Goal: Information Seeking & Learning: Learn about a topic

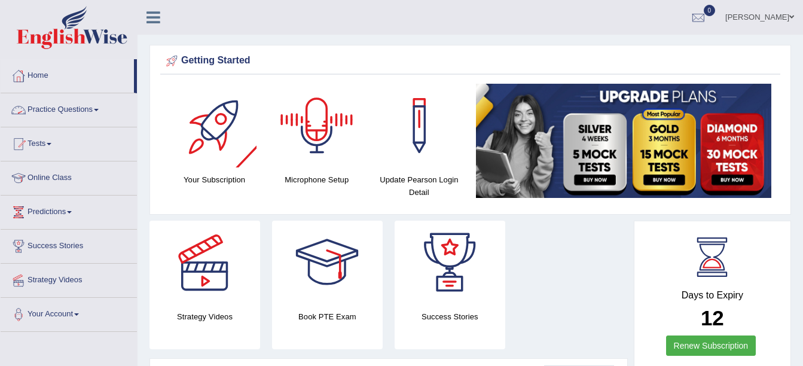
click at [58, 111] on link "Practice Questions" at bounding box center [69, 108] width 136 height 30
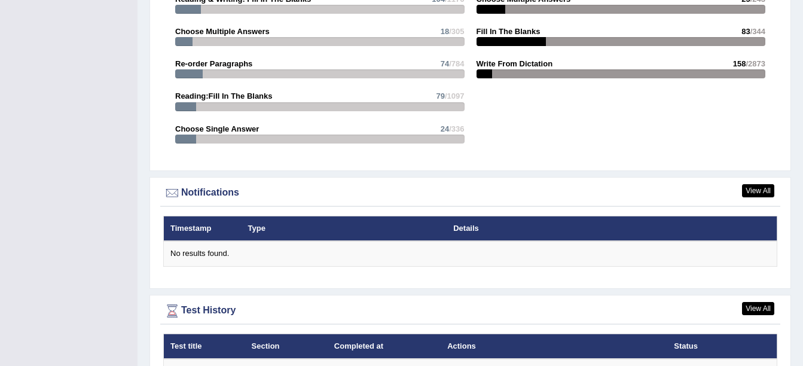
scroll to position [1470, 0]
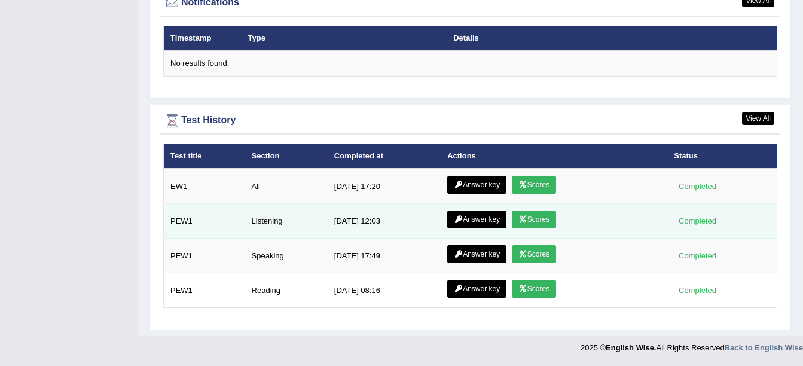
click at [529, 224] on link "Scores" at bounding box center [534, 219] width 44 height 18
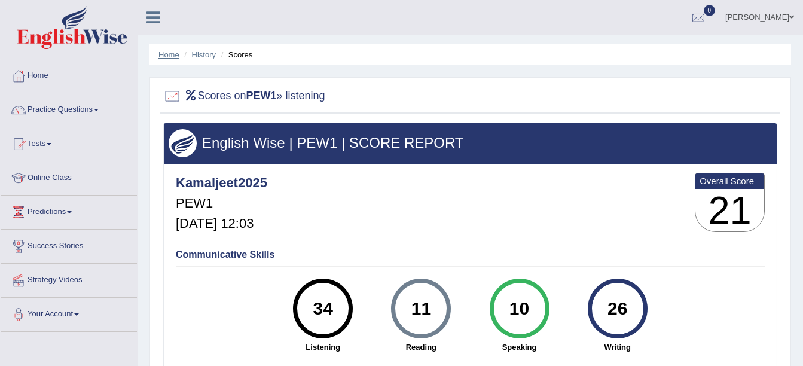
click at [172, 58] on link "Home" at bounding box center [168, 54] width 21 height 9
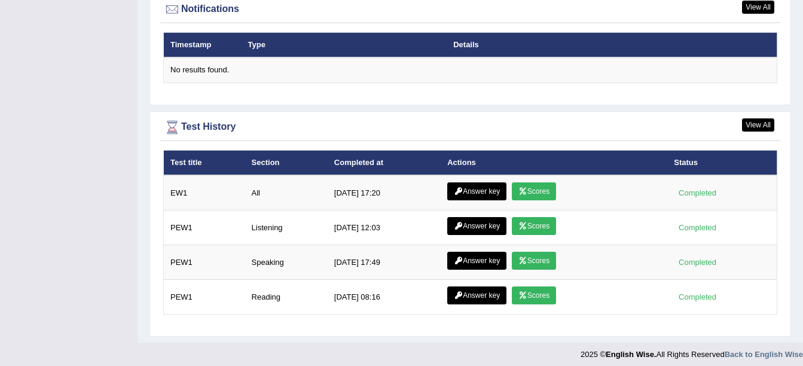
scroll to position [1470, 0]
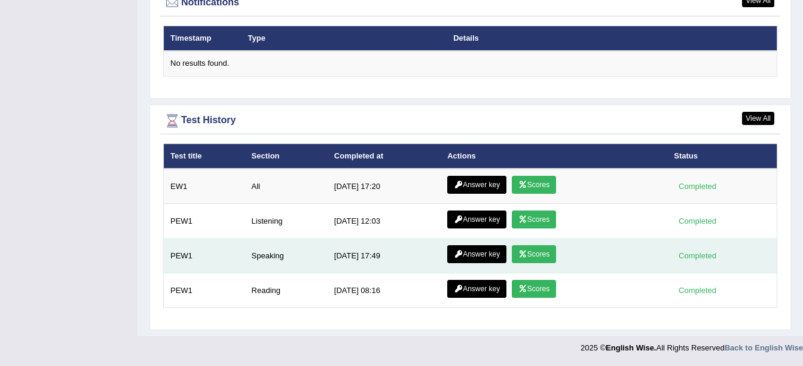
click at [527, 254] on link "Scores" at bounding box center [534, 254] width 44 height 18
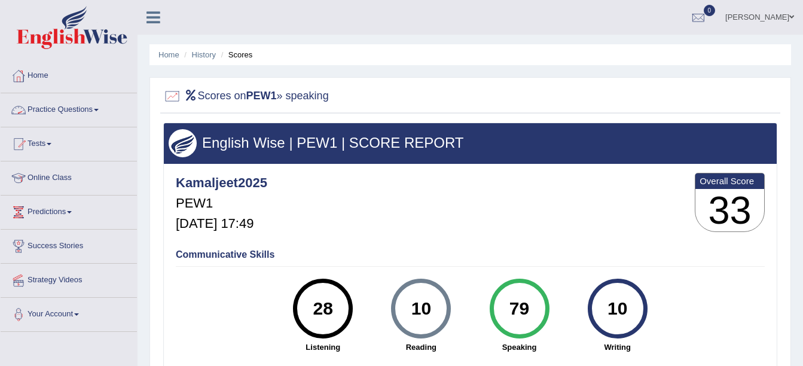
click at [85, 105] on link "Practice Questions" at bounding box center [69, 108] width 136 height 30
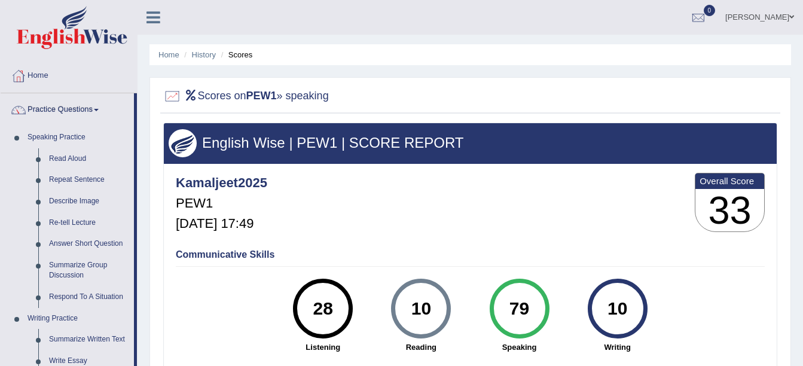
scroll to position [320, 0]
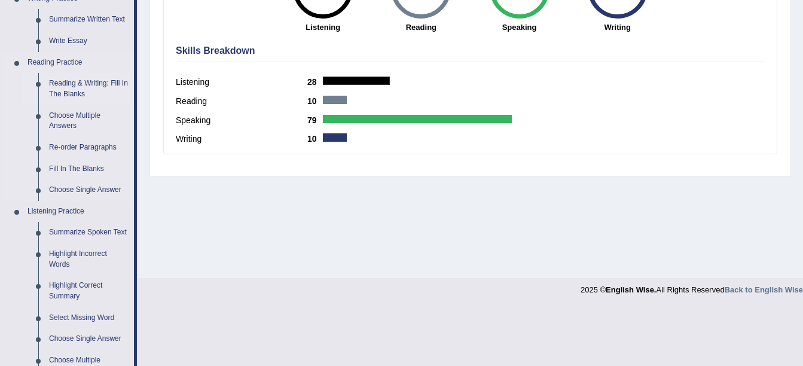
click at [66, 92] on link "Reading & Writing: Fill In The Blanks" at bounding box center [89, 89] width 90 height 32
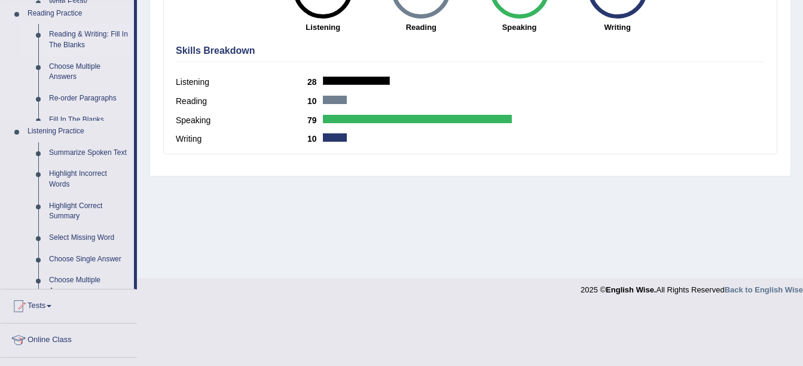
scroll to position [203, 0]
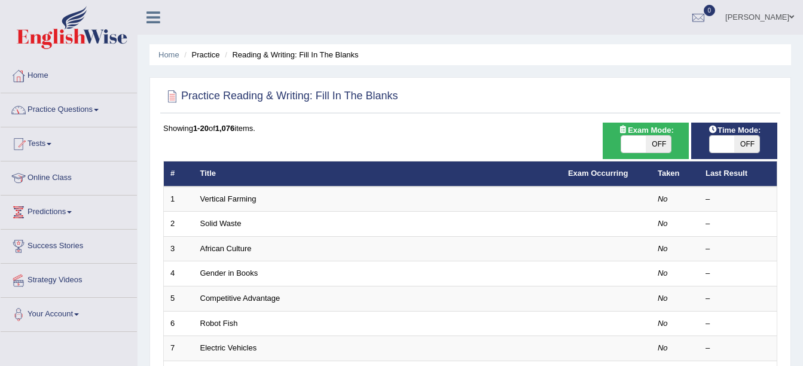
click at [660, 149] on span "OFF" at bounding box center [658, 144] width 25 height 17
checkbox input "true"
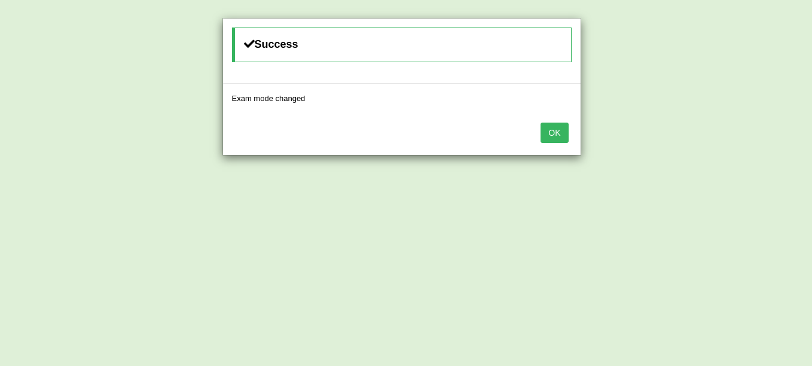
click at [562, 138] on button "OK" at bounding box center [555, 133] width 28 height 20
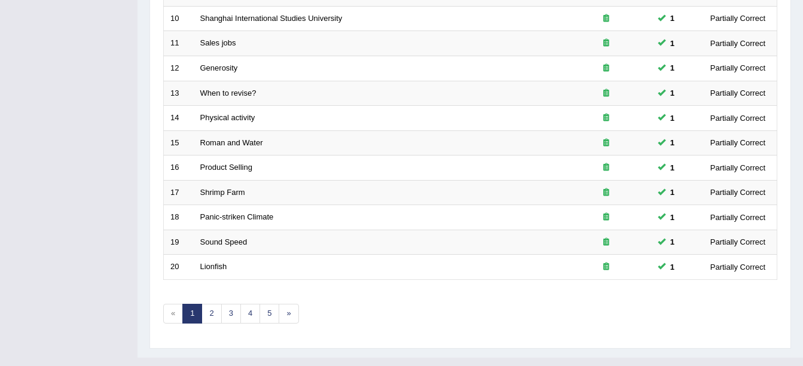
scroll to position [426, 0]
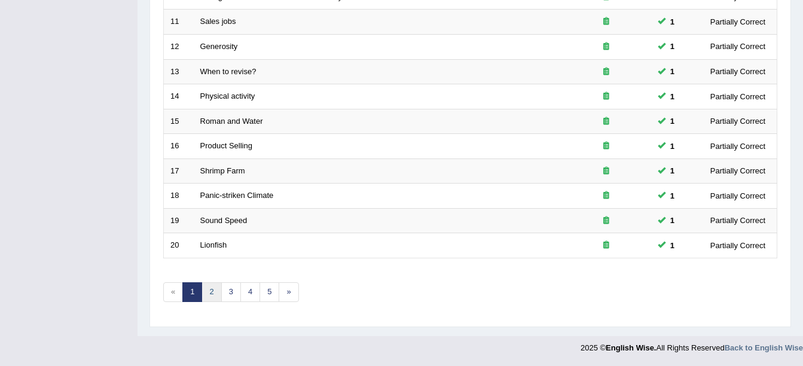
click at [207, 294] on link "2" at bounding box center [212, 292] width 20 height 20
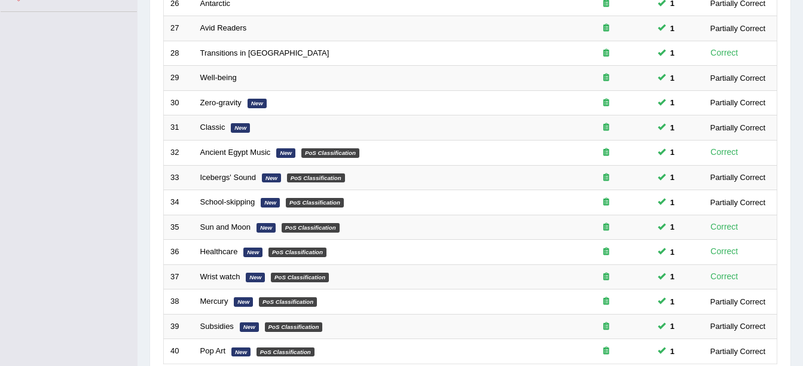
scroll to position [426, 0]
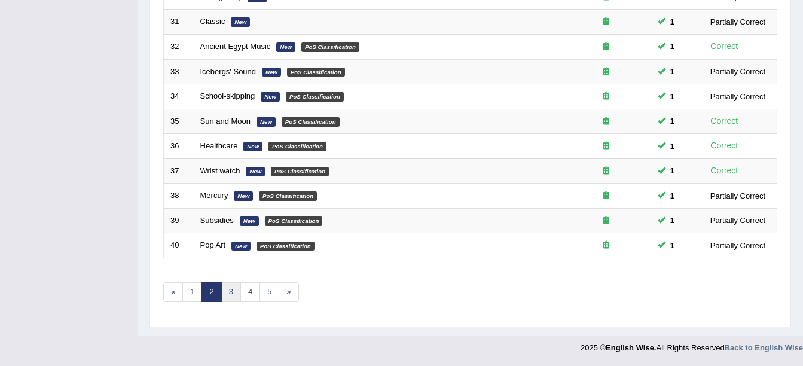
click at [232, 298] on link "3" at bounding box center [231, 292] width 20 height 20
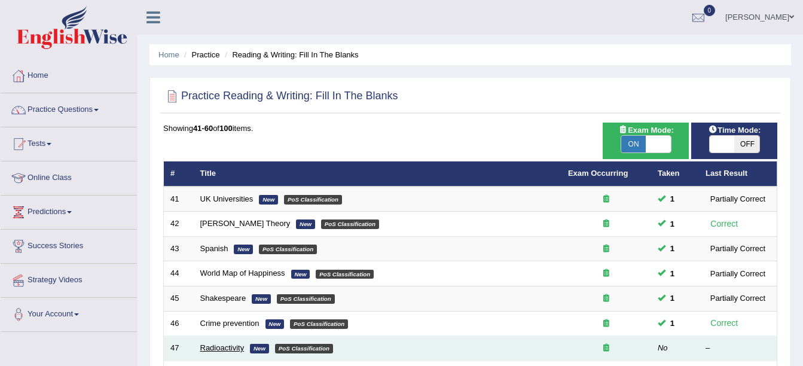
click at [212, 347] on link "Radioactivity" at bounding box center [222, 347] width 44 height 9
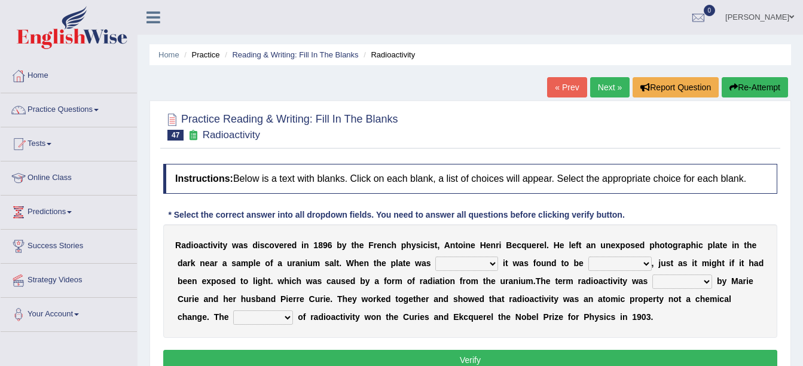
click at [435, 262] on select "developed unraveled overlapped transmitted" at bounding box center [466, 264] width 63 height 14
select select "developed"
click at [435, 257] on select "developed unraveled overlapped transmitted" at bounding box center [466, 264] width 63 height 14
click at [588, 264] on select "transparent corrugated fogged clarified" at bounding box center [619, 264] width 63 height 14
select select "transparent"
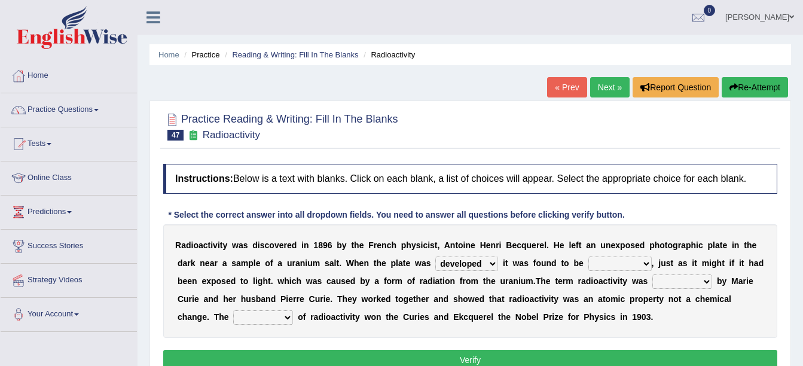
click at [588, 257] on select "transparent corrugated fogged clarified" at bounding box center [619, 264] width 63 height 14
click at [652, 288] on select "concocted coined expected estimated" at bounding box center [682, 281] width 60 height 14
select select "coined"
click at [652, 274] on select "concocted coined expected estimated" at bounding box center [682, 281] width 60 height 14
click at [293, 310] on select "fabrication invention discharge discovery" at bounding box center [263, 317] width 60 height 14
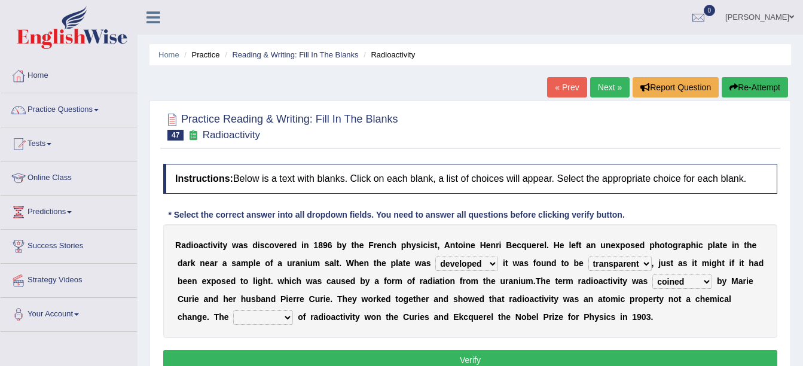
select select "discovery"
click at [293, 310] on select "fabrication invention discharge discovery" at bounding box center [263, 317] width 60 height 14
click at [509, 359] on button "Verify" at bounding box center [470, 360] width 614 height 20
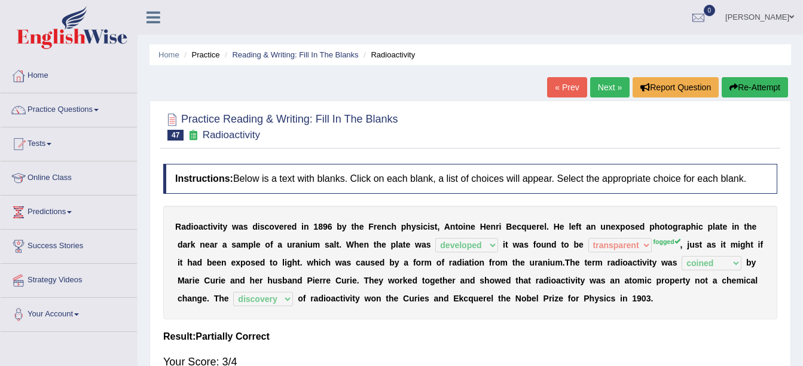
click at [605, 87] on link "Next »" at bounding box center [609, 87] width 39 height 20
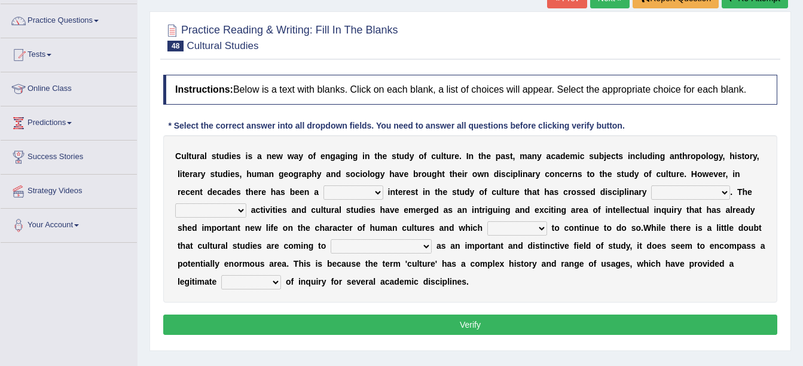
scroll to position [96, 0]
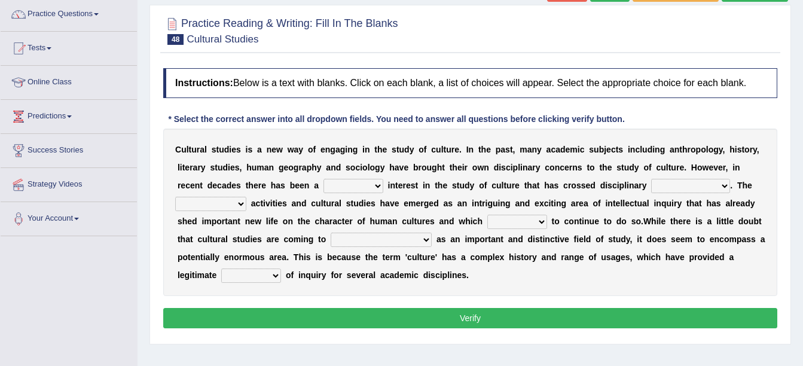
click at [323, 182] on select "renewed refunded renowned irresistible" at bounding box center [353, 186] width 60 height 14
select select "renowned"
click at [323, 179] on select "renewed refunded renowned irresistible" at bounding box center [353, 186] width 60 height 14
click at [651, 187] on select "discriminations similarities boundaries differentiations" at bounding box center [690, 186] width 79 height 14
select select "boundaries"
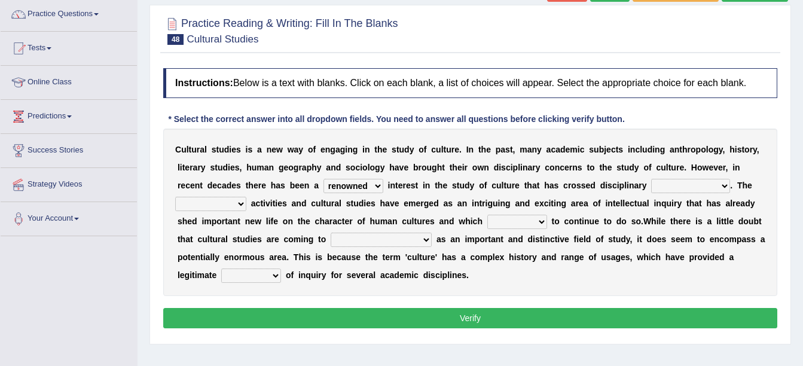
click at [651, 179] on select "discriminations similarities boundaries differentiations" at bounding box center [690, 186] width 79 height 14
click at [246, 197] on select "simultaneous spontaneous resulting derivative" at bounding box center [210, 204] width 71 height 14
select select "spontaneous"
click at [246, 197] on select "simultaneous spontaneous resulting derivative" at bounding box center [210, 204] width 71 height 14
click at [487, 218] on select "declines responds promises hesitates" at bounding box center [517, 222] width 60 height 14
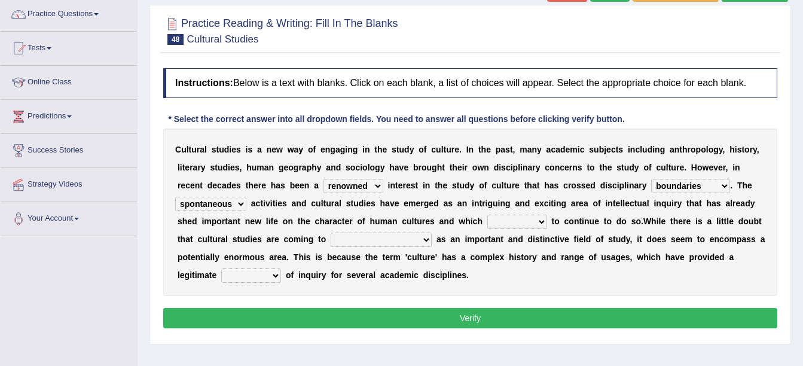
select select "promises"
click at [487, 215] on select "declines responds promises hesitates" at bounding box center [517, 222] width 60 height 14
click at [331, 236] on select "phase out pull together be widely recognized be narrowly reduced" at bounding box center [381, 240] width 101 height 14
select select "phase out"
click at [331, 233] on select "phase out pull together be widely recognized be narrowly reduced" at bounding box center [381, 240] width 101 height 14
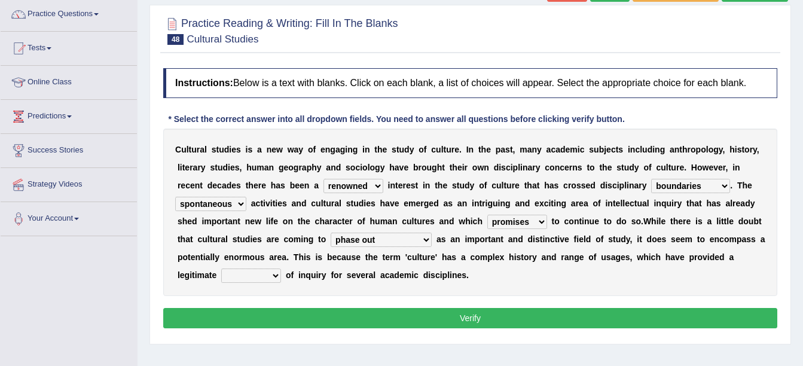
click at [281, 268] on select "dispersion focus revision instance" at bounding box center [251, 275] width 60 height 14
select select "dispersion"
click at [281, 268] on select "dispersion focus revision instance" at bounding box center [251, 275] width 60 height 14
click at [556, 313] on button "Verify" at bounding box center [470, 318] width 614 height 20
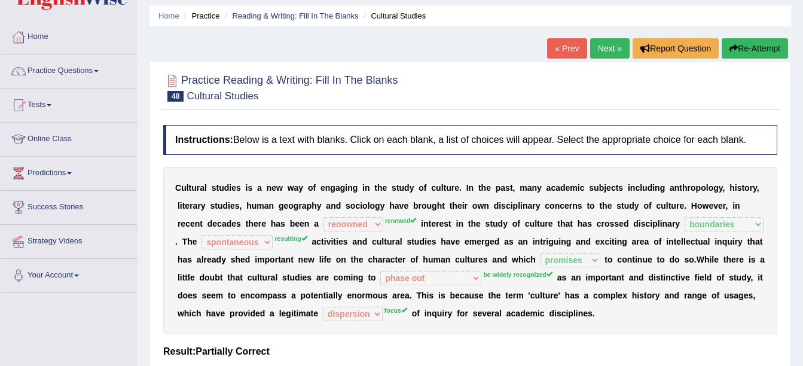
scroll to position [0, 0]
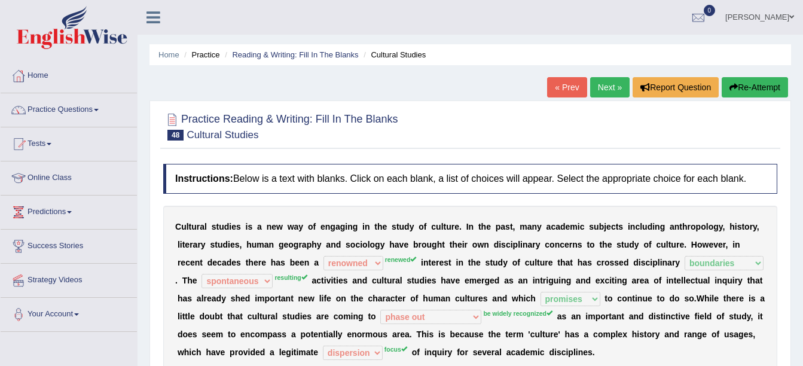
click at [613, 90] on link "Next »" at bounding box center [609, 87] width 39 height 20
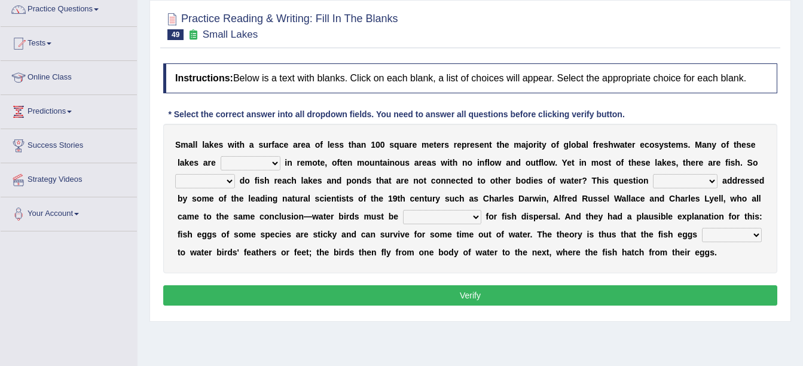
scroll to position [120, 0]
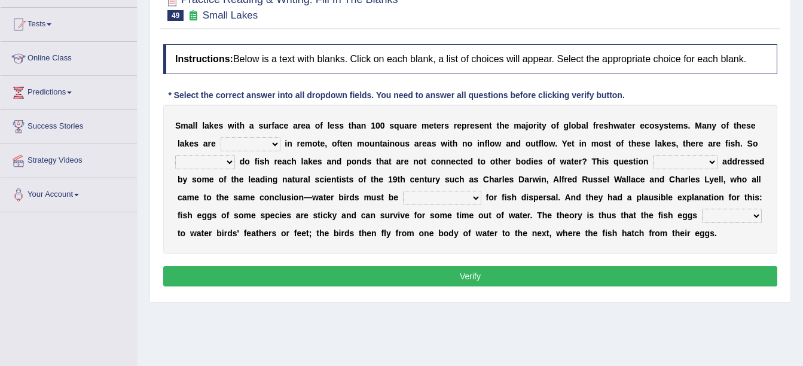
click at [221, 143] on select "depicted found forseen told" at bounding box center [251, 144] width 60 height 14
select select "found"
click at [221, 137] on select "depicted found forseen told" at bounding box center [251, 144] width 60 height 14
click at [235, 155] on select "how why whether where" at bounding box center [205, 162] width 60 height 14
select select "how"
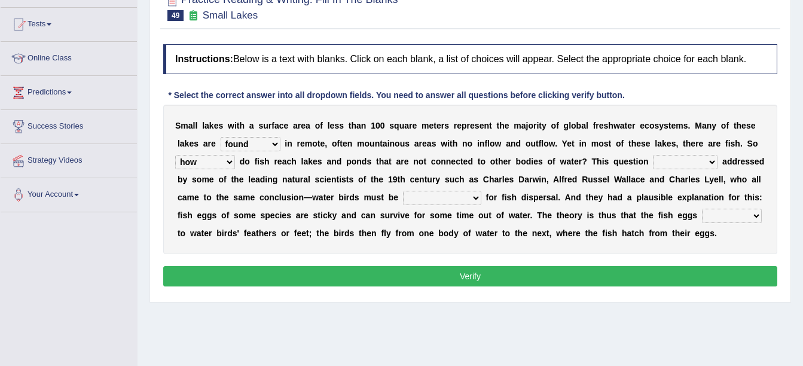
click at [235, 155] on select "how why whether where" at bounding box center [205, 162] width 60 height 14
click at [653, 160] on select "has already was already was been been" at bounding box center [685, 162] width 65 height 14
click at [622, 180] on b "a" at bounding box center [624, 180] width 5 height 10
click at [653, 159] on select "has already was already was been been" at bounding box center [685, 162] width 65 height 14
select select "been"
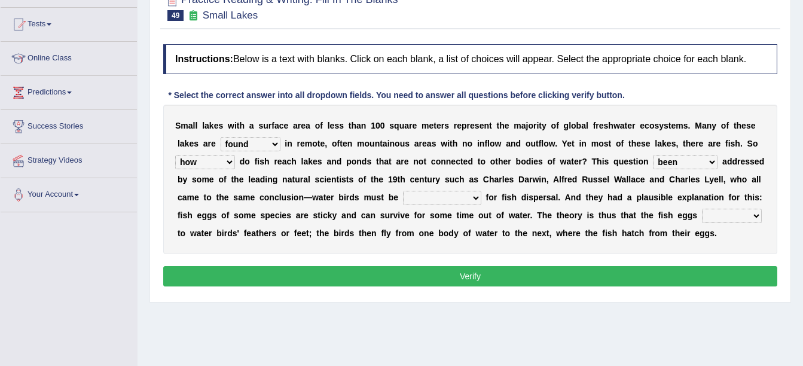
click at [653, 155] on select "has already was already was been been" at bounding box center [685, 162] width 65 height 14
click at [403, 197] on select "despicable distinguishable vulnerable responsible" at bounding box center [442, 198] width 78 height 14
select select "responsible"
click at [403, 191] on select "despicable distinguishable vulnerable responsible" at bounding box center [442, 198] width 78 height 14
click at [702, 218] on select "stick add rise merge" at bounding box center [732, 216] width 60 height 14
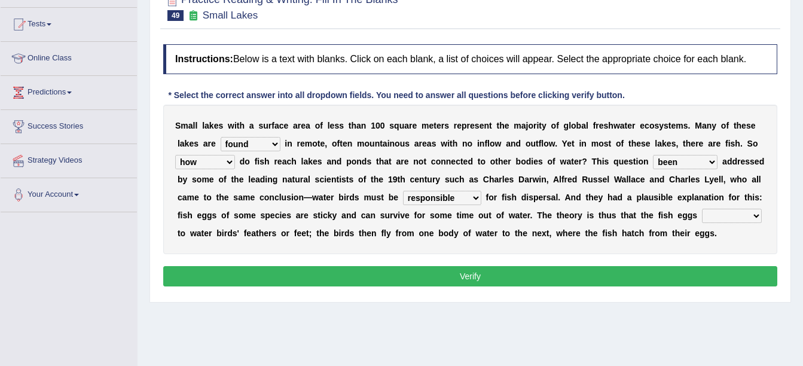
select select "stick"
click at [702, 209] on select "stick add rise merge" at bounding box center [732, 216] width 60 height 14
click at [435, 280] on button "Verify" at bounding box center [470, 276] width 614 height 20
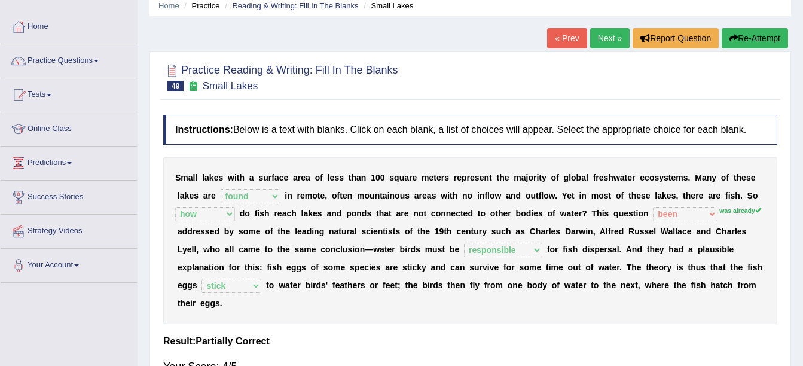
scroll to position [48, 0]
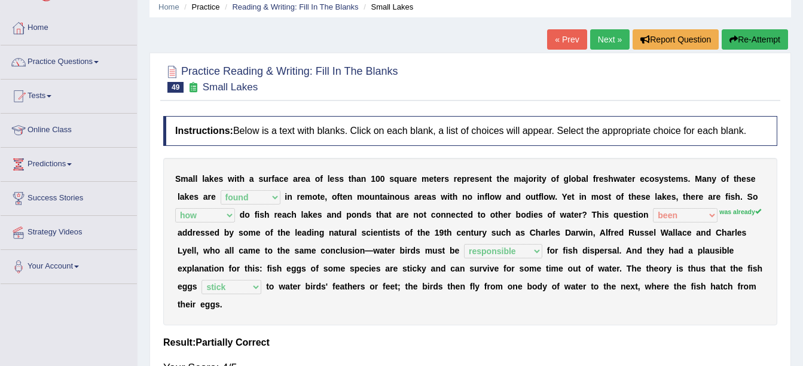
click at [605, 36] on link "Next »" at bounding box center [609, 39] width 39 height 20
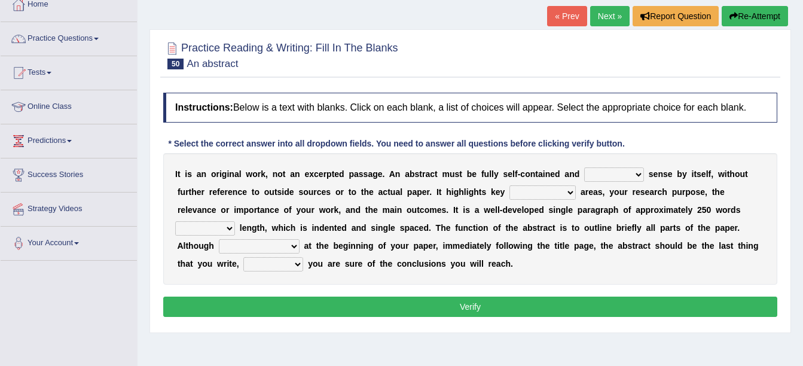
scroll to position [72, 0]
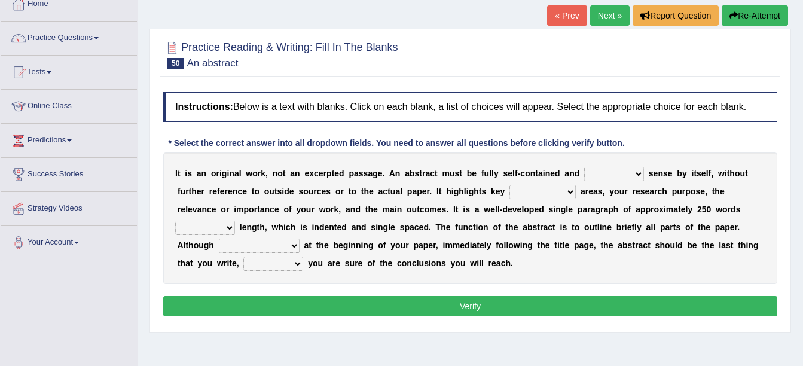
click at [584, 168] on select "get give take make" at bounding box center [614, 174] width 60 height 14
select select "make"
click at [584, 167] on select "get give take make" at bounding box center [614, 174] width 60 height 14
click at [509, 196] on select "contemplate content account comment" at bounding box center [542, 192] width 66 height 14
select select "content"
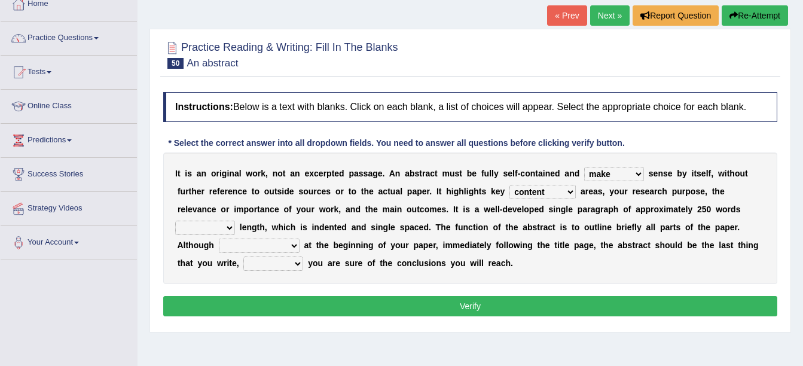
click at [509, 185] on select "contemplate content account comment" at bounding box center [542, 192] width 66 height 14
click at [235, 221] on select "from within to in" at bounding box center [205, 228] width 60 height 14
select select "in"
click at [235, 221] on select "from within to in" at bounding box center [205, 228] width 60 height 14
click at [300, 239] on select "it is placed it is transferring it started it has omitted" at bounding box center [259, 246] width 81 height 14
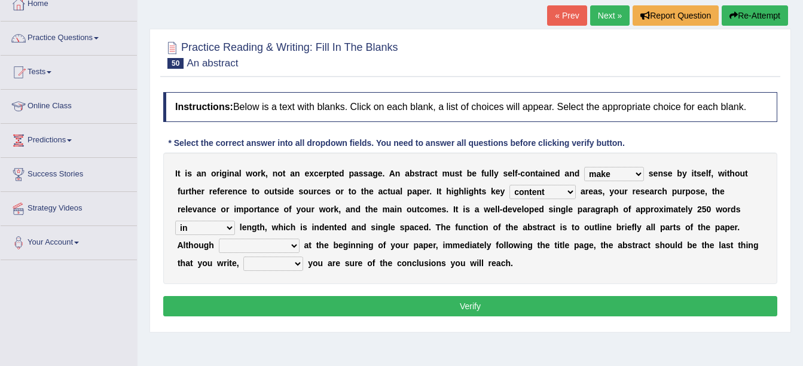
click at [574, 274] on div "I t i s a n o r i g i n a l w o r k , n o t a n e x c e r p t e d p a s s a g e…" at bounding box center [470, 218] width 614 height 132
click at [303, 257] on select "once then before and" at bounding box center [273, 264] width 60 height 14
select select "once"
click at [303, 257] on select "once then before and" at bounding box center [273, 264] width 60 height 14
click at [300, 239] on select "it is placed it is transferring it started it has omitted" at bounding box center [259, 246] width 81 height 14
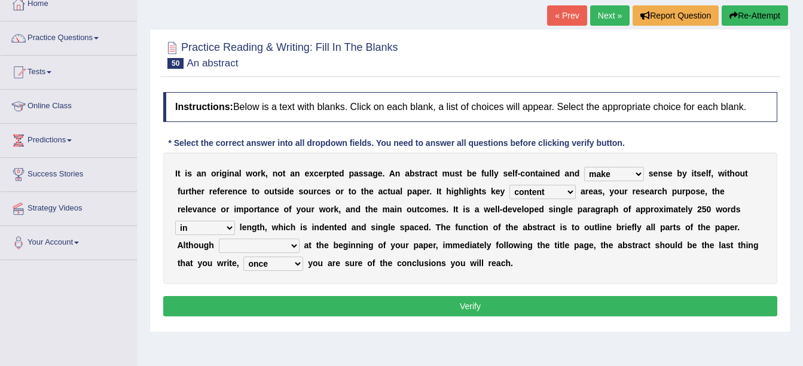
select select "it started"
click at [300, 239] on select "it is placed it is transferring it started it has omitted" at bounding box center [259, 246] width 81 height 14
click at [572, 306] on button "Verify" at bounding box center [470, 306] width 614 height 20
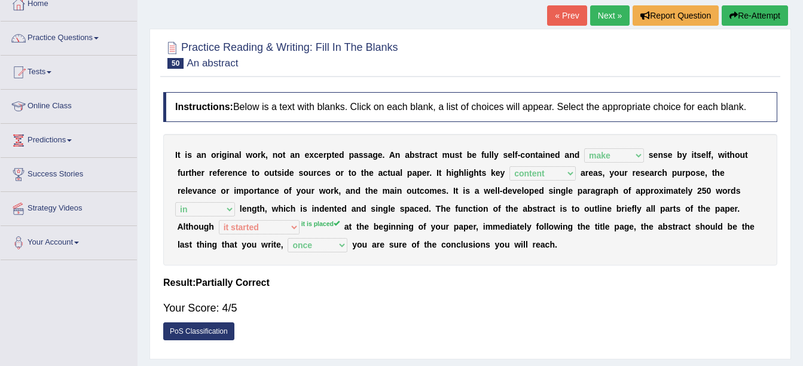
click at [613, 14] on link "Next »" at bounding box center [609, 15] width 39 height 20
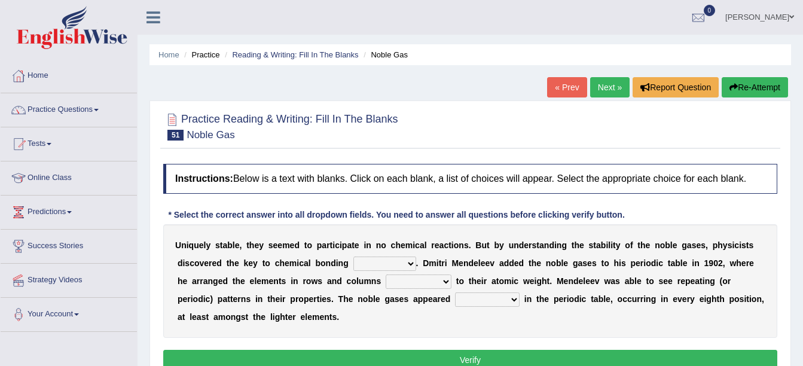
click at [353, 264] on select "himself away themselves itself" at bounding box center [384, 264] width 63 height 14
select select "itself"
click at [353, 257] on select "himself away themselves itself" at bounding box center [384, 264] width 63 height 14
click at [386, 284] on select "contributing need bond according" at bounding box center [419, 281] width 66 height 14
select select "according"
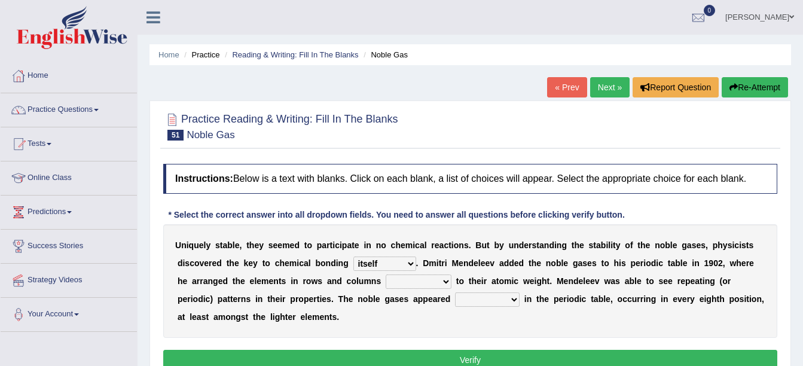
click at [386, 274] on select "contributing need bond according" at bounding box center [419, 281] width 66 height 14
click at [455, 300] on select "enormously regularly abruptly vividly" at bounding box center [487, 299] width 65 height 14
select select "regularly"
click at [455, 292] on select "enormously regularly abruptly vividly" at bounding box center [487, 299] width 65 height 14
click at [486, 359] on button "Verify" at bounding box center [470, 360] width 614 height 20
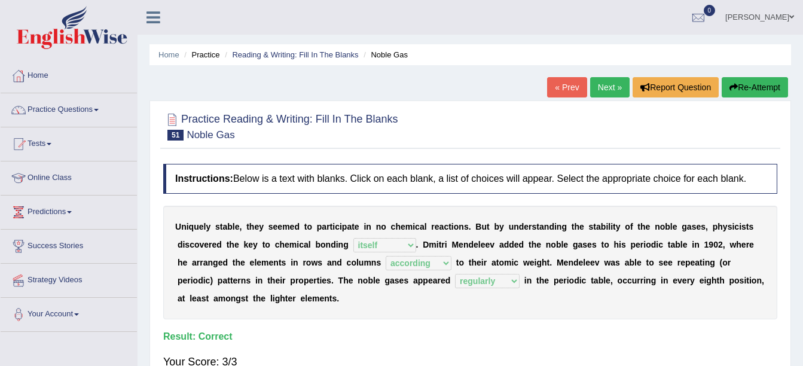
click at [611, 82] on link "Next »" at bounding box center [609, 87] width 39 height 20
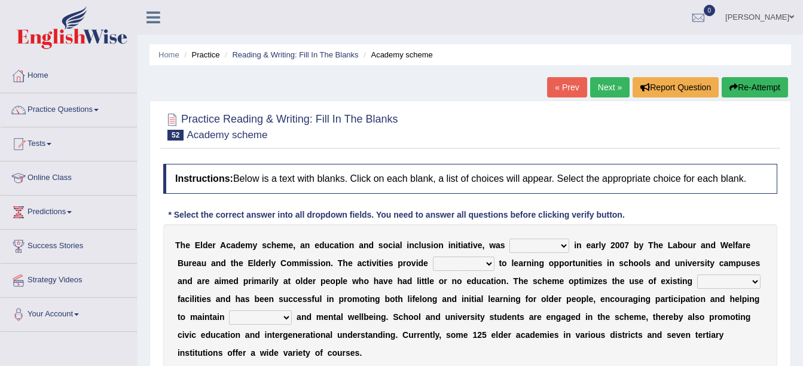
click at [523, 244] on select "proposed used launched passed" at bounding box center [539, 246] width 60 height 14
select select "proposed"
click at [509, 239] on select "proposed used launched passed" at bounding box center [539, 246] width 60 height 14
click at [433, 258] on select "rules access success permission" at bounding box center [464, 264] width 62 height 14
select select "access"
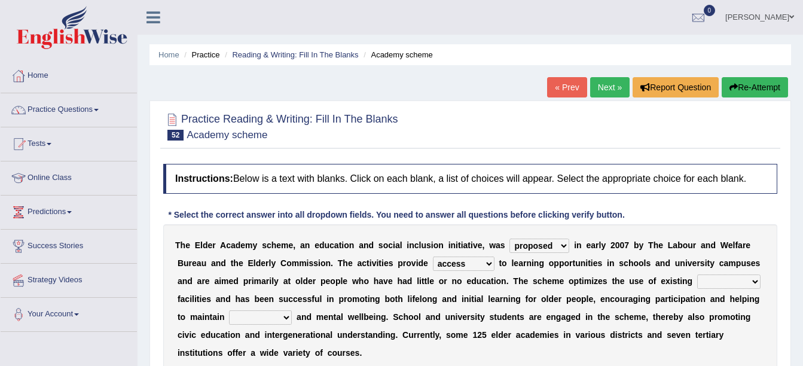
click at [433, 257] on select "rules access success permission" at bounding box center [464, 264] width 62 height 14
click at [697, 279] on select "advanced savory educational education" at bounding box center [728, 281] width 63 height 14
click at [697, 274] on select "advanced savory educational education" at bounding box center [728, 281] width 63 height 14
click at [697, 282] on select "advanced savory educational education" at bounding box center [728, 281] width 63 height 14
select select "education"
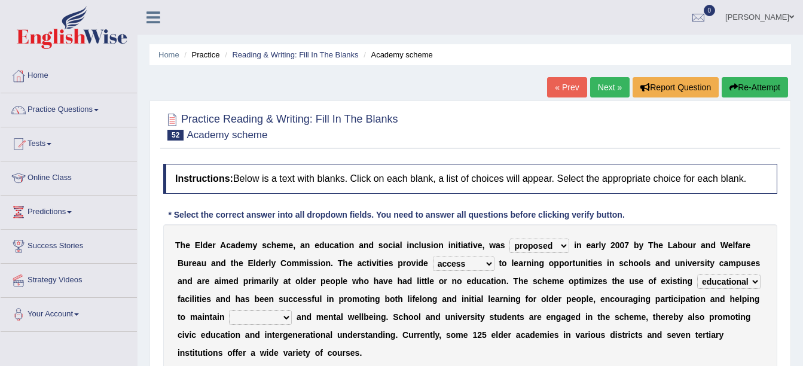
click at [697, 274] on select "advanced savory educational education" at bounding box center [728, 281] width 63 height 14
click at [292, 310] on select "physical loyal protentious legal" at bounding box center [260, 317] width 63 height 14
select select "physical"
click at [292, 310] on select "physical loyal protentious legal" at bounding box center [260, 317] width 63 height 14
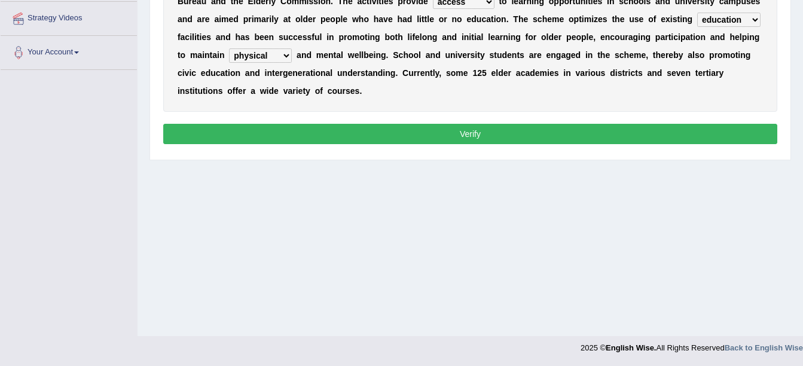
click at [550, 124] on button "Verify" at bounding box center [470, 134] width 614 height 20
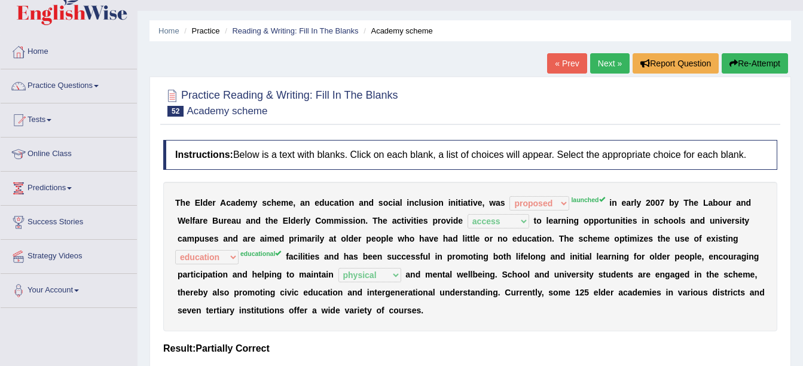
scroll to position [23, 0]
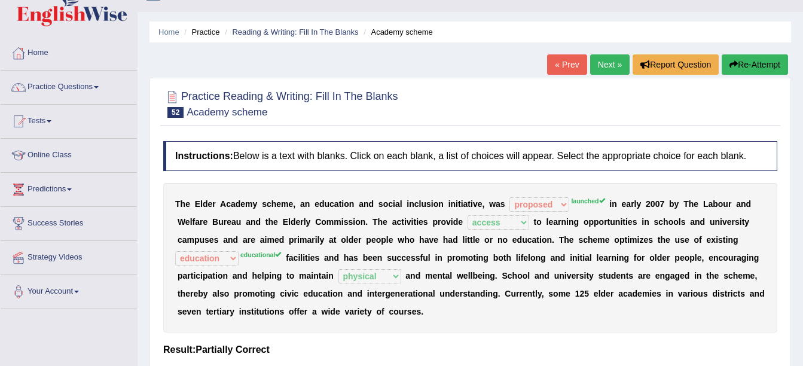
click at [606, 60] on link "Next »" at bounding box center [609, 64] width 39 height 20
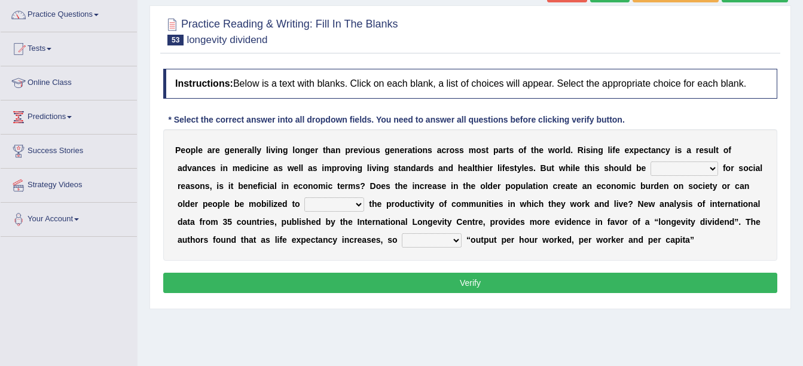
scroll to position [96, 0]
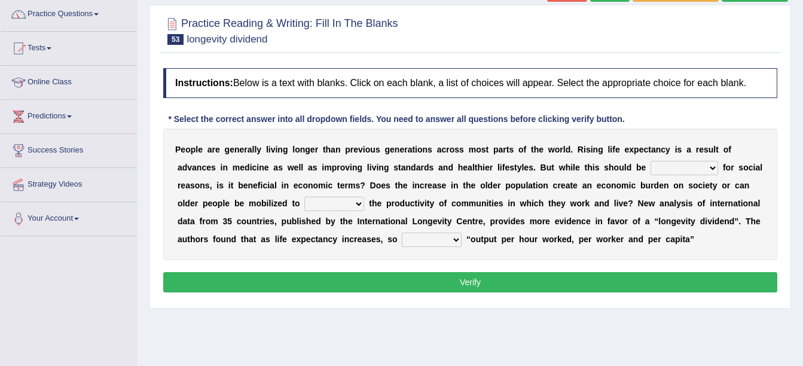
click at [651, 167] on select "coordinating celebrating celebrated celebrates" at bounding box center [685, 168] width 68 height 14
select select "celebrated"
click at [651, 161] on select "coordinating celebrating celebrated celebrates" at bounding box center [685, 168] width 68 height 14
click at [304, 202] on select "enhanced enhance enhancing encounter" at bounding box center [334, 204] width 60 height 14
select select "enhance"
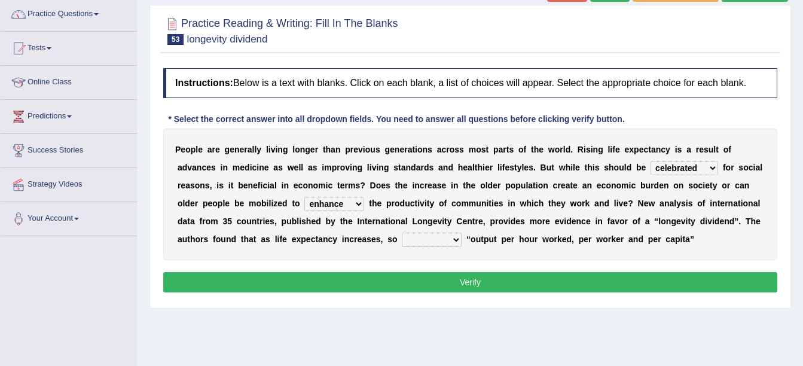
click at [304, 197] on select "enhanced enhance enhancing encounter" at bounding box center [334, 204] width 60 height 14
click at [402, 236] on select "did does doing do" at bounding box center [432, 240] width 60 height 14
select select "does"
click at [402, 233] on select "did does doing do" at bounding box center [432, 240] width 60 height 14
click at [285, 277] on button "Verify" at bounding box center [470, 282] width 614 height 20
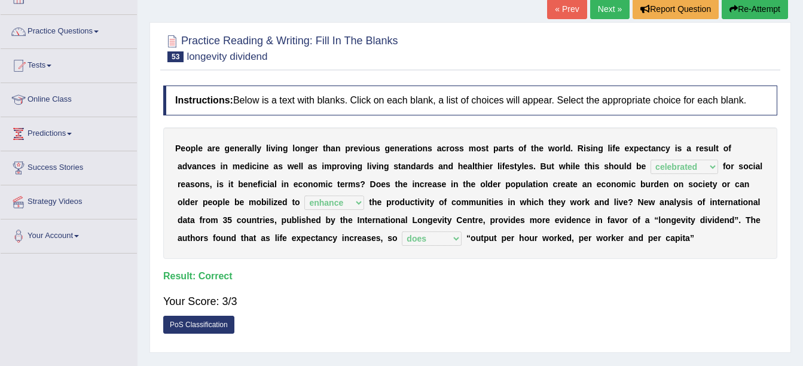
scroll to position [72, 0]
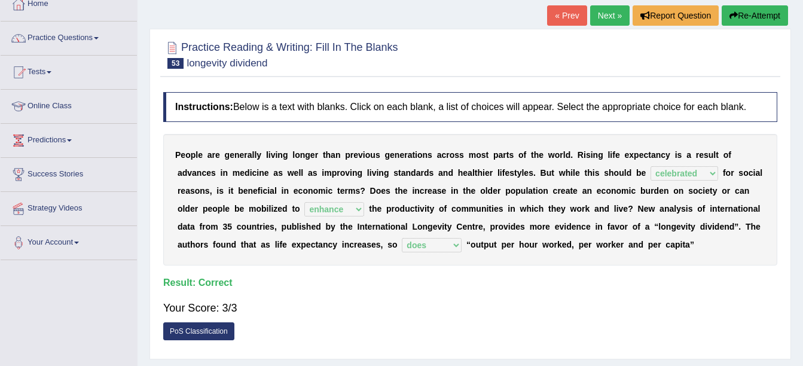
click at [616, 22] on link "Next »" at bounding box center [609, 15] width 39 height 20
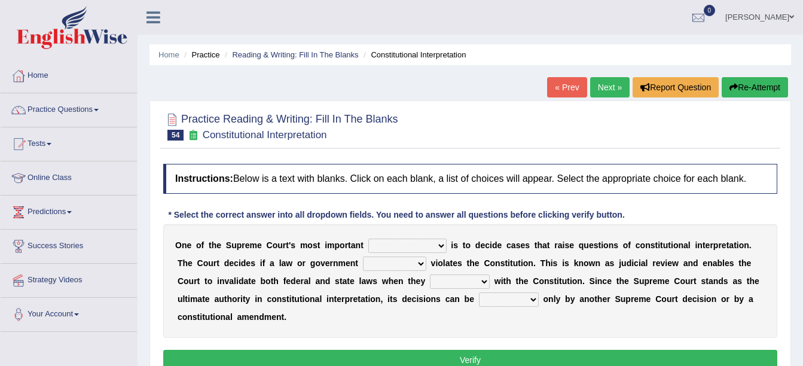
click at [399, 240] on select "legislation purviews permissions responsibilities" at bounding box center [407, 246] width 78 height 14
select select "responsibilities"
click at [368, 239] on select "legislation purviews permissions responsibilities" at bounding box center [407, 246] width 78 height 14
click at [363, 259] on select "auction action approach speculation" at bounding box center [394, 264] width 63 height 14
select select "action"
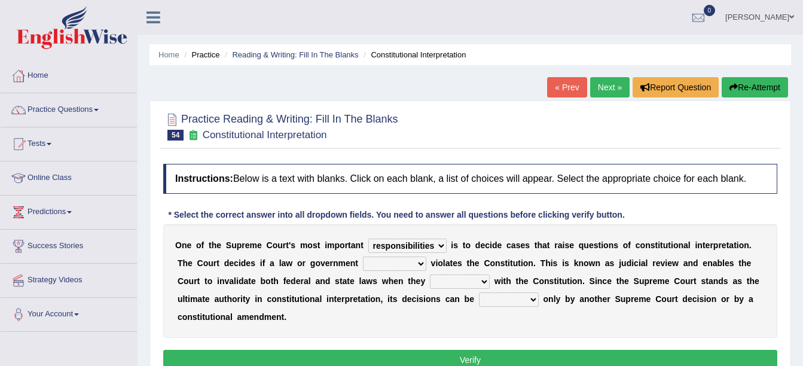
click at [363, 257] on select "auction action approach speculation" at bounding box center [394, 264] width 63 height 14
click at [430, 281] on select "tally conflict accord overlap" at bounding box center [460, 281] width 60 height 14
select select "conflict"
click at [430, 274] on select "tally conflict accord overlap" at bounding box center [460, 281] width 60 height 14
click at [479, 295] on select "charged changed followed altered" at bounding box center [509, 299] width 60 height 14
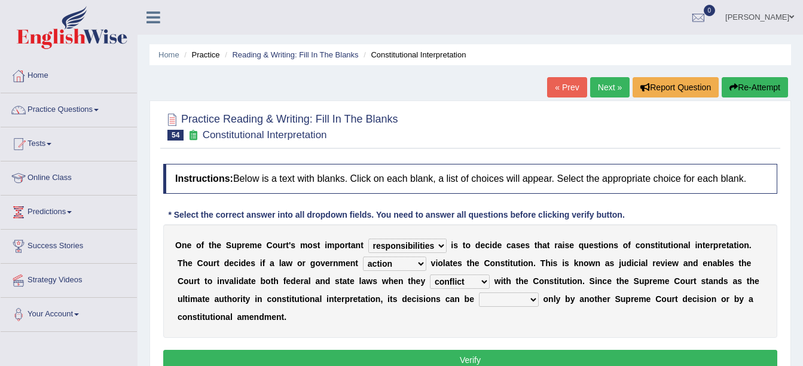
select select "altered"
click at [479, 292] on select "charged changed followed altered" at bounding box center [509, 299] width 60 height 14
click at [464, 350] on button "Verify" at bounding box center [470, 360] width 614 height 20
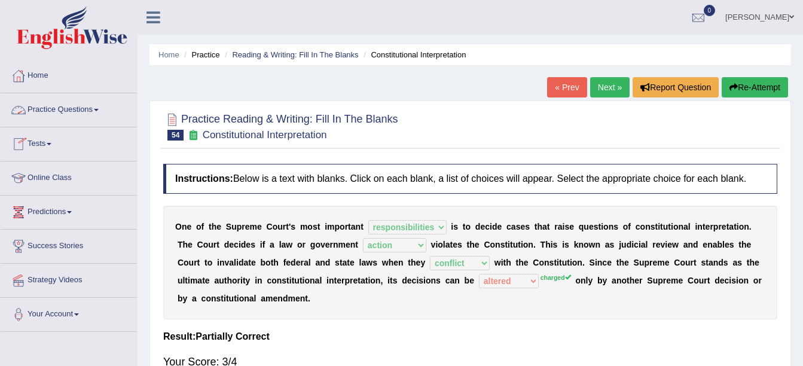
click at [97, 106] on link "Practice Questions" at bounding box center [69, 108] width 136 height 30
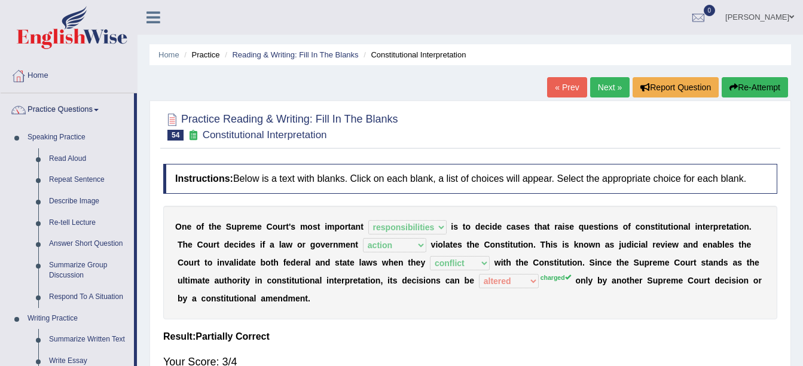
scroll to position [320, 0]
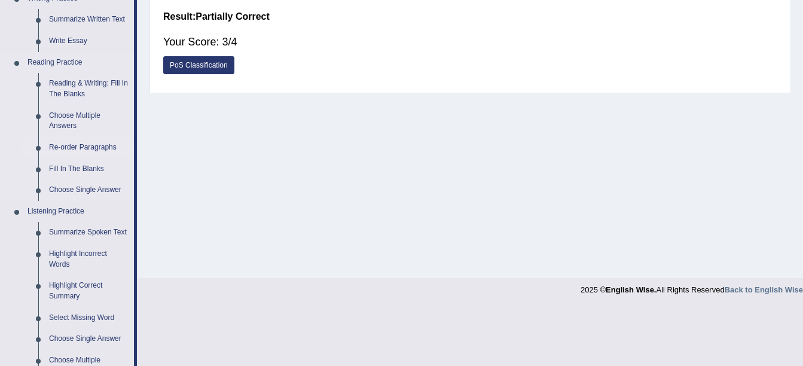
click at [86, 142] on link "Re-order Paragraphs" at bounding box center [89, 148] width 90 height 22
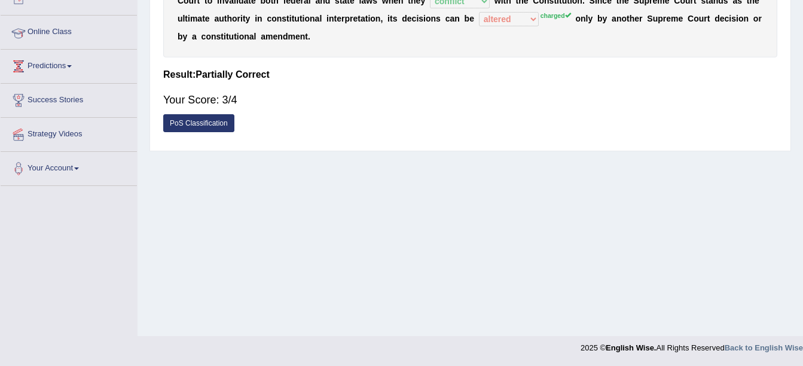
scroll to position [231, 0]
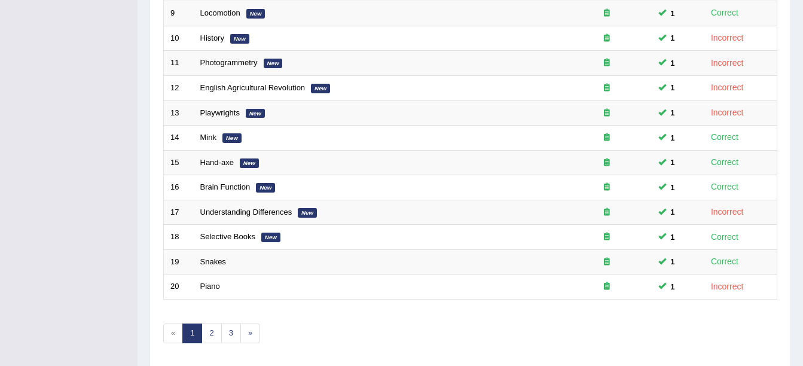
scroll to position [426, 0]
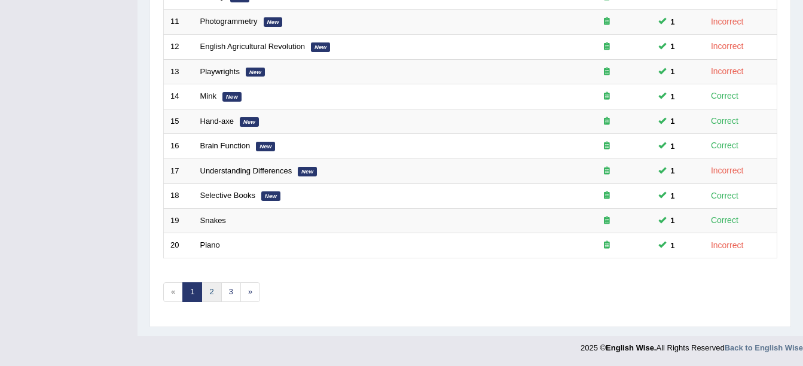
click at [214, 287] on link "2" at bounding box center [212, 292] width 20 height 20
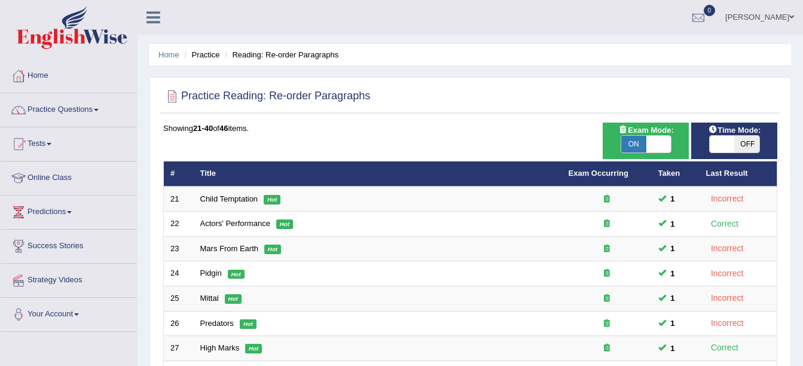
scroll to position [320, 0]
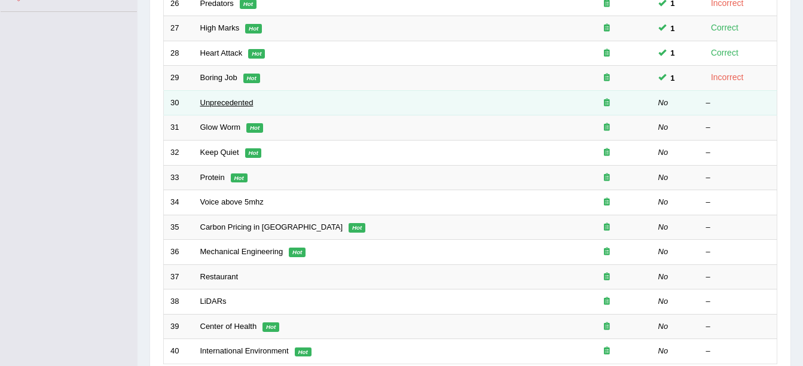
click at [234, 98] on link "Unprecedented" at bounding box center [226, 102] width 53 height 9
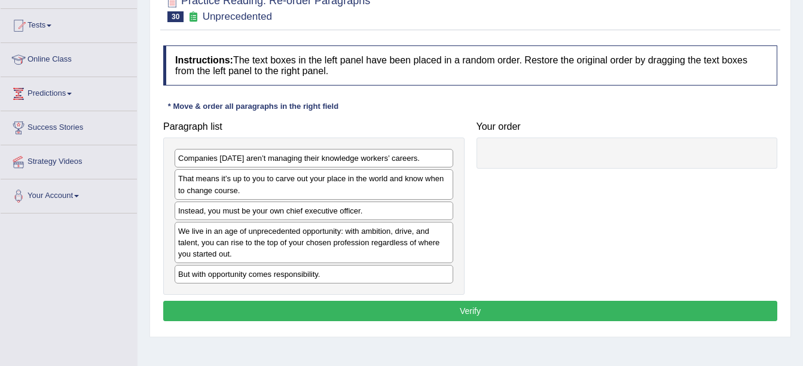
scroll to position [120, 0]
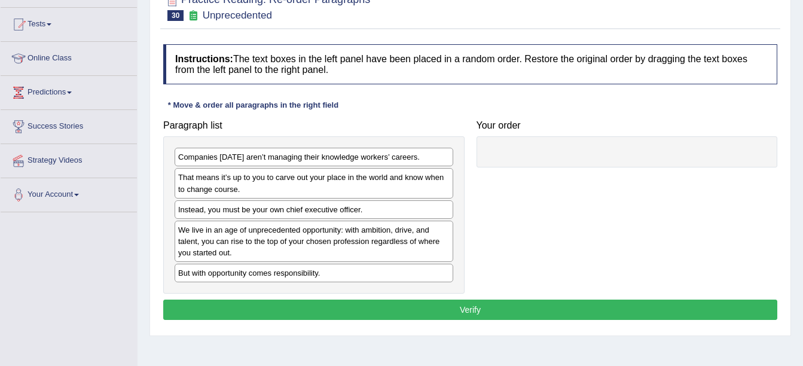
drag, startPoint x: 391, startPoint y: 159, endPoint x: 404, endPoint y: 155, distance: 13.1
click at [396, 157] on div "Companies today aren’t managing their knowledge workers’ careers." at bounding box center [314, 157] width 279 height 19
drag, startPoint x: 448, startPoint y: 152, endPoint x: 486, endPoint y: 161, distance: 38.7
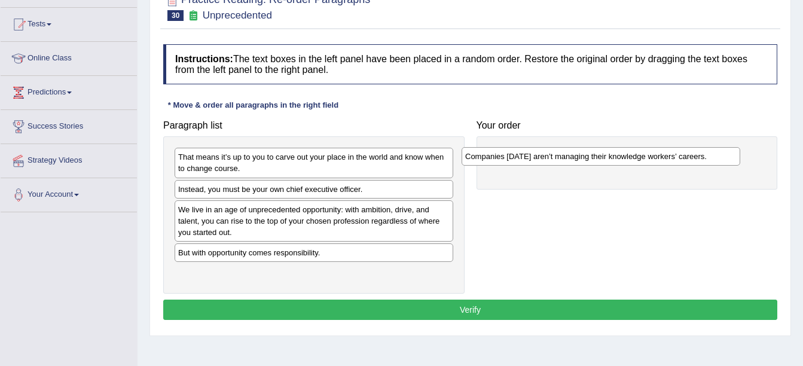
drag, startPoint x: 353, startPoint y: 155, endPoint x: 649, endPoint y: 155, distance: 296.6
click at [642, 155] on div "Companies today aren’t managing their knowledge workers’ careers." at bounding box center [601, 156] width 279 height 19
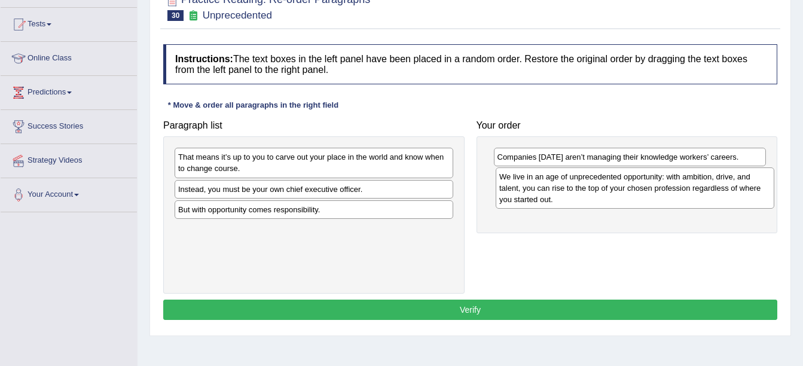
drag, startPoint x: 362, startPoint y: 225, endPoint x: 683, endPoint y: 192, distance: 322.8
click at [683, 192] on div "We live in an age of unprecedented opportunity: with ambition, drive, and talen…" at bounding box center [635, 187] width 279 height 41
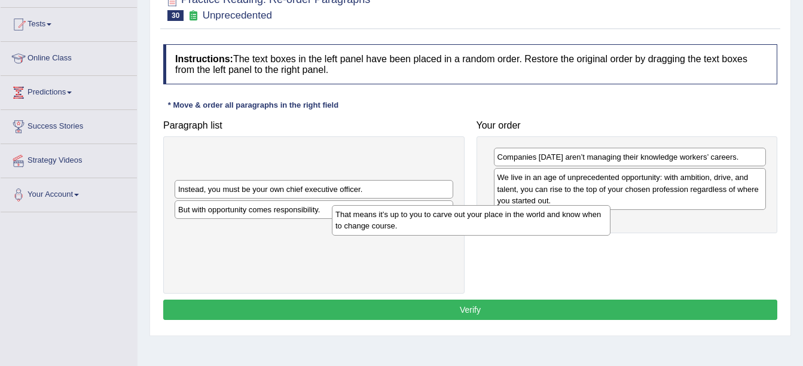
drag, startPoint x: 407, startPoint y: 172, endPoint x: 602, endPoint y: 227, distance: 202.0
click at [593, 227] on div "That means it’s up to you to carve out your place in the world and know when to…" at bounding box center [471, 220] width 279 height 30
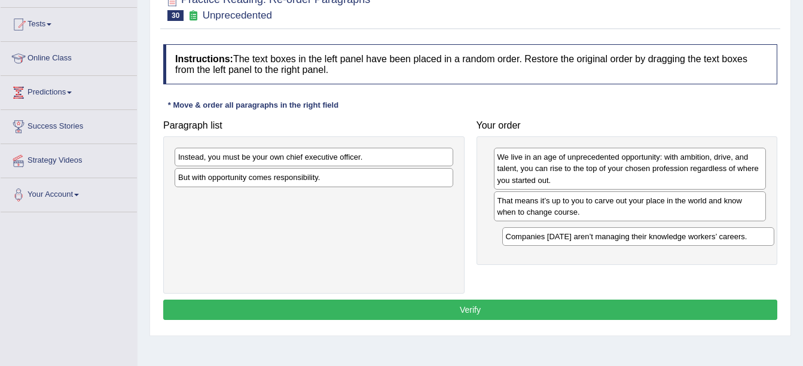
drag, startPoint x: 560, startPoint y: 156, endPoint x: 569, endPoint y: 237, distance: 81.2
click at [569, 237] on div "Companies today aren’t managing their knowledge workers’ careers." at bounding box center [638, 236] width 273 height 19
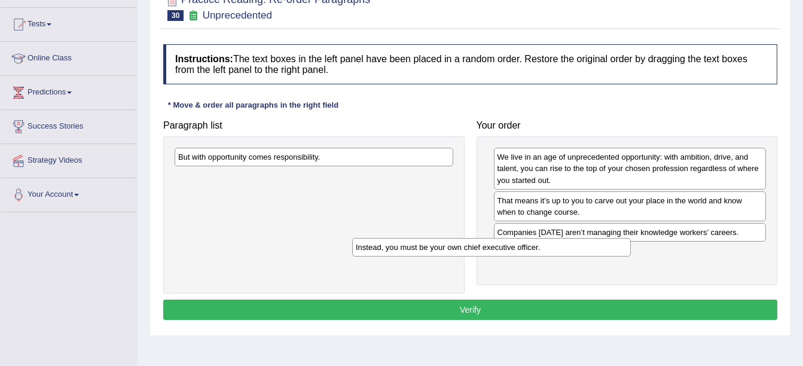
drag, startPoint x: 356, startPoint y: 160, endPoint x: 624, endPoint y: 254, distance: 284.2
click at [624, 254] on div "Instead, you must be your own chief executive officer." at bounding box center [491, 247] width 279 height 19
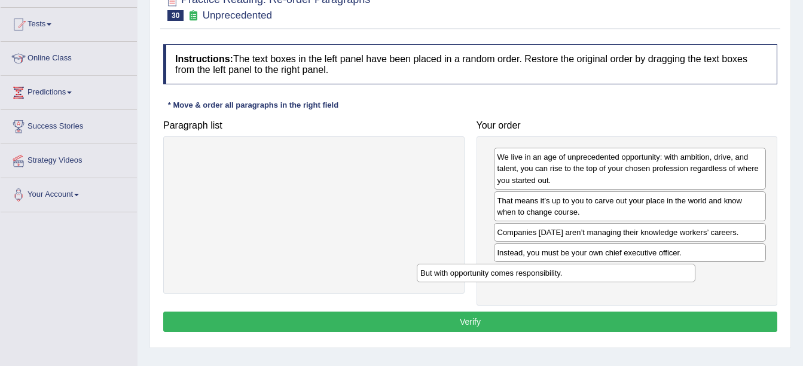
drag, startPoint x: 356, startPoint y: 160, endPoint x: 598, endPoint y: 276, distance: 268.5
click at [598, 276] on div "But with opportunity comes responsibility." at bounding box center [556, 273] width 279 height 19
click at [499, 323] on button "Verify" at bounding box center [470, 322] width 614 height 20
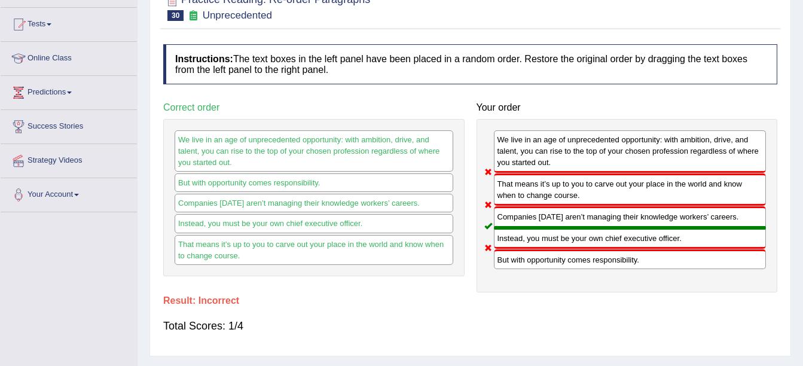
drag, startPoint x: 500, startPoint y: 139, endPoint x: 663, endPoint y: 264, distance: 205.1
click at [663, 264] on div "We live in an age of unprecedented opportunity: with ambition, drive, and talen…" at bounding box center [627, 205] width 301 height 173
click at [626, 297] on h4 "Result:" at bounding box center [470, 300] width 614 height 11
drag, startPoint x: 508, startPoint y: 136, endPoint x: 606, endPoint y: 172, distance: 103.9
click at [606, 172] on div "We live in an age of unprecedented opportunity: with ambition, drive, and talen…" at bounding box center [630, 151] width 273 height 42
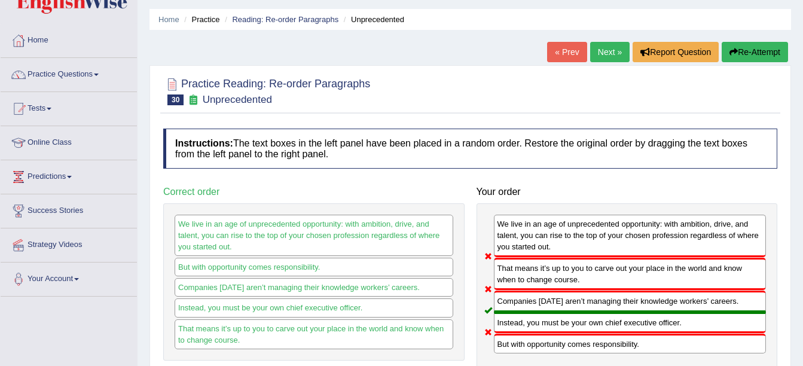
scroll to position [0, 0]
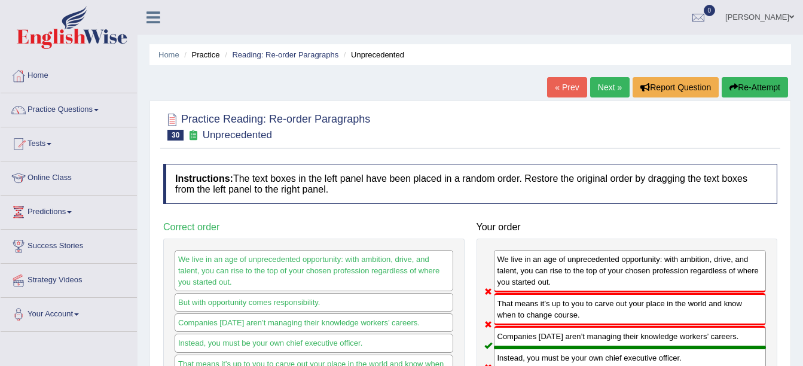
click at [605, 97] on link "Next »" at bounding box center [609, 87] width 39 height 20
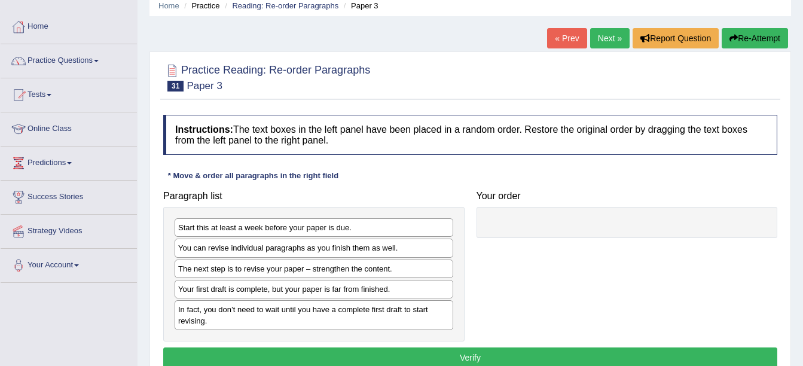
scroll to position [48, 0]
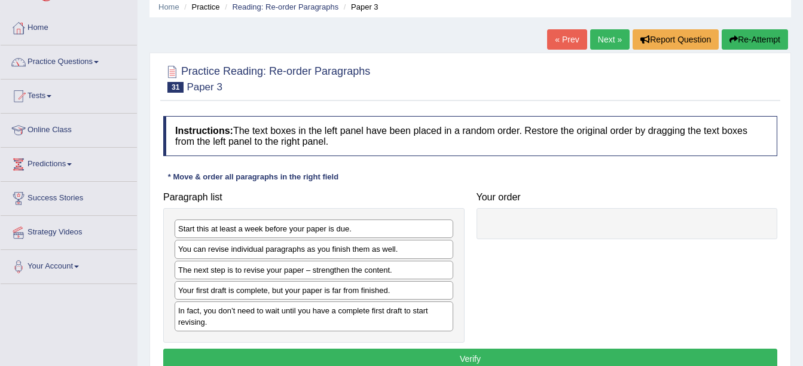
click at [375, 252] on div "You can revise individual paragraphs as you finish them as well." at bounding box center [314, 249] width 279 height 19
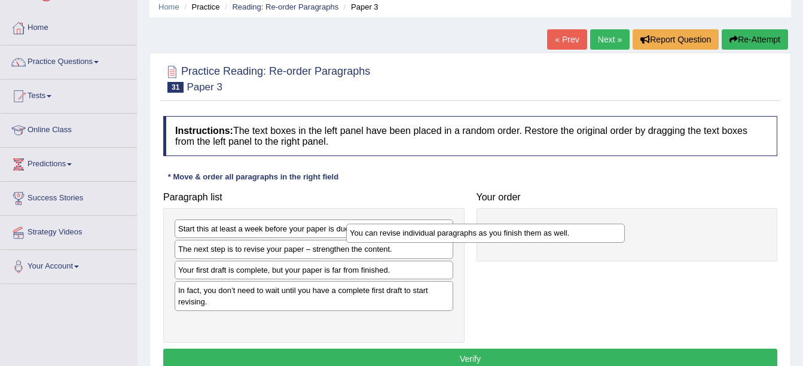
drag, startPoint x: 370, startPoint y: 248, endPoint x: 589, endPoint y: 225, distance: 220.7
click at [587, 225] on div "You can revise individual paragraphs as you finish them as well." at bounding box center [485, 233] width 279 height 19
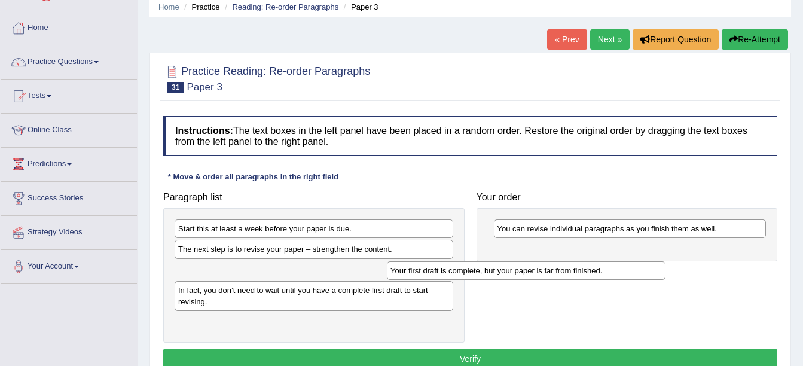
drag, startPoint x: 381, startPoint y: 268, endPoint x: 607, endPoint y: 268, distance: 226.6
click at [607, 268] on div "Your first draft is complete, but your paper is far from finished." at bounding box center [526, 270] width 279 height 19
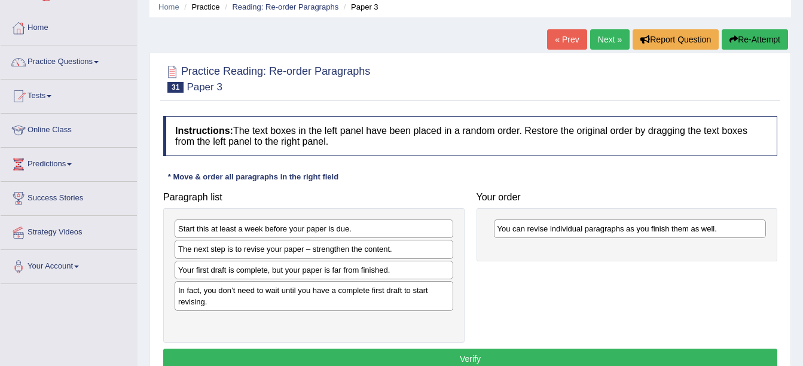
click at [607, 268] on div "Paragraph list Start this at least a week before your paper is due. The next st…" at bounding box center [470, 264] width 626 height 157
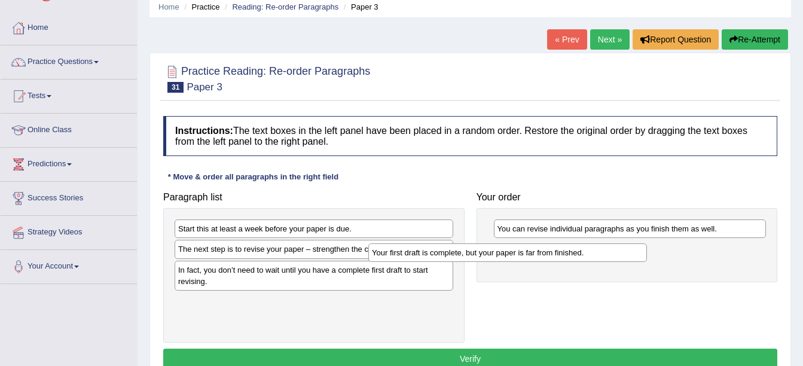
drag, startPoint x: 426, startPoint y: 276, endPoint x: 637, endPoint y: 259, distance: 211.8
click at [637, 259] on div "Your first draft is complete, but your paper is far from finished." at bounding box center [507, 252] width 279 height 19
click at [637, 259] on div "Your first draft is complete, but your paper is far from finished." at bounding box center [533, 252] width 279 height 19
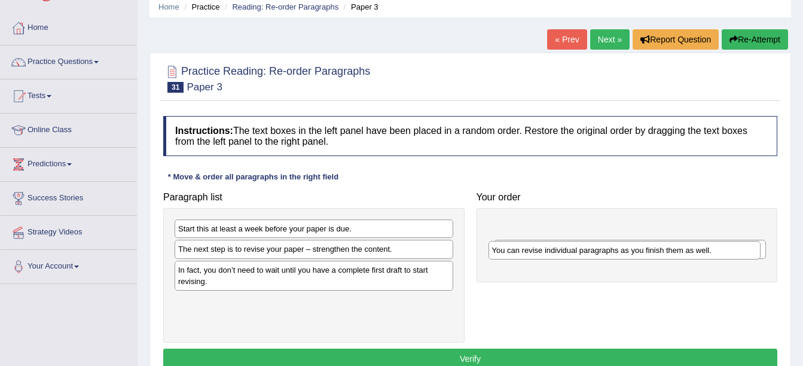
drag, startPoint x: 731, startPoint y: 223, endPoint x: 725, endPoint y: 249, distance: 26.4
click at [725, 248] on div "You can revise individual paragraphs as you finish them as well." at bounding box center [625, 250] width 273 height 19
click at [725, 254] on div "Your first draft is complete, but your paper is far from finished." at bounding box center [630, 249] width 273 height 19
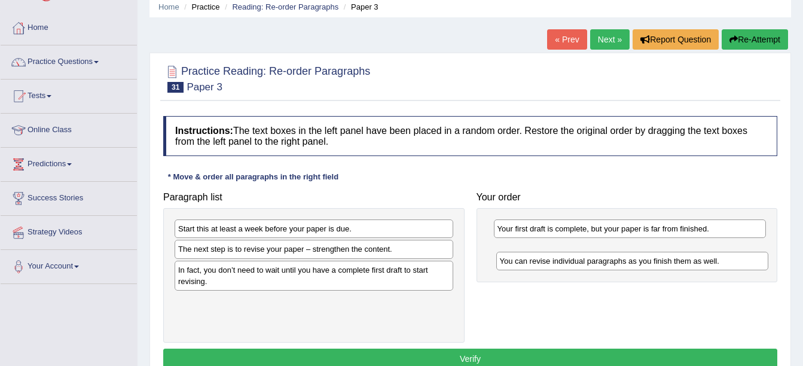
drag, startPoint x: 712, startPoint y: 232, endPoint x: 715, endPoint y: 264, distance: 32.4
click at [715, 264] on div "You can revise individual paragraphs as you finish them as well." at bounding box center [632, 261] width 273 height 19
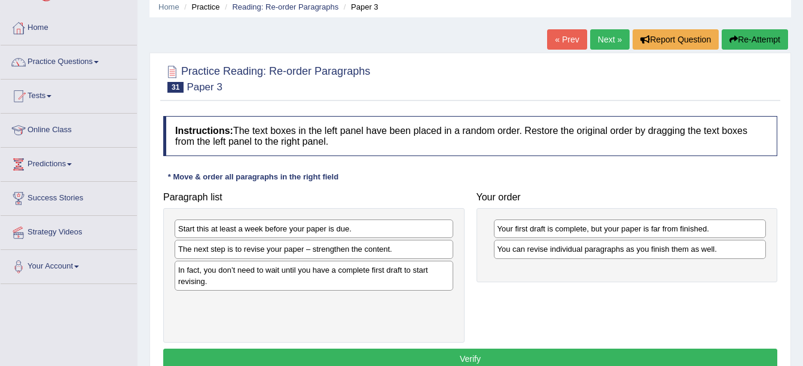
drag, startPoint x: 329, startPoint y: 250, endPoint x: 390, endPoint y: 267, distance: 64.0
click at [374, 258] on div "The next step is to revise your paper – strengthen the content." at bounding box center [314, 249] width 279 height 19
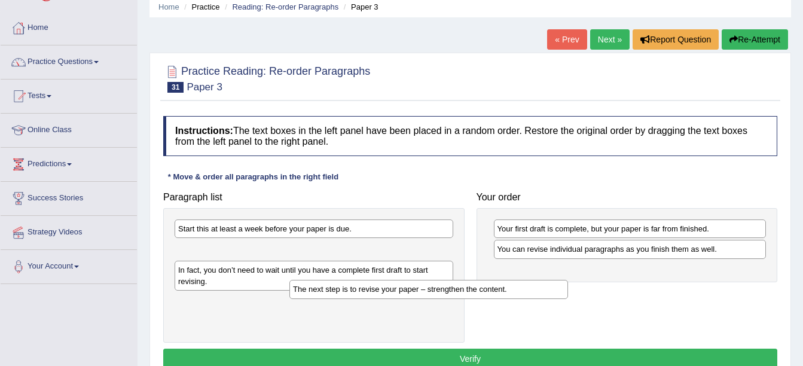
drag, startPoint x: 372, startPoint y: 250, endPoint x: 576, endPoint y: 272, distance: 205.1
click at [567, 280] on div "The next step is to revise your paper – strengthen the content." at bounding box center [428, 289] width 279 height 19
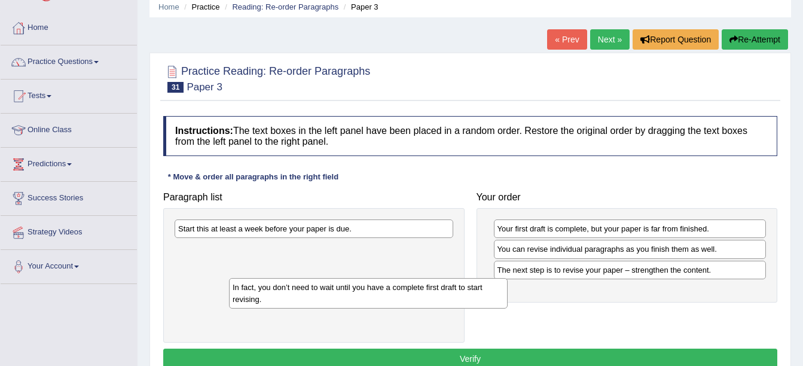
drag, startPoint x: 404, startPoint y: 254, endPoint x: 463, endPoint y: 296, distance: 72.8
click at [463, 296] on div "In fact, you don’t need to wait until you have a complete first draft to start …" at bounding box center [368, 293] width 279 height 30
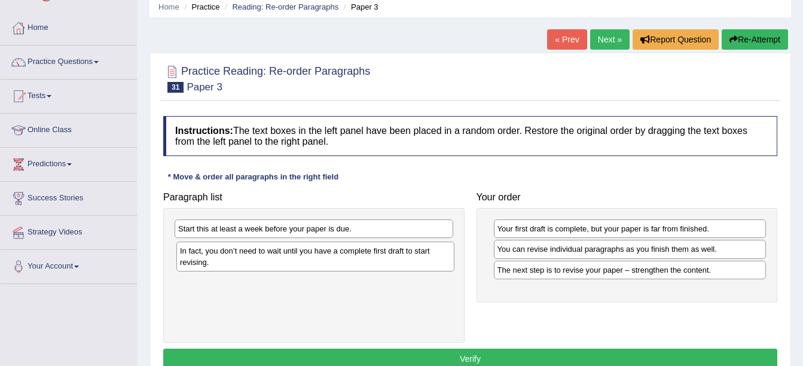
drag, startPoint x: 463, startPoint y: 296, endPoint x: 480, endPoint y: 292, distance: 16.7
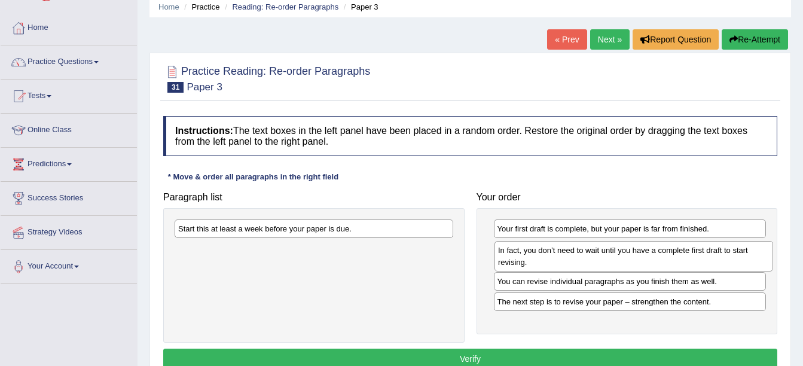
drag, startPoint x: 372, startPoint y: 258, endPoint x: 692, endPoint y: 259, distance: 319.9
click at [692, 259] on div "In fact, you don’t need to wait until you have a complete first draft to start …" at bounding box center [633, 256] width 279 height 30
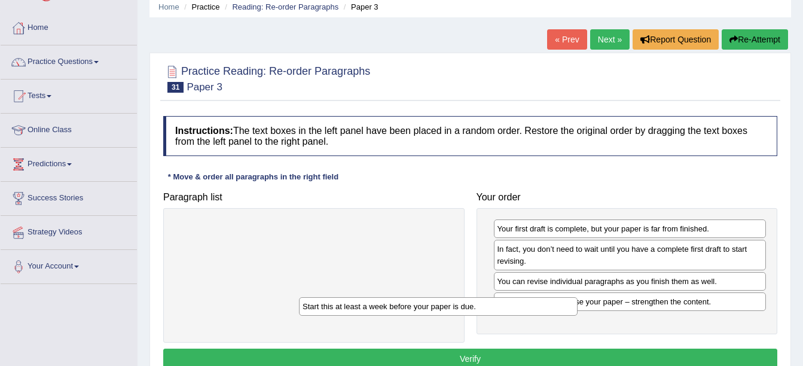
drag, startPoint x: 355, startPoint y: 228, endPoint x: 497, endPoint y: 316, distance: 166.8
click at [496, 316] on div "Start this at least a week before your paper is due." at bounding box center [438, 306] width 279 height 19
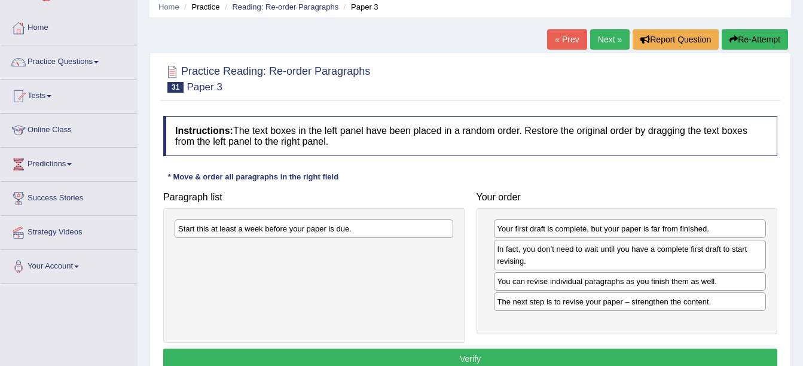
click at [497, 316] on div "Your first draft is complete, but your paper is far from finished. In fact, you…" at bounding box center [627, 271] width 301 height 126
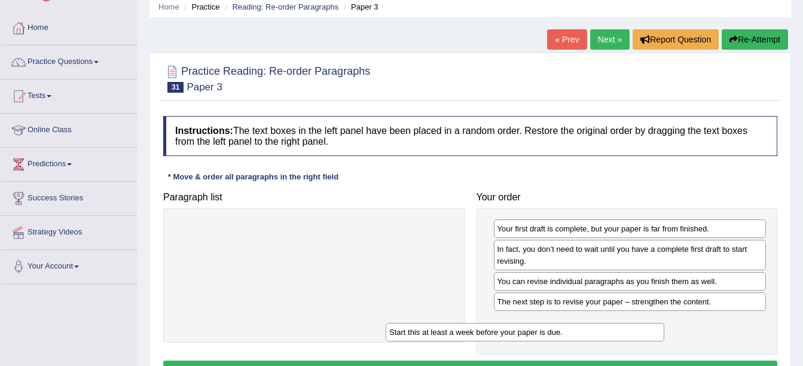
drag, startPoint x: 385, startPoint y: 224, endPoint x: 613, endPoint y: 333, distance: 252.7
click at [613, 333] on div "Start this at least a week before your paper is due." at bounding box center [525, 332] width 279 height 19
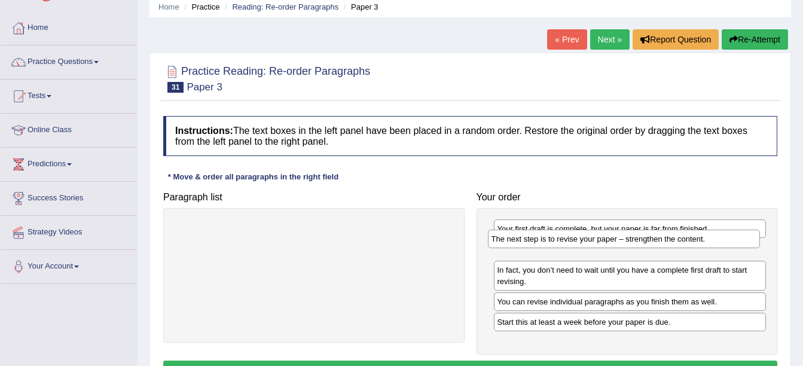
drag, startPoint x: 583, startPoint y: 306, endPoint x: 577, endPoint y: 243, distance: 63.1
click at [577, 243] on div "The next step is to revise your paper – strengthen the content." at bounding box center [624, 239] width 273 height 19
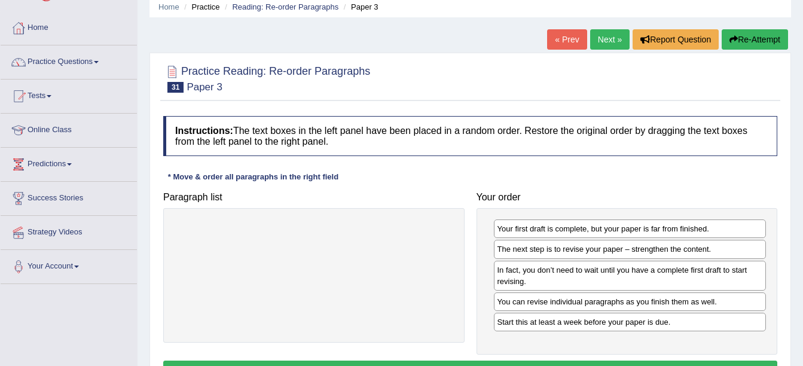
scroll to position [262, 0]
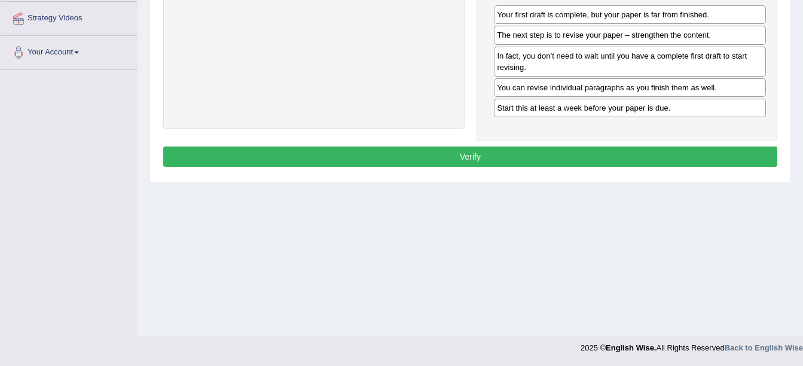
click at [556, 151] on button "Verify" at bounding box center [470, 156] width 614 height 20
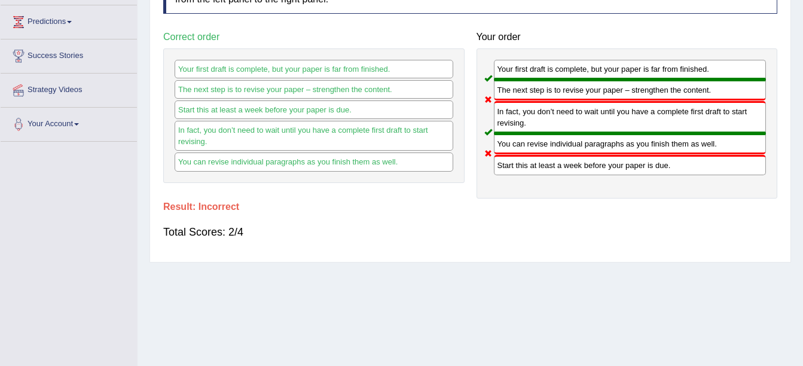
scroll to position [0, 0]
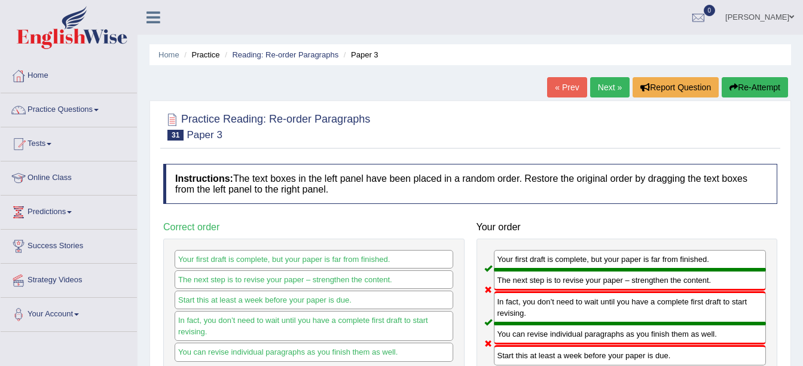
click at [607, 81] on link "Next »" at bounding box center [609, 87] width 39 height 20
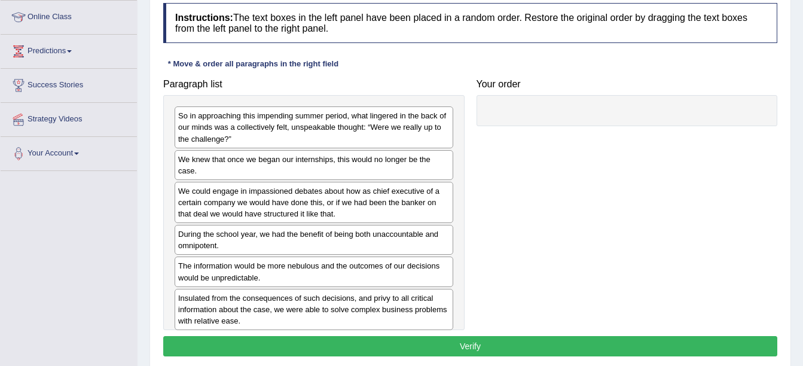
scroll to position [167, 0]
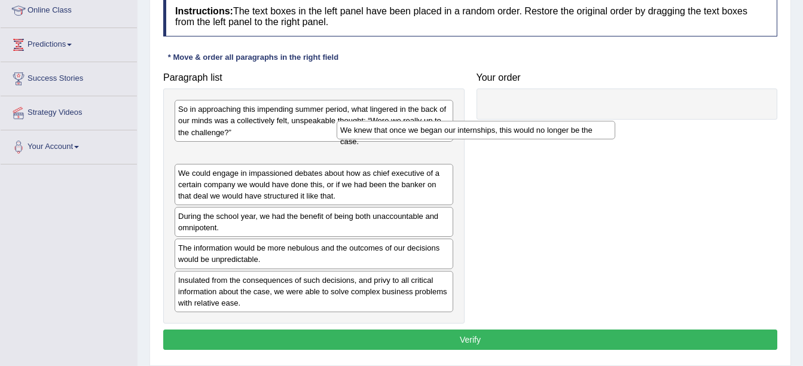
drag, startPoint x: 358, startPoint y: 154, endPoint x: 575, endPoint y: 128, distance: 218.0
click at [575, 128] on div "We knew that once we began our internships, this would no longer be the case." at bounding box center [476, 130] width 279 height 19
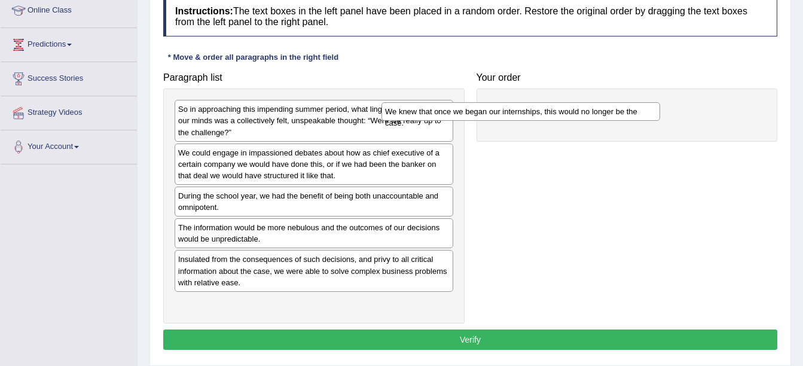
drag, startPoint x: 292, startPoint y: 151, endPoint x: 571, endPoint y: 106, distance: 282.9
click at [571, 106] on div "We knew that once we began our internships, this would no longer be the case." at bounding box center [520, 111] width 279 height 19
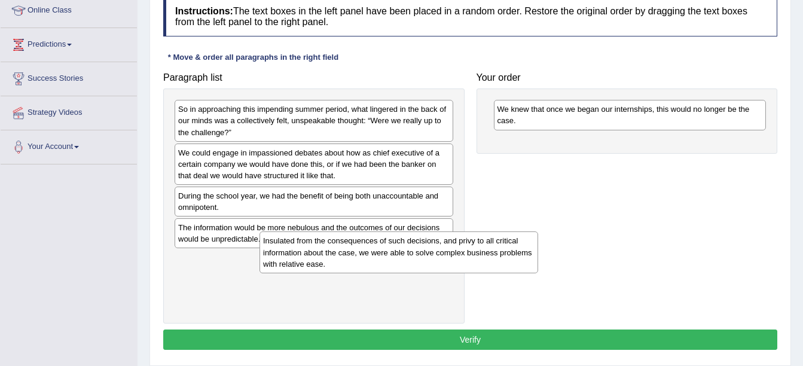
drag, startPoint x: 313, startPoint y: 275, endPoint x: 450, endPoint y: 249, distance: 139.4
click at [425, 253] on div "Insulated from the consequences of such decisions, and privy to all critical in…" at bounding box center [399, 251] width 279 height 41
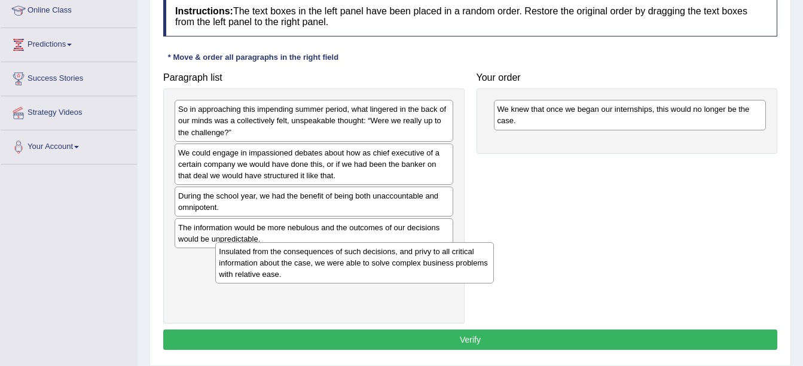
drag, startPoint x: 450, startPoint y: 249, endPoint x: 459, endPoint y: 246, distance: 8.9
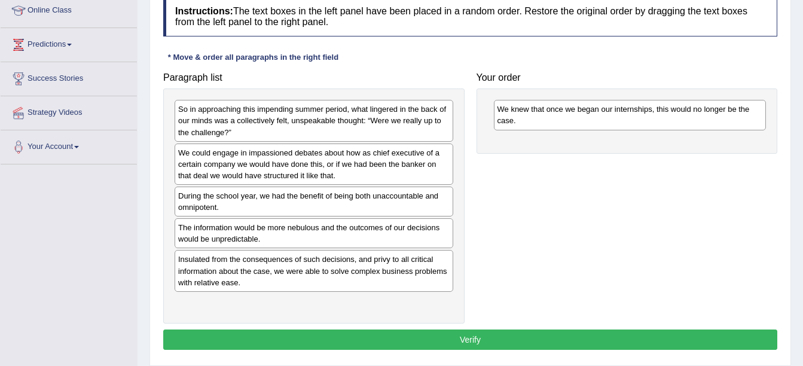
drag, startPoint x: 459, startPoint y: 246, endPoint x: 370, endPoint y: 223, distance: 91.9
click at [370, 223] on div "So in approaching this impending summer period, what lingered in the back of ou…" at bounding box center [313, 205] width 301 height 235
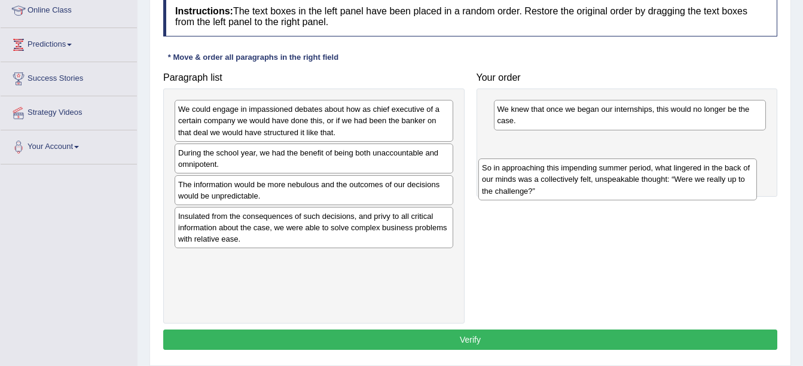
drag, startPoint x: 358, startPoint y: 130, endPoint x: 662, endPoint y: 189, distance: 309.3
click at [662, 189] on div "So in approaching this impending summer period, what lingered in the back of ou…" at bounding box center [617, 178] width 279 height 41
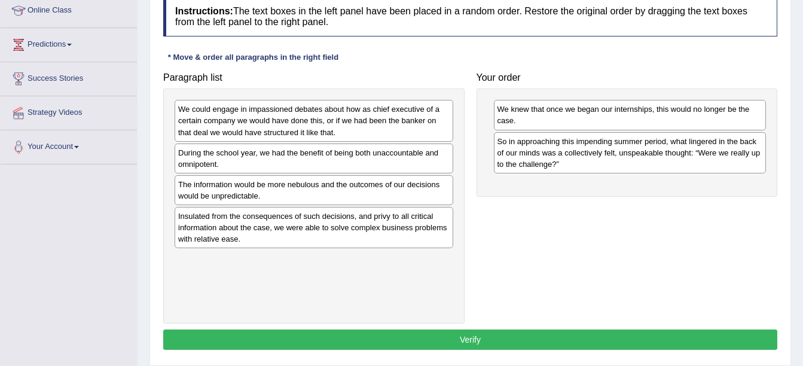
drag, startPoint x: 596, startPoint y: 163, endPoint x: 616, endPoint y: 163, distance: 20.9
click at [613, 163] on div "So in approaching this impending summer period, what lingered in the back of ou…" at bounding box center [630, 152] width 273 height 41
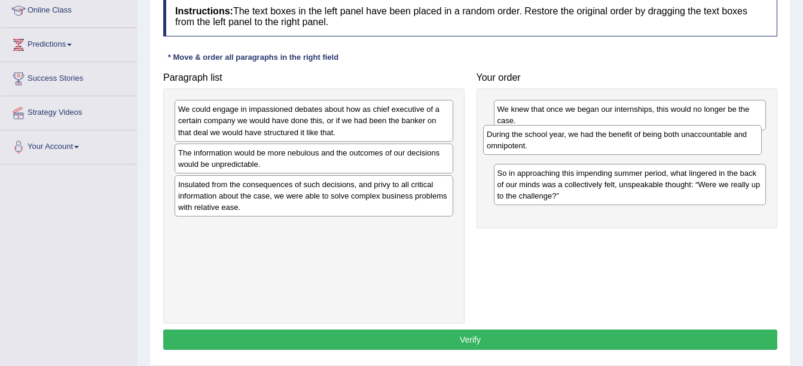
drag, startPoint x: 385, startPoint y: 158, endPoint x: 694, endPoint y: 139, distance: 309.1
click at [694, 139] on div "During the school year, we had the benefit of being both unaccountable and omni…" at bounding box center [622, 140] width 279 height 30
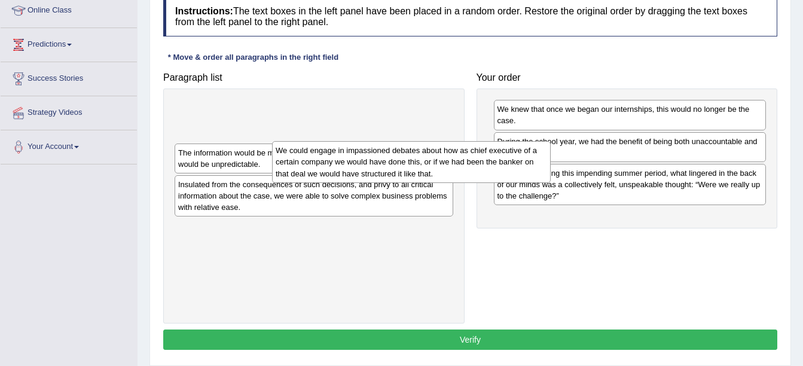
drag, startPoint x: 386, startPoint y: 124, endPoint x: 484, endPoint y: 166, distance: 105.8
click at [484, 166] on div "We could engage in impassioned debates about how as chief executive of a certai…" at bounding box center [411, 161] width 279 height 41
click at [532, 155] on div "Paragraph list We could engage in impassioned debates about how as chief execut…" at bounding box center [470, 194] width 626 height 257
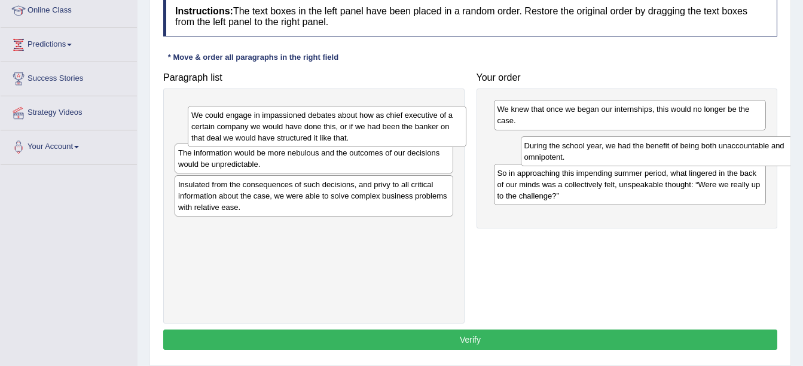
drag, startPoint x: 539, startPoint y: 155, endPoint x: 594, endPoint y: 178, distance: 59.5
click at [594, 166] on div "During the school year, we had the benefit of being both unaccountable and omni…" at bounding box center [657, 151] width 273 height 30
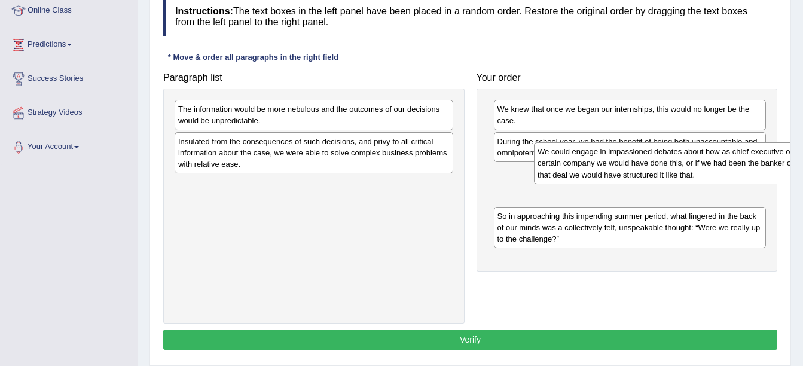
drag, startPoint x: 350, startPoint y: 115, endPoint x: 714, endPoint y: 162, distance: 366.5
click at [713, 161] on div "We could engage in impassioned debates about how as chief executive of a certai…" at bounding box center [673, 162] width 279 height 41
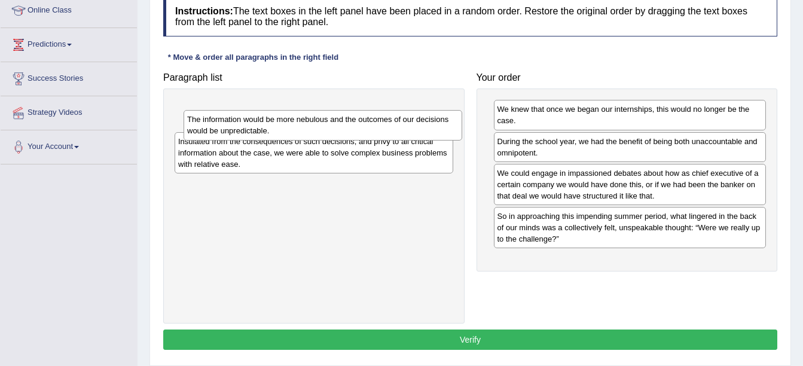
drag, startPoint x: 407, startPoint y: 117, endPoint x: 445, endPoint y: 159, distance: 57.2
click at [429, 140] on div "The information would be more nebulous and the outcomes of our decisions would …" at bounding box center [323, 125] width 279 height 30
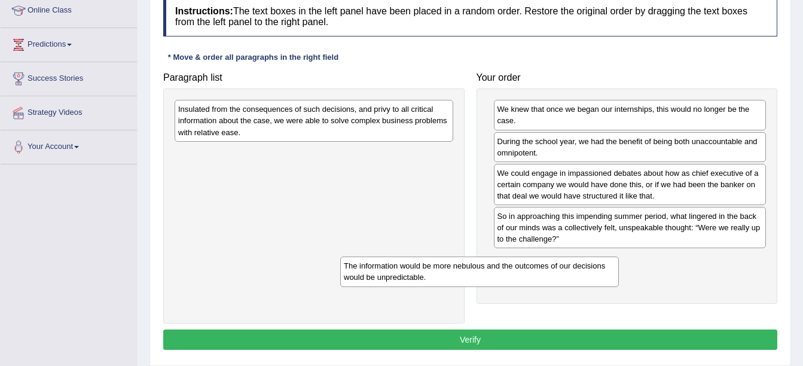
drag, startPoint x: 395, startPoint y: 124, endPoint x: 561, endPoint y: 281, distance: 228.0
click at [561, 281] on div "The information would be more nebulous and the outcomes of our decisions would …" at bounding box center [479, 272] width 279 height 30
drag, startPoint x: 561, startPoint y: 281, endPoint x: 708, endPoint y: 290, distance: 147.4
click at [643, 273] on div "The information would be more nebulous and the outcomes of our decisions would …" at bounding box center [503, 271] width 279 height 30
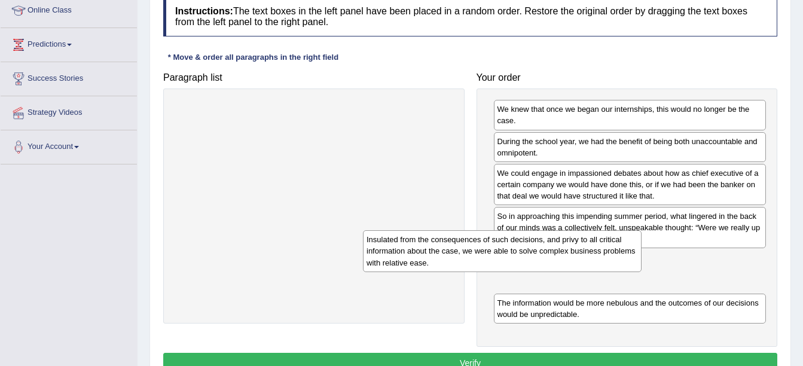
drag, startPoint x: 354, startPoint y: 115, endPoint x: 542, endPoint y: 246, distance: 229.1
click at [542, 246] on div "Insulated from the consequences of such decisions, and privy to all critical in…" at bounding box center [502, 250] width 279 height 41
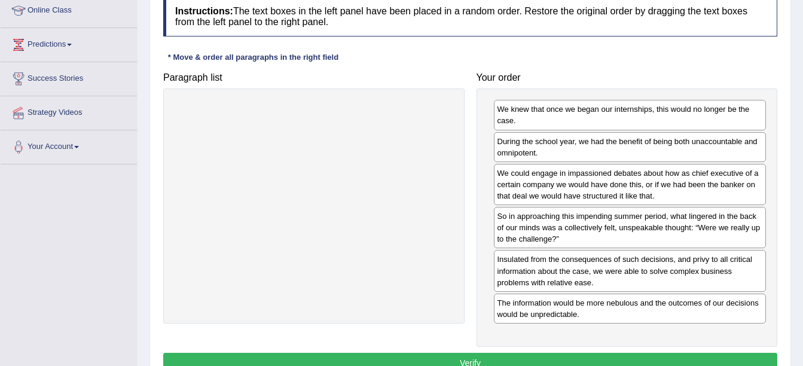
click at [501, 353] on button "Verify" at bounding box center [470, 363] width 614 height 20
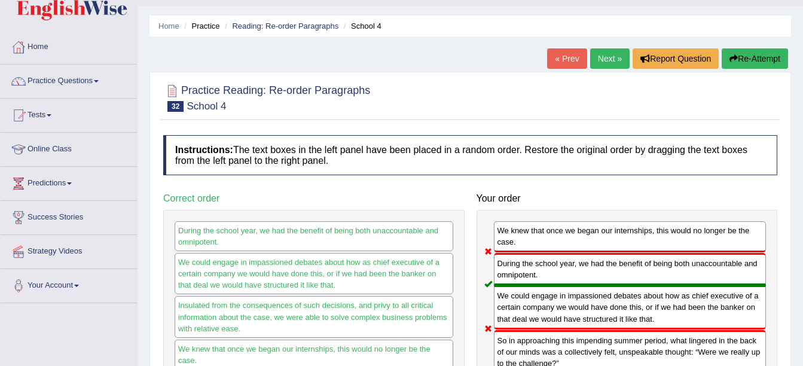
scroll to position [0, 0]
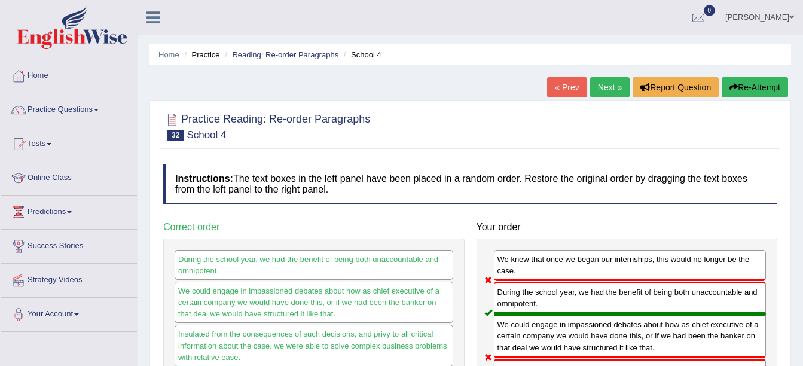
click at [599, 93] on link "Next »" at bounding box center [609, 87] width 39 height 20
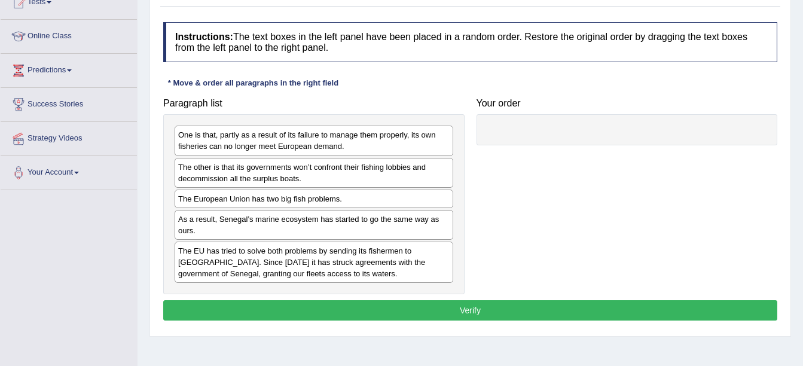
scroll to position [144, 0]
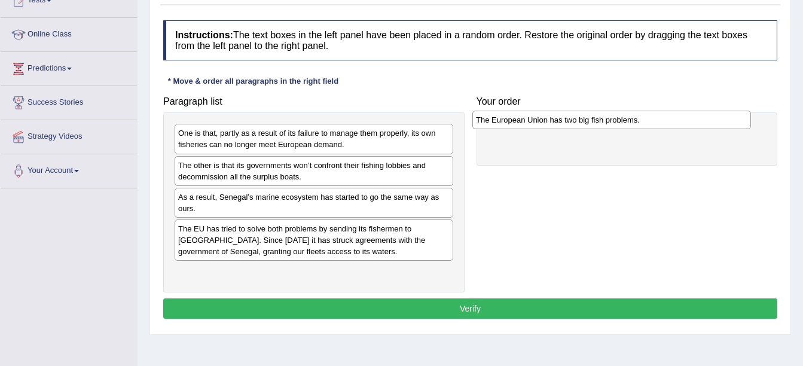
drag, startPoint x: 285, startPoint y: 197, endPoint x: 583, endPoint y: 120, distance: 307.6
click at [583, 120] on div "The European Union has two big fish problems." at bounding box center [611, 120] width 279 height 19
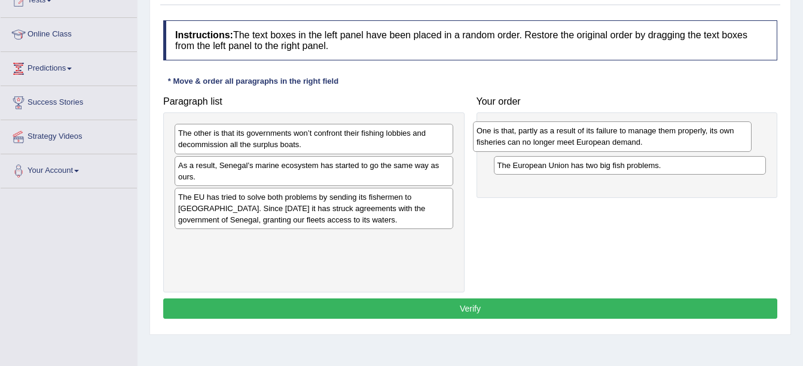
drag, startPoint x: 351, startPoint y: 129, endPoint x: 649, endPoint y: 126, distance: 298.4
click at [649, 126] on div "One is that, partly as a result of its failure to manage them properly, its own…" at bounding box center [612, 136] width 279 height 30
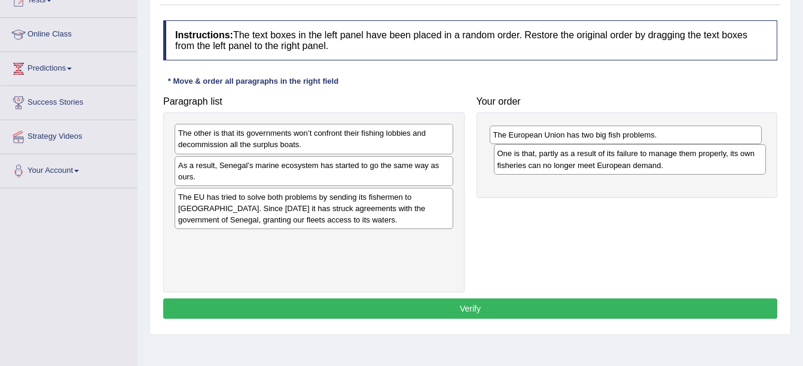
drag, startPoint x: 630, startPoint y: 168, endPoint x: 625, endPoint y: 136, distance: 32.0
click at [625, 136] on div "The European Union has two big fish problems." at bounding box center [626, 135] width 273 height 19
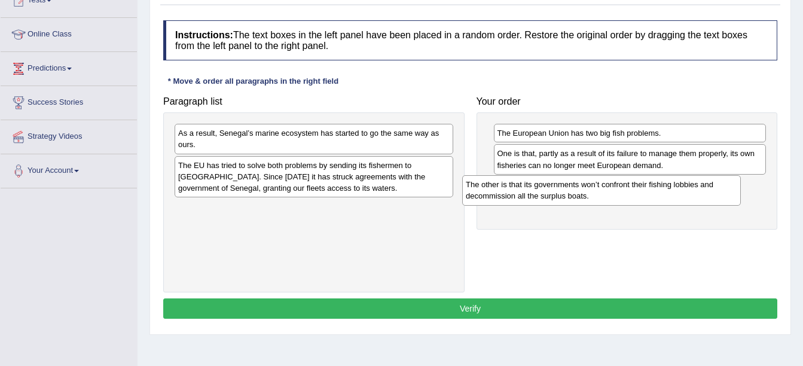
drag, startPoint x: 300, startPoint y: 143, endPoint x: 588, endPoint y: 194, distance: 292.8
click at [588, 194] on div "The other is that its governments won’t confront their fishing lobbies and deco…" at bounding box center [601, 190] width 279 height 30
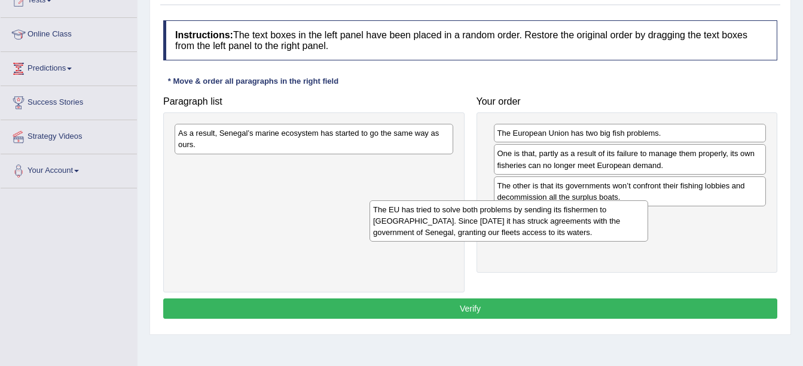
drag, startPoint x: 398, startPoint y: 175, endPoint x: 593, endPoint y: 219, distance: 199.9
click at [593, 219] on div "The EU has tried to solve both problems by sending its fishermen to [GEOGRAPHIC…" at bounding box center [509, 220] width 279 height 41
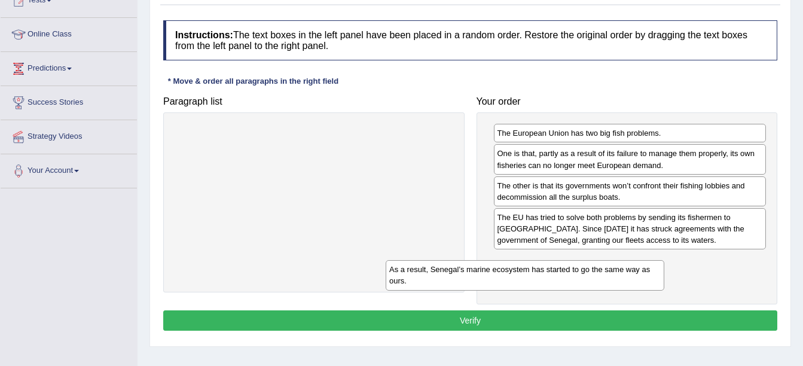
drag, startPoint x: 343, startPoint y: 137, endPoint x: 558, endPoint y: 276, distance: 256.9
click at [558, 276] on div "As a result, Senegal’s marine ecosystem has started to go the same way as ours." at bounding box center [525, 275] width 279 height 30
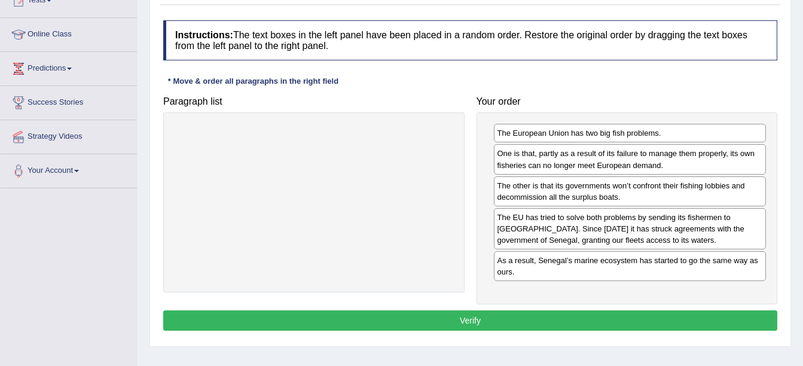
click at [514, 315] on button "Verify" at bounding box center [470, 320] width 614 height 20
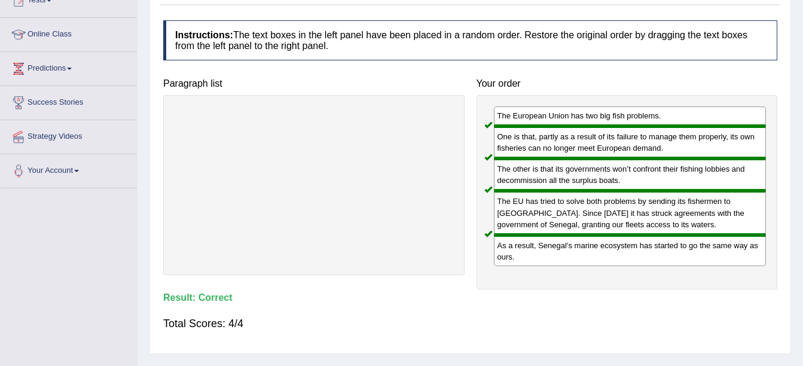
scroll to position [0, 0]
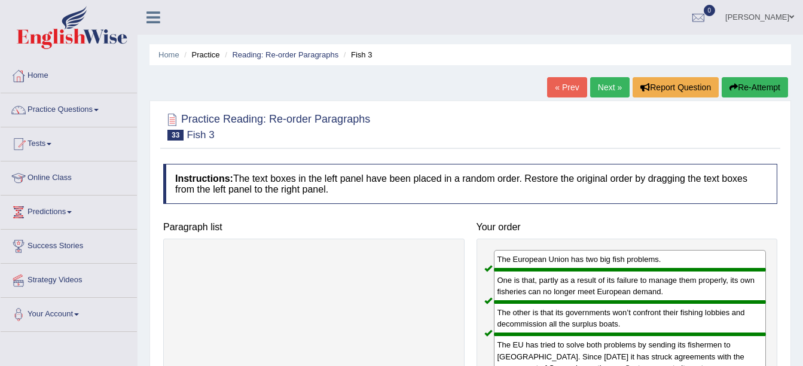
click at [598, 88] on link "Next »" at bounding box center [609, 87] width 39 height 20
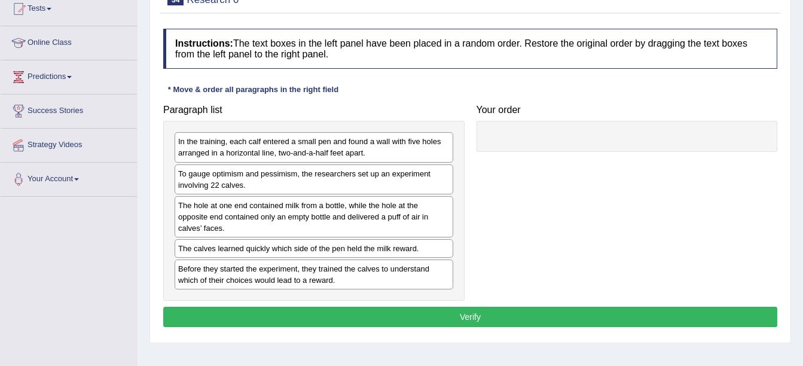
scroll to position [144, 0]
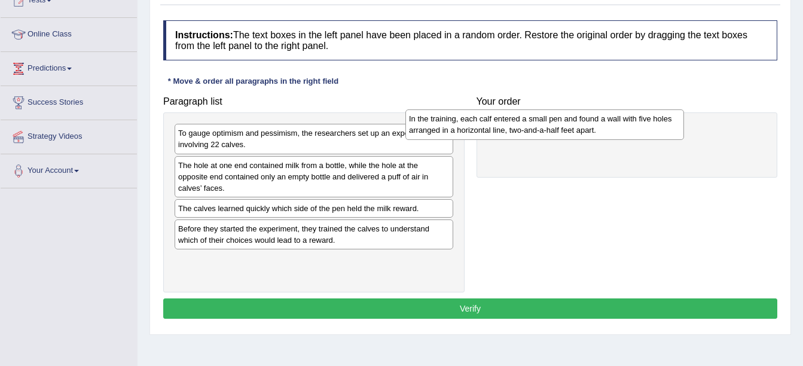
drag, startPoint x: 407, startPoint y: 146, endPoint x: 675, endPoint y: 152, distance: 267.9
click at [675, 139] on div "In the training, each calf entered a small pen and found a wall with five holes…" at bounding box center [544, 124] width 279 height 30
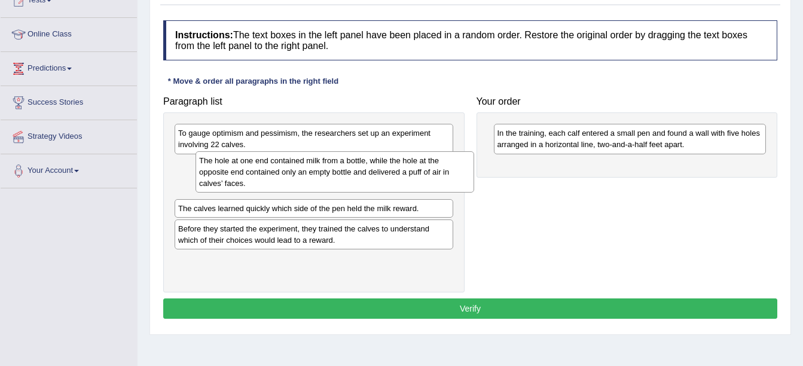
drag, startPoint x: 383, startPoint y: 182, endPoint x: 444, endPoint y: 167, distance: 62.9
click at [441, 168] on div "The hole at one end contained milk from a bottle, while the hole at the opposit…" at bounding box center [335, 171] width 279 height 41
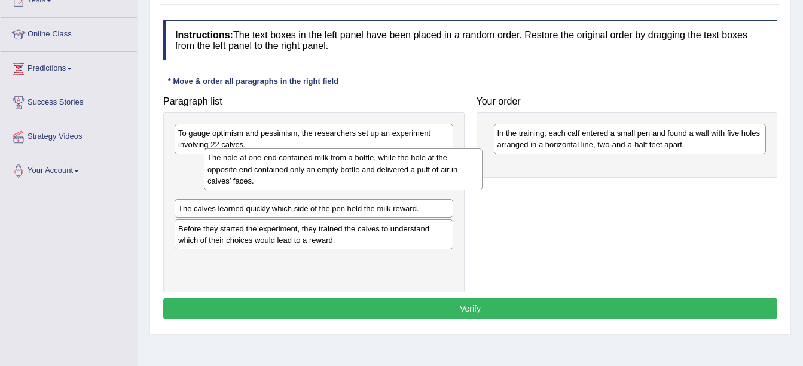
drag, startPoint x: 490, startPoint y: 159, endPoint x: 504, endPoint y: 166, distance: 15.2
click at [504, 166] on div "In the training, each calf entered a small pen and found a wall with five holes…" at bounding box center [627, 144] width 301 height 65
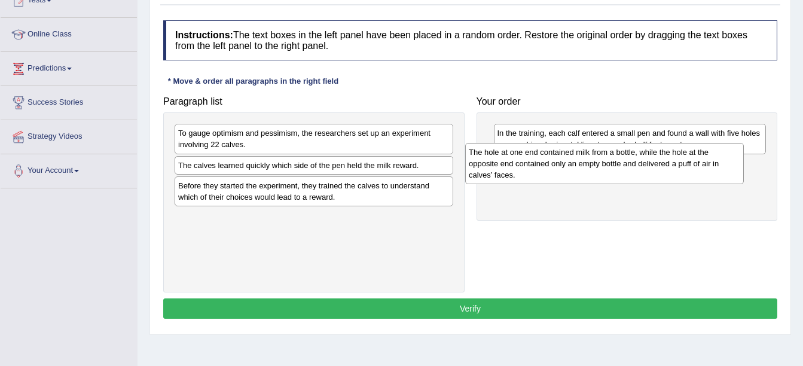
drag, startPoint x: 309, startPoint y: 182, endPoint x: 599, endPoint y: 169, distance: 290.9
click at [599, 169] on div "The hole at one end contained milk from a bottle, while the hole at the opposit…" at bounding box center [604, 163] width 279 height 41
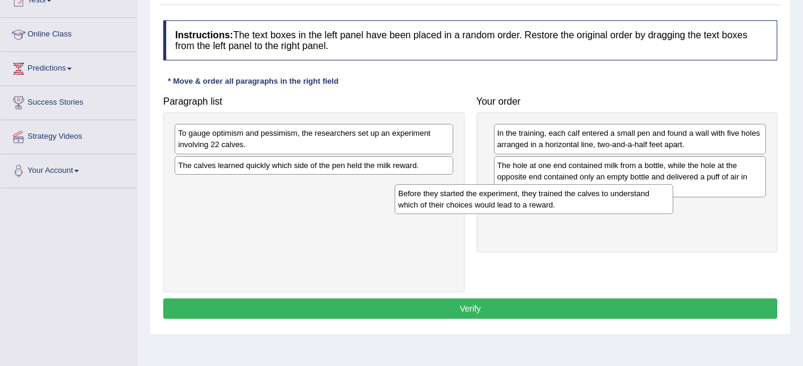
drag, startPoint x: 343, startPoint y: 193, endPoint x: 597, endPoint y: 202, distance: 253.7
click at [596, 201] on div "Before they started the experiment, they trained the calves to understand which…" at bounding box center [534, 199] width 279 height 30
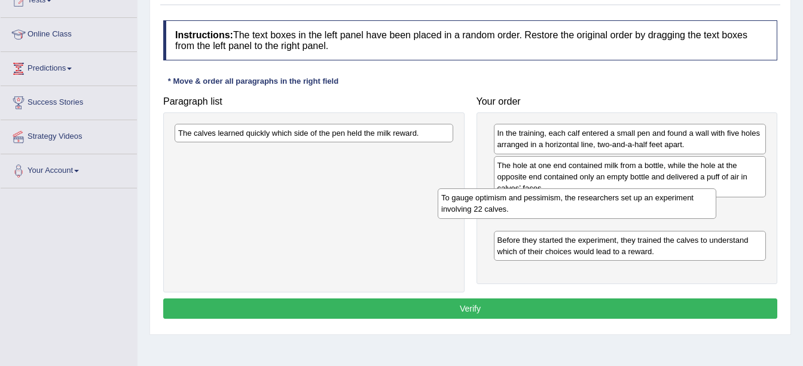
drag, startPoint x: 386, startPoint y: 144, endPoint x: 649, endPoint y: 209, distance: 270.9
click at [649, 209] on div "To gauge optimism and pessimism, the researchers set up an experiment involving…" at bounding box center [577, 203] width 279 height 30
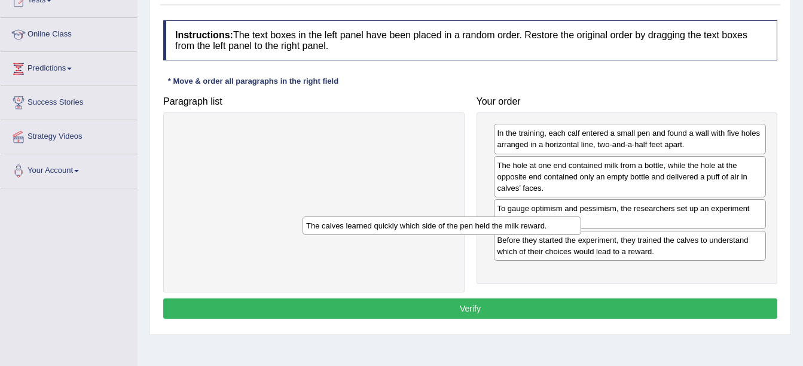
drag, startPoint x: 384, startPoint y: 133, endPoint x: 526, endPoint y: 233, distance: 173.7
click at [513, 226] on div "The calves learned quickly which side of the pen held the milk reward." at bounding box center [442, 225] width 279 height 19
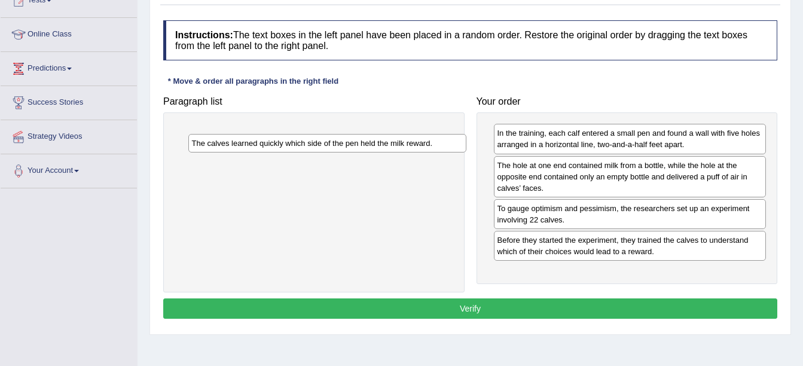
click at [575, 276] on div "In the training, each calf entered a small pen and found a wall with five holes…" at bounding box center [627, 198] width 301 height 172
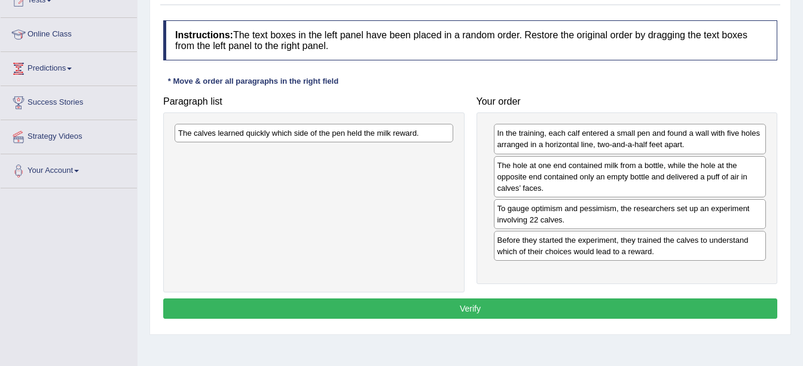
drag, startPoint x: 419, startPoint y: 192, endPoint x: 431, endPoint y: 120, distance: 73.2
click at [431, 121] on div "The calves learned quickly which side of the pen held the milk reward." at bounding box center [313, 202] width 301 height 180
drag, startPoint x: 405, startPoint y: 155, endPoint x: 411, endPoint y: 138, distance: 18.3
click at [411, 138] on div "The calves learned quickly which side of the pen held the milk reward." at bounding box center [313, 202] width 301 height 180
click at [411, 138] on div "The calves learned quickly which side of the pen held the milk reward." at bounding box center [314, 133] width 279 height 19
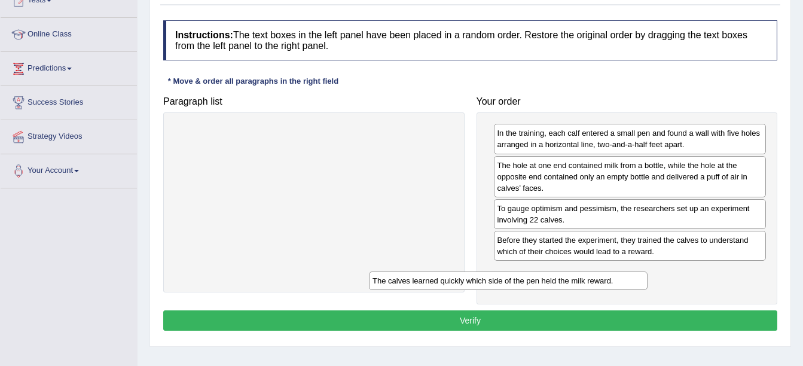
drag, startPoint x: 411, startPoint y: 138, endPoint x: 605, endPoint y: 285, distance: 244.1
click at [605, 285] on div "The calves learned quickly which side of the pen held the milk reward." at bounding box center [508, 280] width 279 height 19
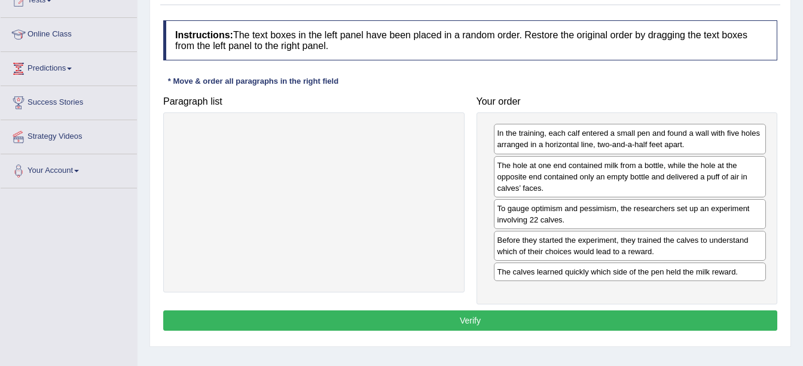
click at [549, 322] on button "Verify" at bounding box center [470, 320] width 614 height 20
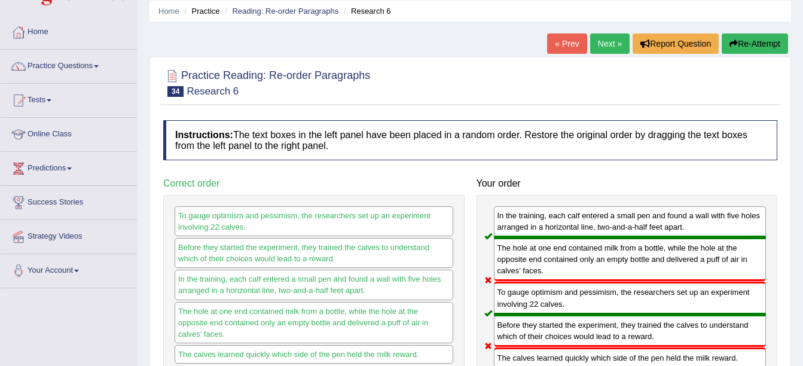
scroll to position [0, 0]
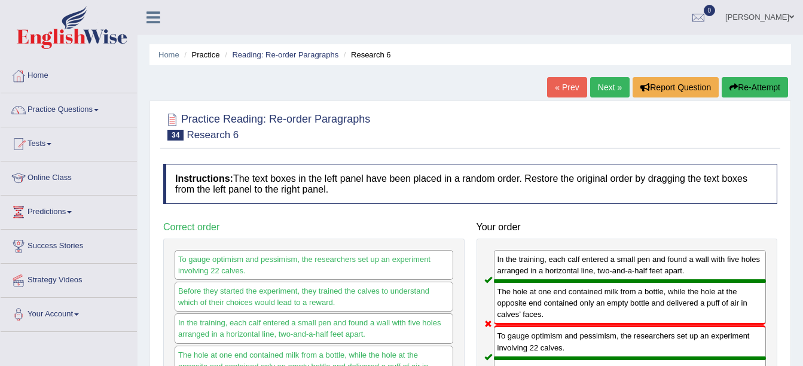
click at [612, 85] on link "Next »" at bounding box center [609, 87] width 39 height 20
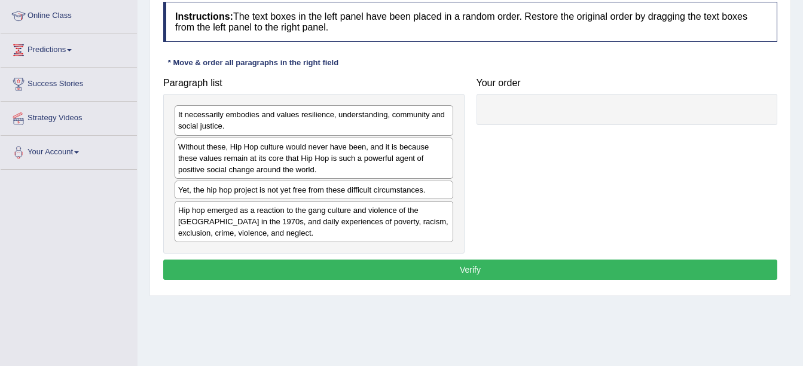
scroll to position [167, 0]
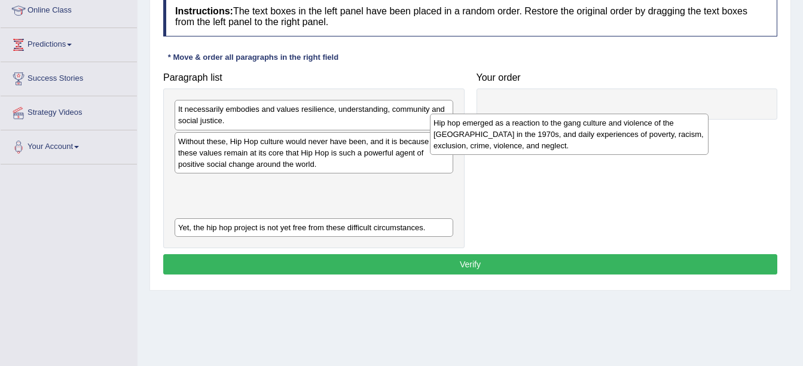
drag, startPoint x: 289, startPoint y: 224, endPoint x: 549, endPoint y: 138, distance: 273.8
click at [549, 139] on div "Hip hop emerged as a reaction to the gang culture and violence of the [GEOGRAPH…" at bounding box center [569, 134] width 279 height 41
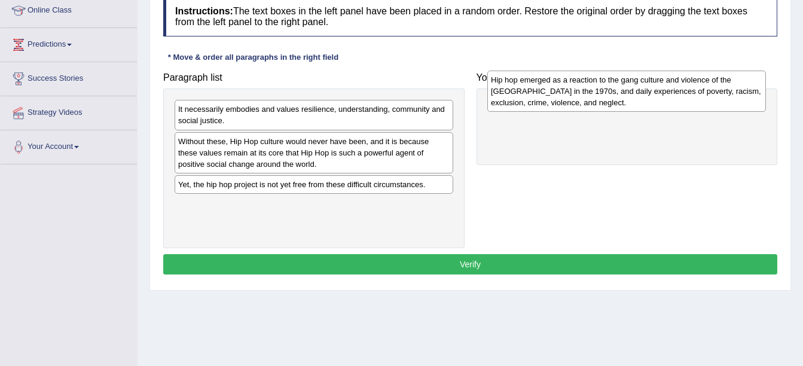
drag, startPoint x: 340, startPoint y: 199, endPoint x: 651, endPoint y: 95, distance: 328.4
click at [651, 95] on div "Hip hop emerged as a reaction to the gang culture and violence of the [GEOGRAPH…" at bounding box center [626, 91] width 279 height 41
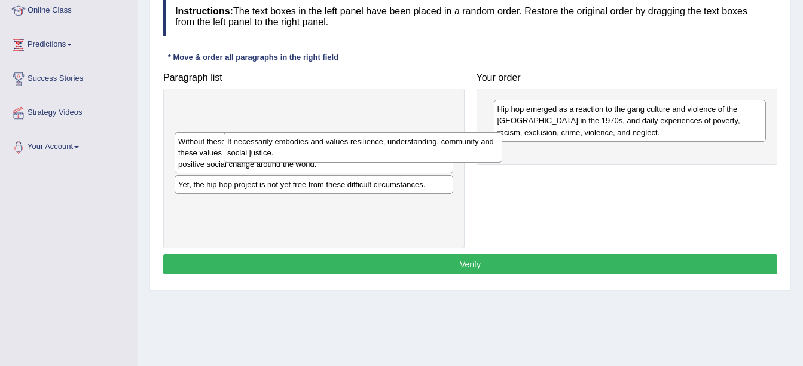
drag, startPoint x: 383, startPoint y: 111, endPoint x: 451, endPoint y: 159, distance: 83.3
click at [436, 146] on div "It necessarily embodies and values resilience, understanding, community and soc…" at bounding box center [363, 147] width 279 height 30
drag, startPoint x: 451, startPoint y: 159, endPoint x: 462, endPoint y: 163, distance: 12.1
click at [462, 163] on div "It necessarily embodies and values resilience, understanding, community and soc…" at bounding box center [313, 168] width 301 height 160
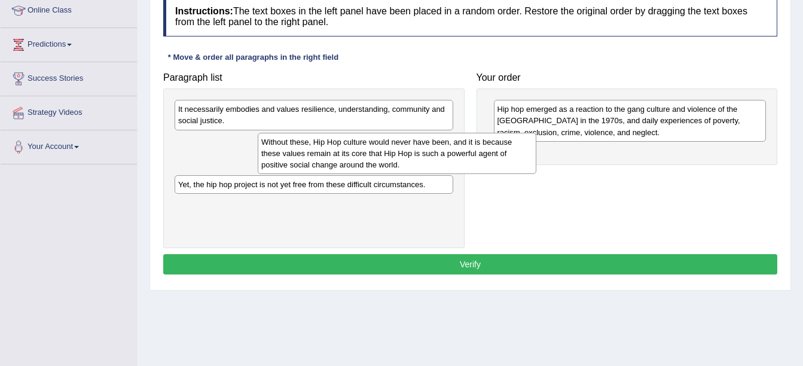
drag, startPoint x: 320, startPoint y: 153, endPoint x: 468, endPoint y: 149, distance: 148.3
click at [468, 149] on div "Without these, Hip Hop culture would never have been, and it is because these v…" at bounding box center [397, 153] width 279 height 41
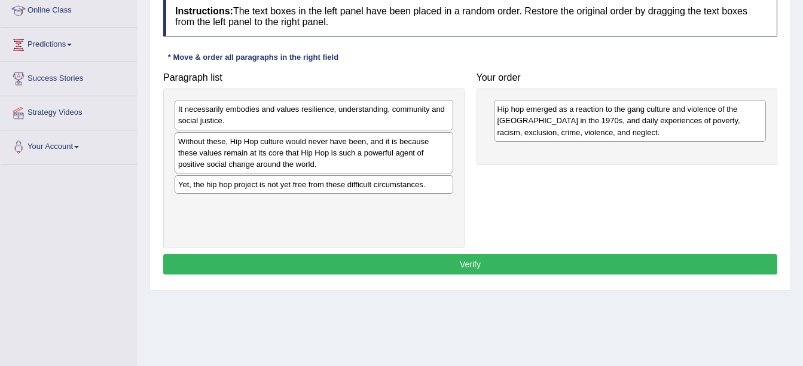
click at [550, 170] on div "Paragraph list It necessarily embodies and values resilience, understanding, co…" at bounding box center [470, 157] width 626 height 182
drag, startPoint x: 336, startPoint y: 144, endPoint x: 421, endPoint y: 152, distance: 85.3
click at [348, 145] on div "Without these, Hip Hop culture would never have been, and it is because these v…" at bounding box center [314, 152] width 279 height 41
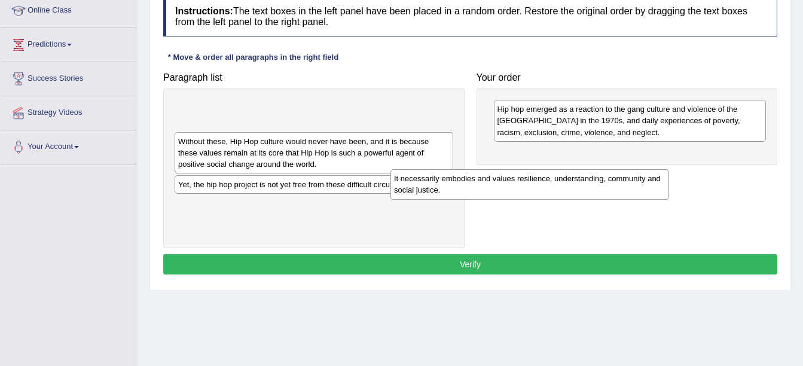
drag, startPoint x: 375, startPoint y: 110, endPoint x: 624, endPoint y: 193, distance: 261.7
click at [624, 193] on div "It necessarily embodies and values resilience, understanding, community and soc…" at bounding box center [529, 184] width 279 height 30
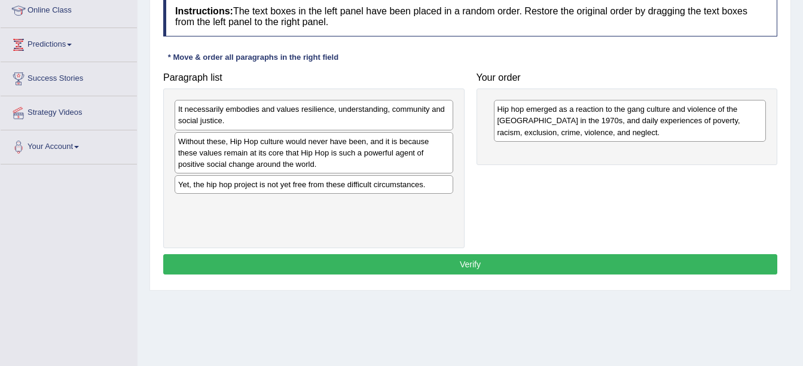
drag, startPoint x: 274, startPoint y: 115, endPoint x: 414, endPoint y: 119, distance: 140.6
click at [329, 114] on div "It necessarily embodies and values resilience, understanding, community and soc…" at bounding box center [314, 115] width 279 height 30
click at [321, 111] on div "It necessarily embodies and values resilience, understanding, community and soc…" at bounding box center [314, 115] width 279 height 30
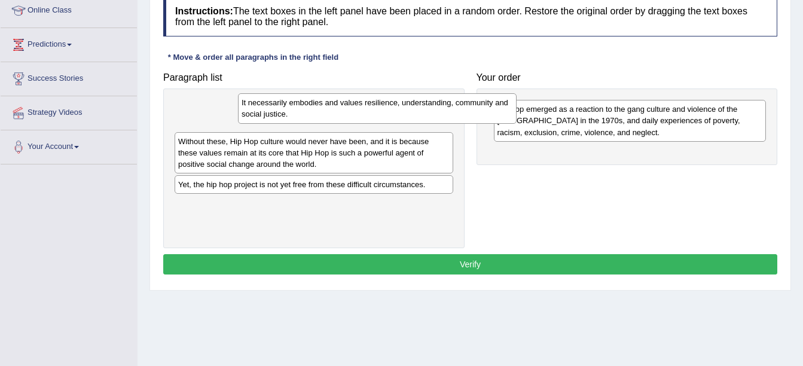
drag, startPoint x: 319, startPoint y: 117, endPoint x: 466, endPoint y: 115, distance: 147.7
click at [466, 115] on div "It necessarily embodies and values resilience, understanding, community and soc…" at bounding box center [377, 108] width 279 height 30
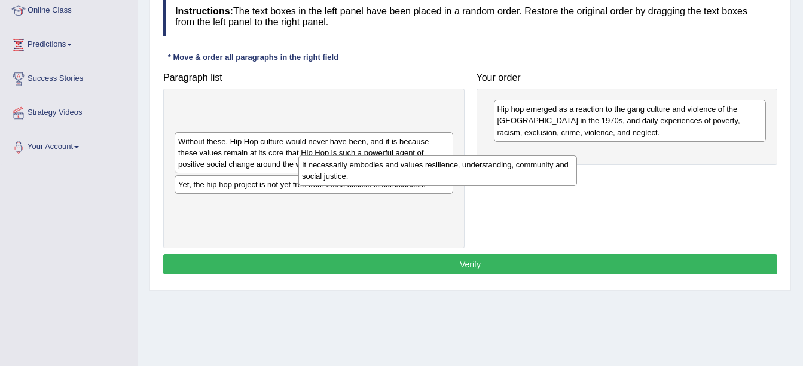
drag, startPoint x: 390, startPoint y: 114, endPoint x: 576, endPoint y: 154, distance: 190.1
click at [520, 169] on div "It necessarily embodies and values resilience, understanding, community and soc…" at bounding box center [437, 170] width 279 height 30
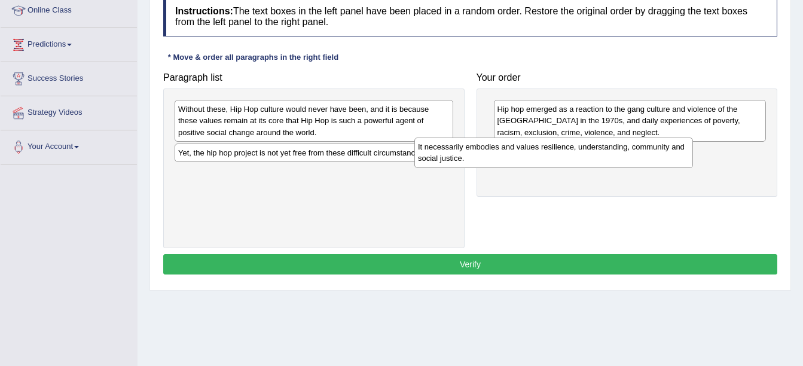
drag, startPoint x: 287, startPoint y: 114, endPoint x: 588, endPoint y: 161, distance: 304.4
click at [588, 161] on div "It necessarily embodies and values resilience, understanding, community and soc…" at bounding box center [553, 153] width 279 height 30
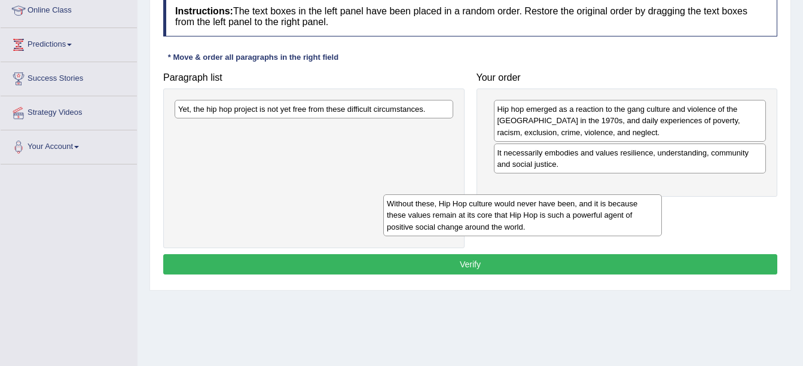
drag, startPoint x: 338, startPoint y: 120, endPoint x: 576, endPoint y: 217, distance: 256.6
click at [572, 219] on div "Without these, Hip Hop culture would never have been, and it is because these v…" at bounding box center [522, 214] width 279 height 41
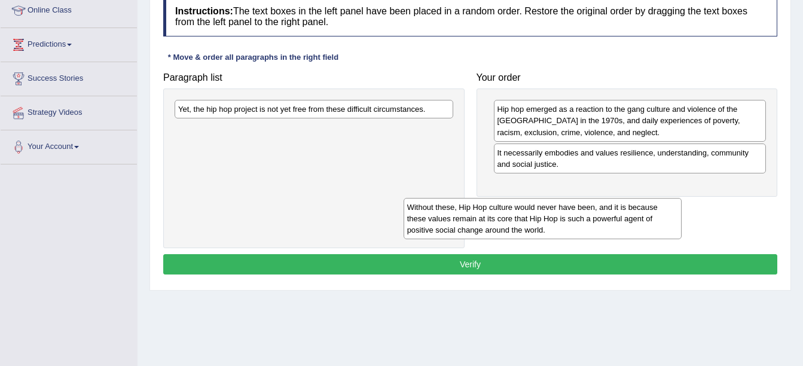
drag, startPoint x: 576, startPoint y: 217, endPoint x: 585, endPoint y: 207, distance: 13.6
click at [584, 207] on div "Without these, Hip Hop culture would never have been, and it is because these v…" at bounding box center [543, 218] width 279 height 41
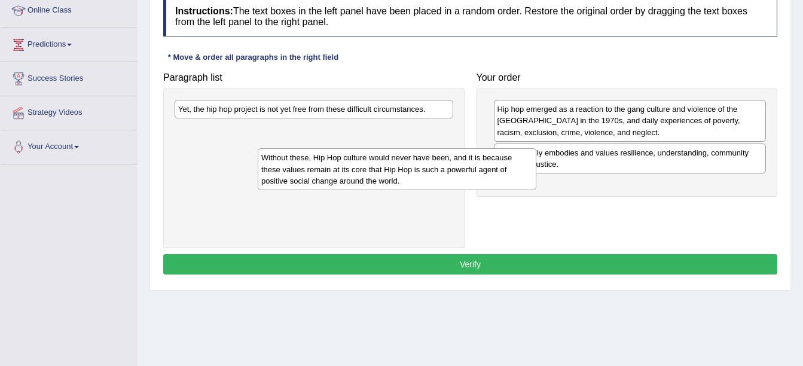
drag, startPoint x: 271, startPoint y: 141, endPoint x: 375, endPoint y: 175, distance: 109.5
click at [374, 175] on div "Without these, Hip Hop culture would never have been, and it is because these v…" at bounding box center [397, 168] width 279 height 41
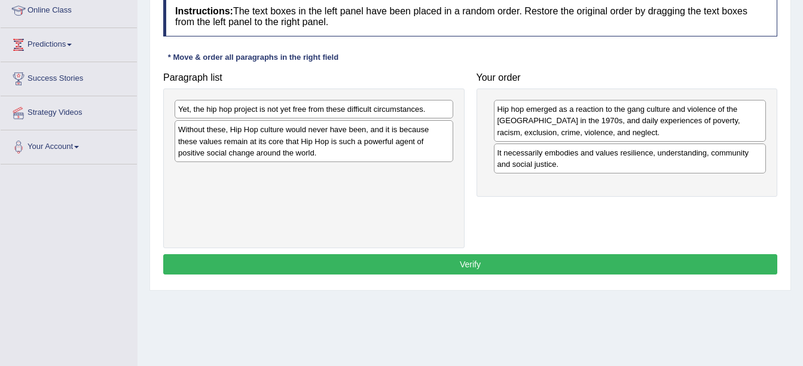
drag, startPoint x: 398, startPoint y: 172, endPoint x: 437, endPoint y: 167, distance: 39.2
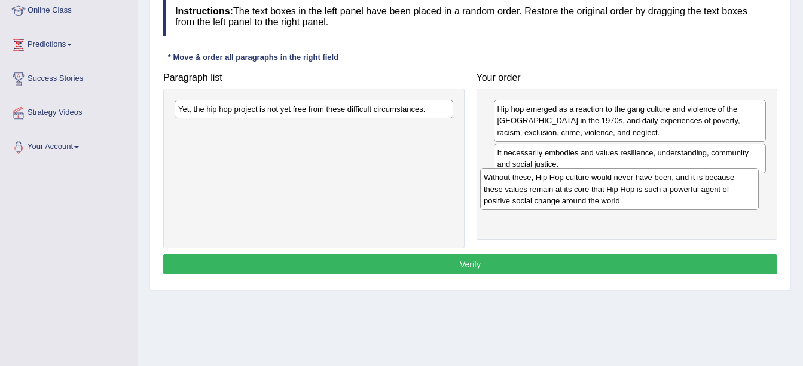
drag, startPoint x: 390, startPoint y: 131, endPoint x: 703, endPoint y: 181, distance: 316.1
click at [703, 181] on div "Without these, Hip Hop culture would never have been, and it is because these v…" at bounding box center [619, 188] width 279 height 41
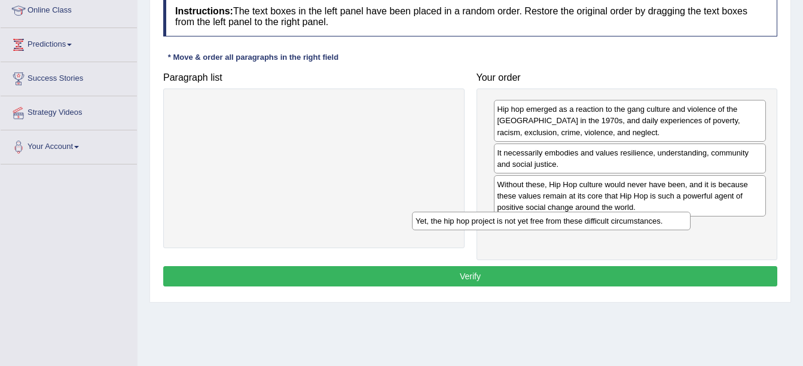
drag, startPoint x: 384, startPoint y: 109, endPoint x: 642, endPoint y: 234, distance: 285.9
click at [642, 230] on div "Yet, the hip hop project is not yet free from these difficult circumstances." at bounding box center [551, 221] width 279 height 19
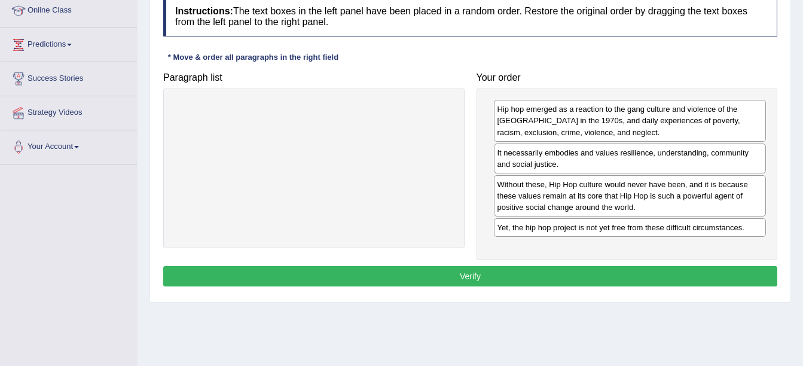
click at [557, 265] on div "Instructions: The text boxes in the left panel have been placed in a random ord…" at bounding box center [470, 143] width 620 height 306
click at [527, 279] on button "Verify" at bounding box center [470, 276] width 614 height 20
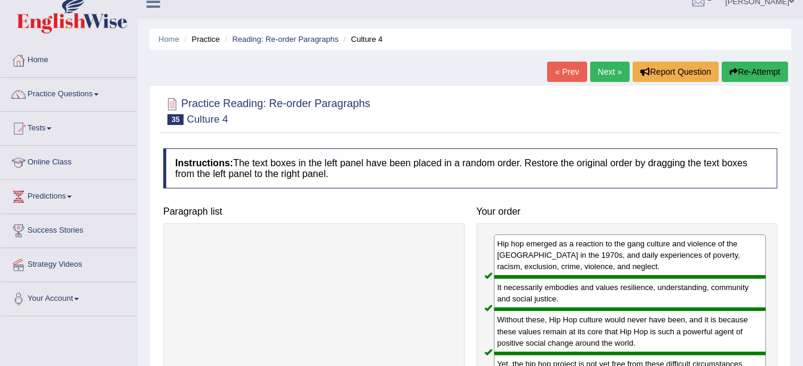
scroll to position [0, 0]
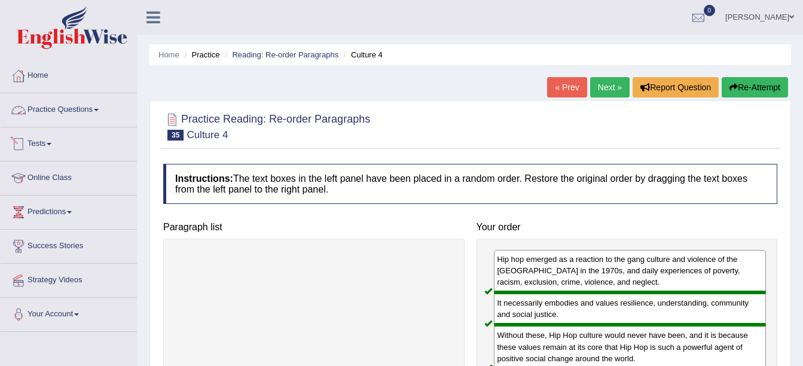
click at [93, 121] on link "Practice Questions" at bounding box center [69, 108] width 136 height 30
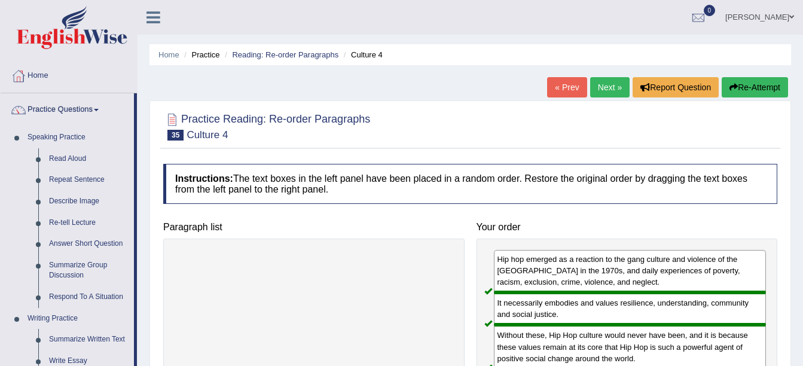
scroll to position [320, 0]
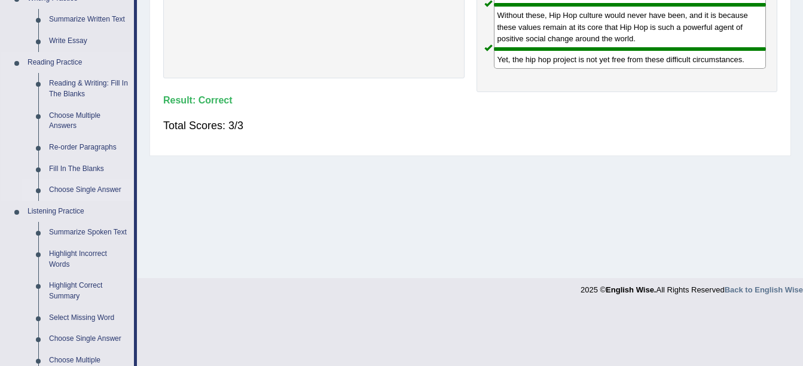
click at [80, 188] on link "Choose Single Answer" at bounding box center [89, 190] width 90 height 22
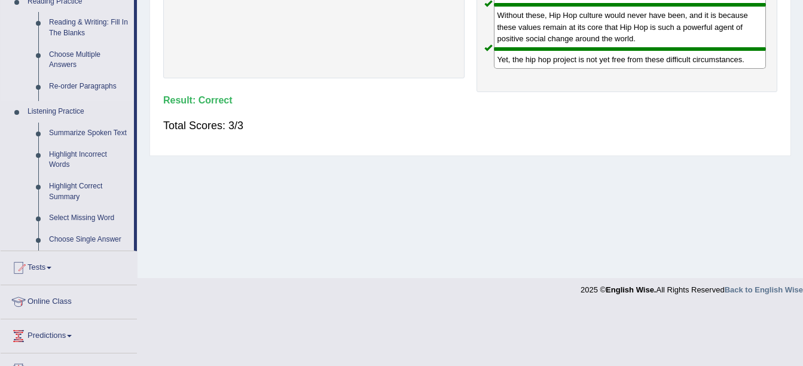
scroll to position [286, 0]
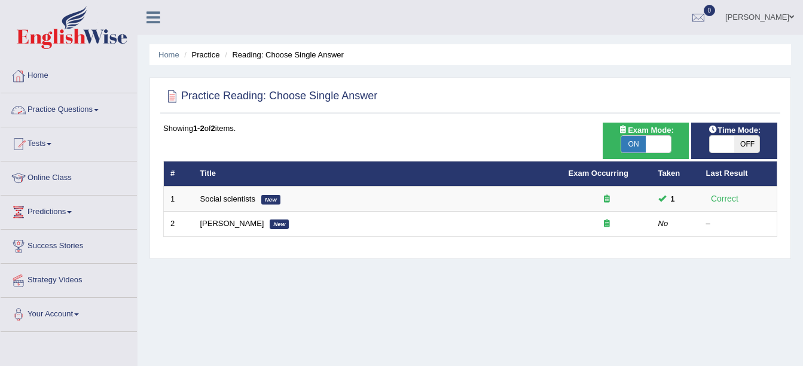
click at [65, 107] on link "Practice Questions" at bounding box center [69, 108] width 136 height 30
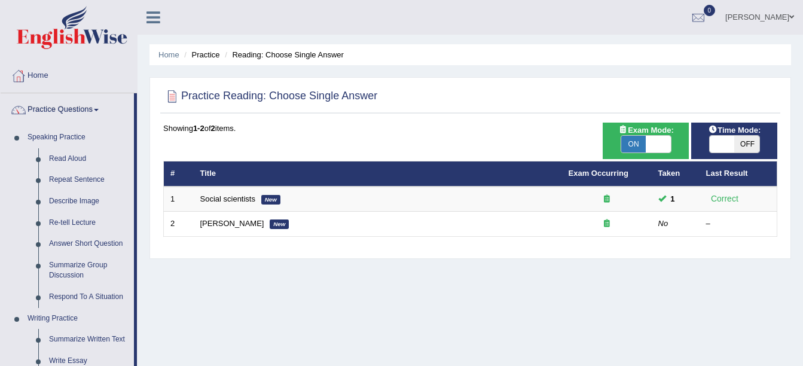
scroll to position [320, 0]
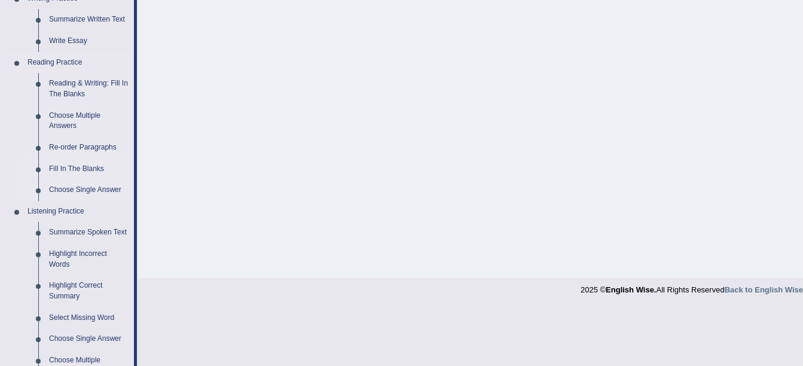
click at [73, 170] on link "Fill In The Blanks" at bounding box center [89, 169] width 90 height 22
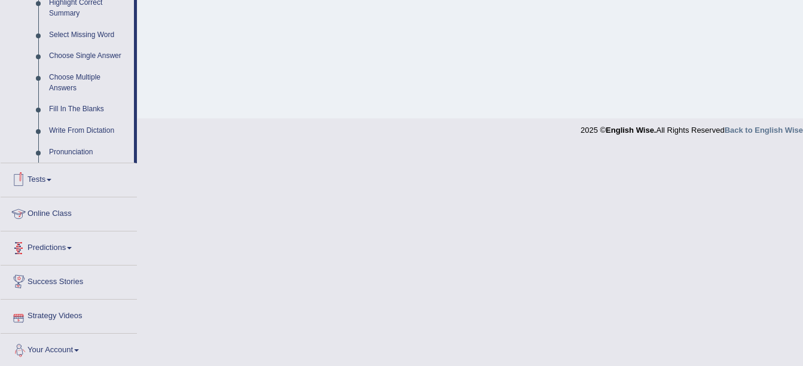
scroll to position [496, 0]
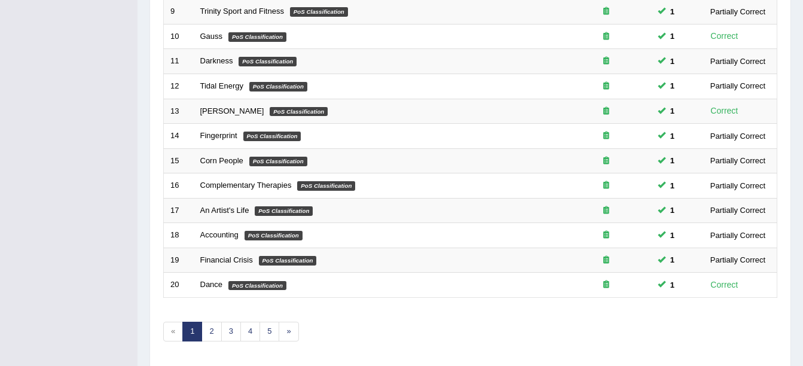
scroll to position [426, 0]
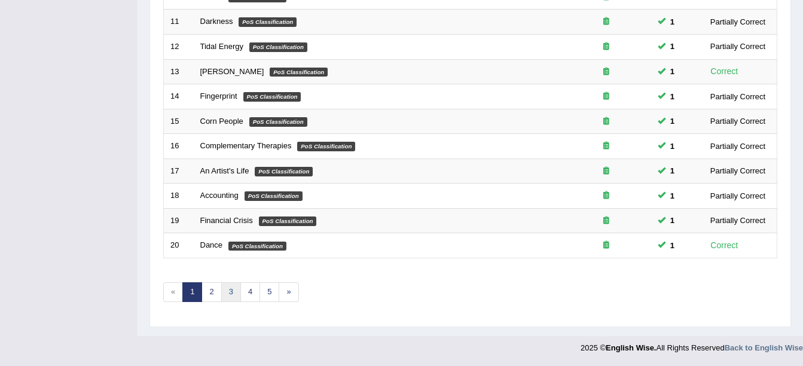
click at [233, 297] on link "3" at bounding box center [231, 292] width 20 height 20
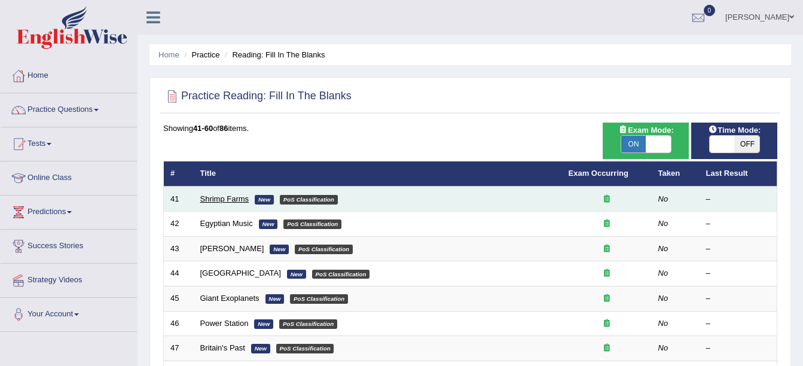
click at [218, 197] on link "Shrimp Farms" at bounding box center [224, 198] width 49 height 9
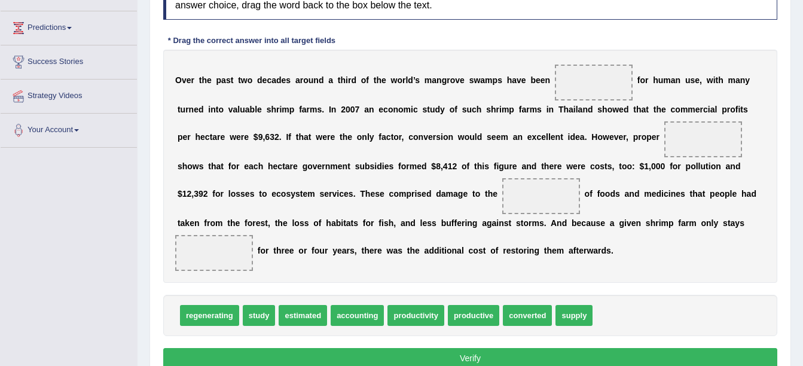
scroll to position [191, 0]
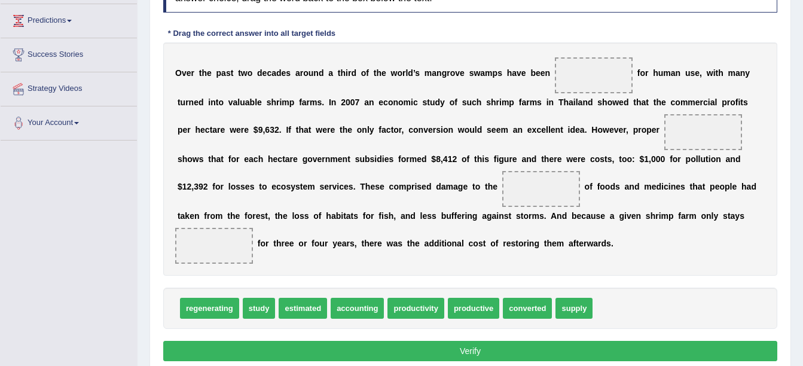
click at [521, 306] on span "converted" at bounding box center [527, 308] width 49 height 21
drag, startPoint x: 532, startPoint y: 226, endPoint x: 540, endPoint y: 201, distance: 26.5
click at [540, 201] on div "O v e r t h e p a s t t w o d e c a d e s a r o u n d a t h i r d o f t h e w o…" at bounding box center [470, 158] width 614 height 233
drag, startPoint x: 505, startPoint y: 306, endPoint x: 548, endPoint y: 81, distance: 229.5
click at [327, 270] on div "O v e r t h e p a s t t w o d e c a d e s a r o u n d a t h i r d o f t h e w o…" at bounding box center [470, 158] width 614 height 233
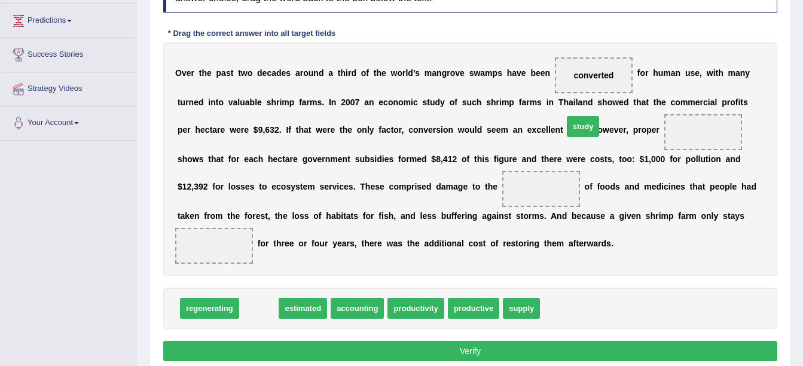
drag, startPoint x: 250, startPoint y: 306, endPoint x: 578, endPoint y: 123, distance: 375.8
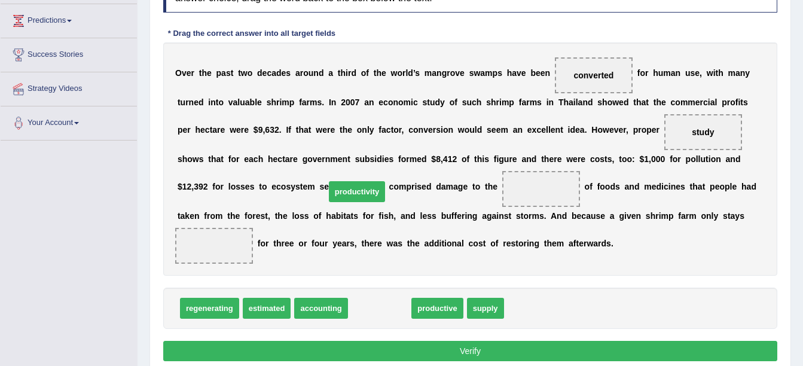
drag, startPoint x: 367, startPoint y: 310, endPoint x: 344, endPoint y: 193, distance: 118.8
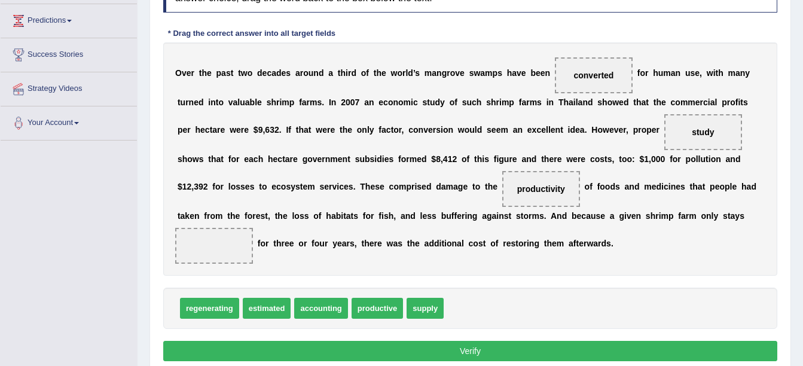
click at [517, 188] on span "productivity" at bounding box center [541, 189] width 48 height 10
click at [358, 309] on span "productive" at bounding box center [377, 308] width 51 height 21
click at [393, 285] on div "Instructions: In the text below some words are missing. Drag words from the box…" at bounding box center [470, 169] width 620 height 404
drag, startPoint x: 361, startPoint y: 315, endPoint x: 529, endPoint y: 239, distance: 184.9
click at [382, 352] on button "Verify" at bounding box center [470, 351] width 614 height 20
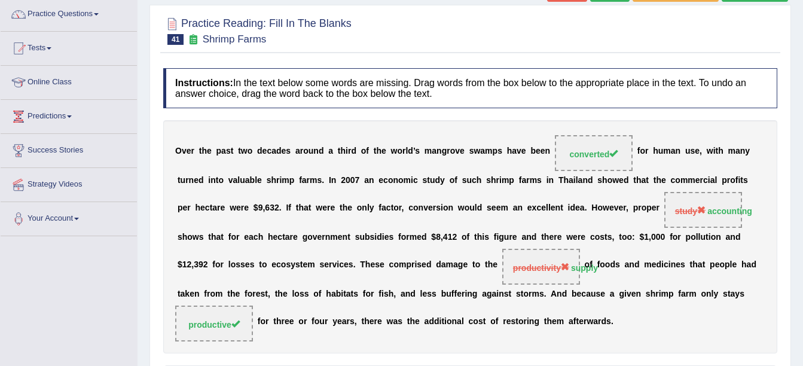
scroll to position [0, 0]
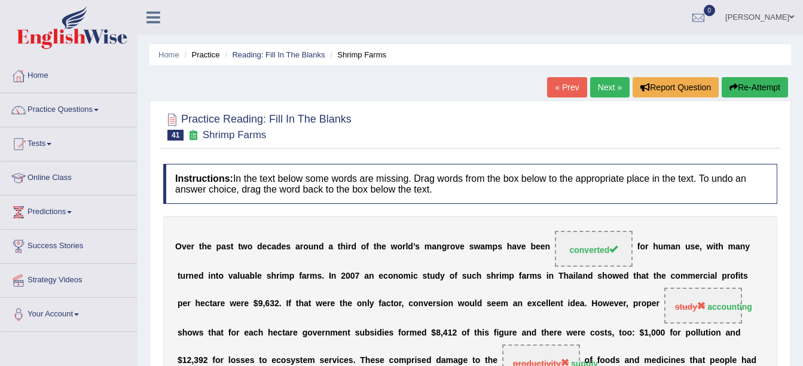
click at [560, 83] on link "« Prev" at bounding box center [566, 87] width 39 height 20
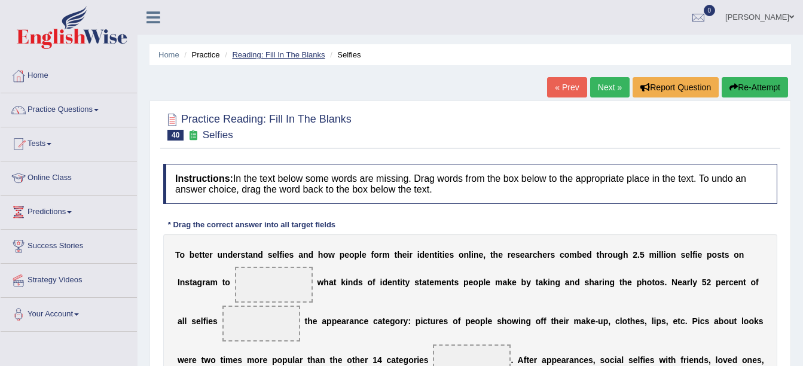
click at [295, 51] on link "Reading: Fill In The Blanks" at bounding box center [278, 54] width 93 height 9
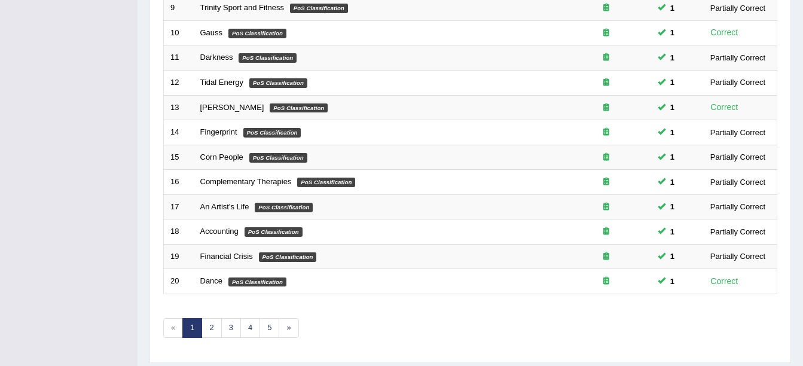
scroll to position [426, 0]
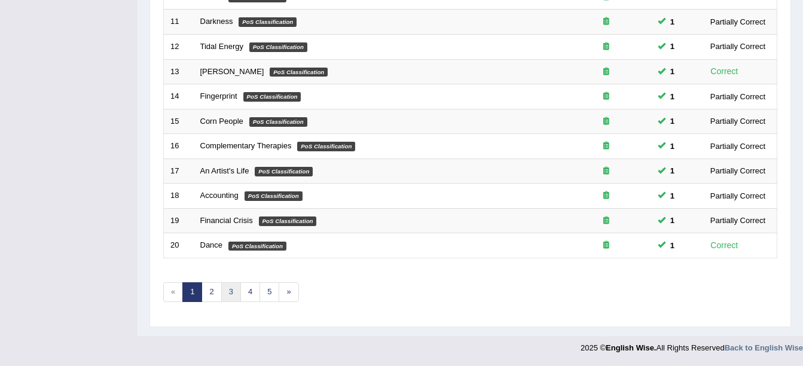
click at [232, 298] on link "3" at bounding box center [231, 292] width 20 height 20
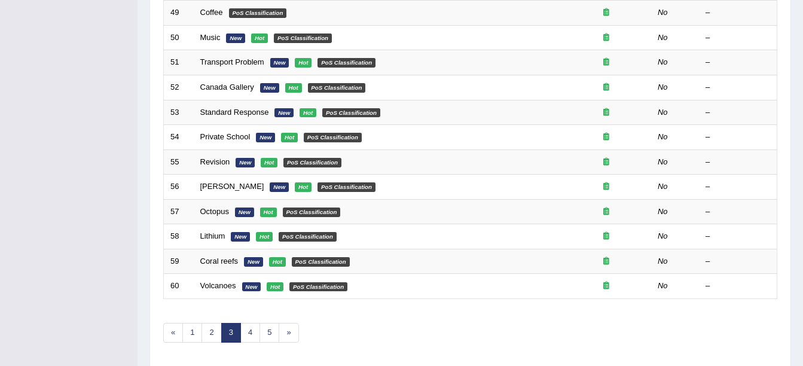
scroll to position [426, 0]
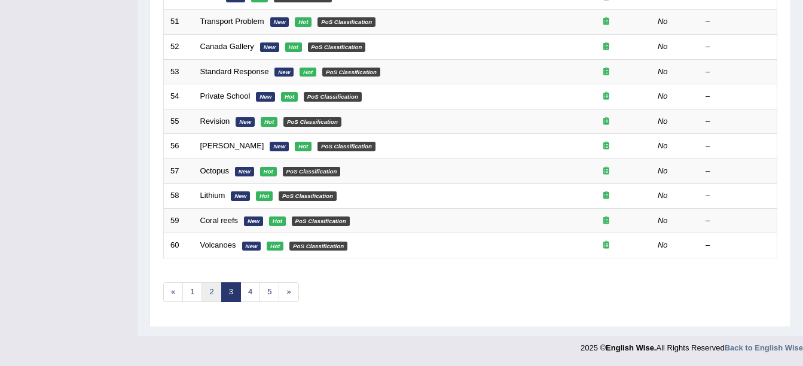
click at [218, 292] on link "2" at bounding box center [212, 292] width 20 height 20
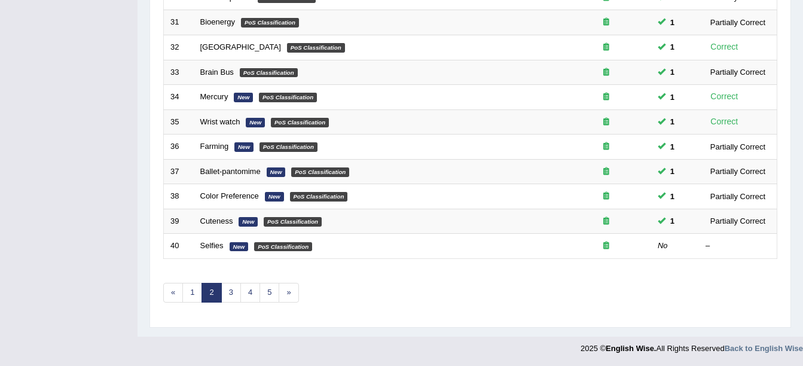
scroll to position [426, 0]
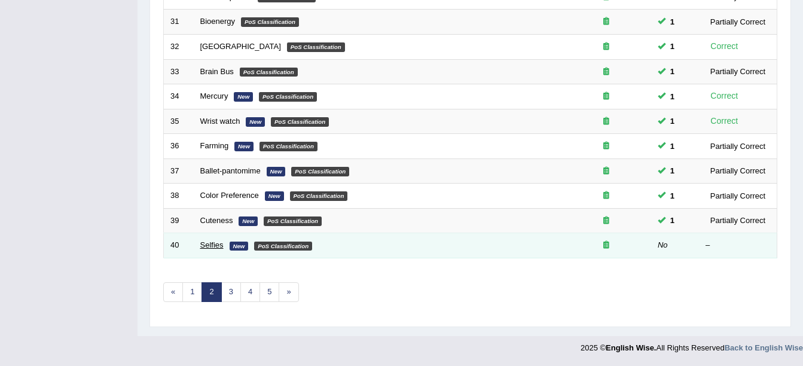
click at [207, 243] on link "Selfies" at bounding box center [211, 244] width 23 height 9
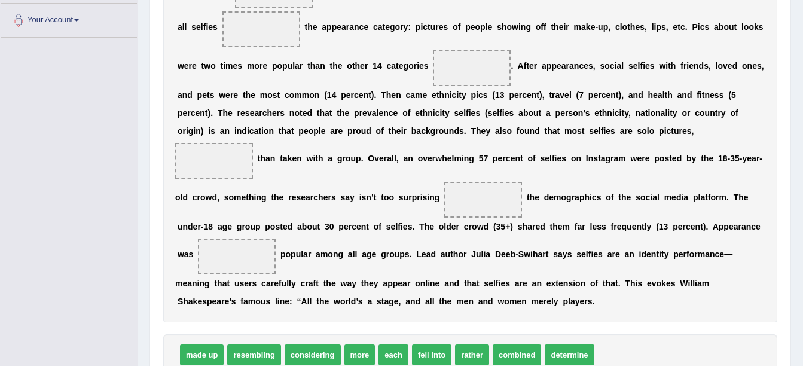
scroll to position [295, 0]
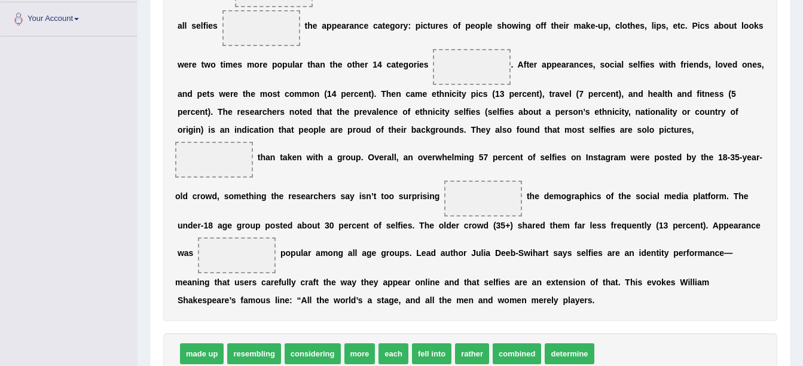
click at [562, 343] on span "determine" at bounding box center [569, 353] width 49 height 21
drag, startPoint x: 518, startPoint y: 285, endPoint x: 497, endPoint y: 261, distance: 31.8
click at [497, 261] on div "T o b e t t e r u n d e r s t a n d s e l f i e s a n d h o w p e o p l e f o r…" at bounding box center [470, 129] width 614 height 383
drag, startPoint x: 548, startPoint y: 331, endPoint x: 358, endPoint y: 107, distance: 293.5
click at [358, 120] on span "determine" at bounding box center [379, 130] width 49 height 21
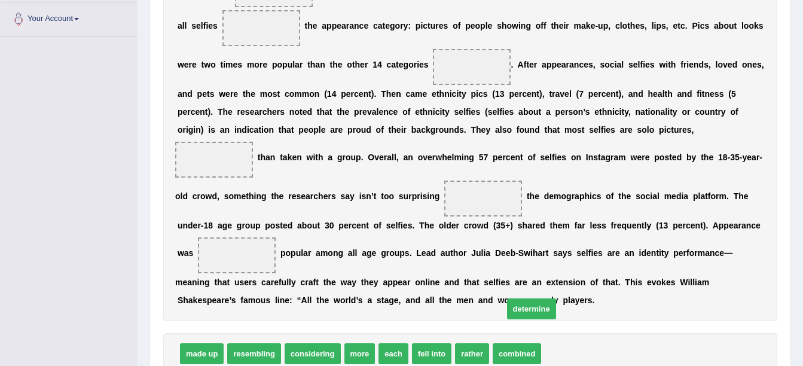
drag, startPoint x: 358, startPoint y: 107, endPoint x: 289, endPoint y: 33, distance: 101.1
click at [289, 33] on div "Instructions: In the text below some words are missing. Drag words from the box…" at bounding box center [470, 139] width 620 height 554
click at [289, 33] on div "T o b e t t e r u n d e r s t a n d s e l f i e s a n d h o w p e o p l e f o r…" at bounding box center [470, 129] width 614 height 383
drag, startPoint x: 550, startPoint y: 335, endPoint x: 221, endPoint y: -13, distance: 479.2
click at [223, 8] on div "T o b e t t e r u n d e r s t a n d s e l f i e s a n d h o w p e o p l e f o r…" at bounding box center [470, 129] width 614 height 383
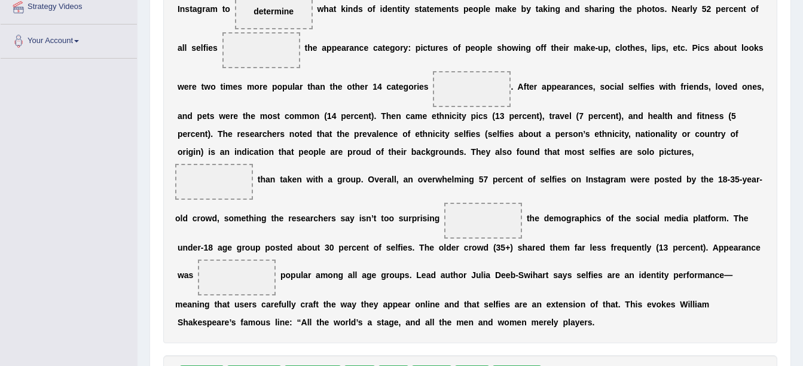
scroll to position [277, 0]
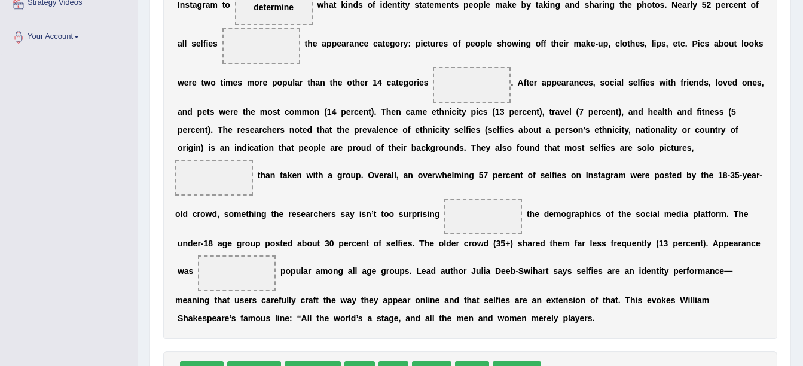
drag, startPoint x: 420, startPoint y: 355, endPoint x: 362, endPoint y: 268, distance: 103.8
click at [412, 361] on span "fell into" at bounding box center [431, 371] width 39 height 21
click at [362, 275] on span "fell into" at bounding box center [373, 285] width 39 height 21
drag, startPoint x: 362, startPoint y: 268, endPoint x: 301, endPoint y: 164, distance: 120.8
click at [301, 164] on div "T o b e t t e r u n d e r s t a n d s e l f i e s a n d h o w p e o p l e f o r…" at bounding box center [470, 147] width 614 height 383
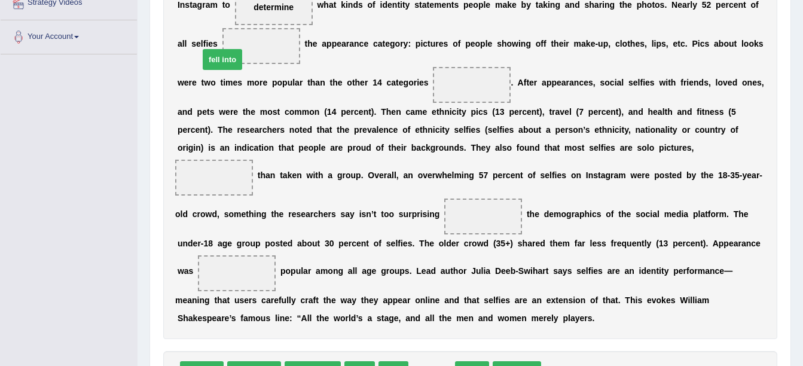
drag, startPoint x: 417, startPoint y: 358, endPoint x: 207, endPoint y: 45, distance: 375.8
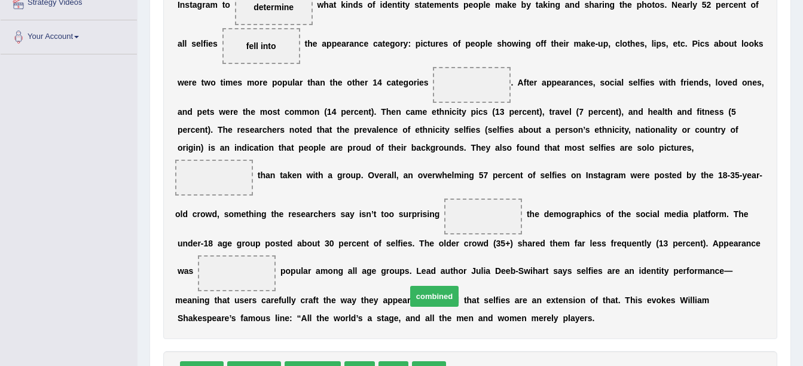
drag, startPoint x: 463, startPoint y: 353, endPoint x: 423, endPoint y: 277, distance: 86.1
click at [423, 286] on span "combined" at bounding box center [434, 296] width 48 height 21
drag, startPoint x: 423, startPoint y: 277, endPoint x: 392, endPoint y: 181, distance: 100.8
click at [392, 181] on div "T o b e t t e r u n d e r s t a n d s e l f i e s a n d h o w p e o p l e f o r…" at bounding box center [470, 147] width 614 height 383
drag, startPoint x: 454, startPoint y: 351, endPoint x: 383, endPoint y: 130, distance: 232.4
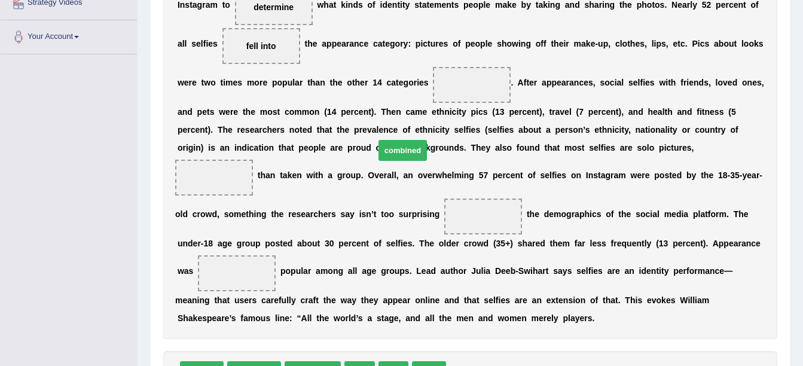
click at [383, 140] on span "combined" at bounding box center [402, 150] width 48 height 21
drag, startPoint x: 383, startPoint y: 130, endPoint x: 383, endPoint y: 123, distance: 7.2
click at [383, 123] on div "T o b e t t e r u n d e r s t a n d s e l f i e s a n d h o w p e o p l e f o r…" at bounding box center [470, 147] width 614 height 383
drag, startPoint x: 459, startPoint y: 357, endPoint x: 392, endPoint y: 84, distance: 280.9
drag, startPoint x: 418, startPoint y: 357, endPoint x: 441, endPoint y: 285, distance: 75.8
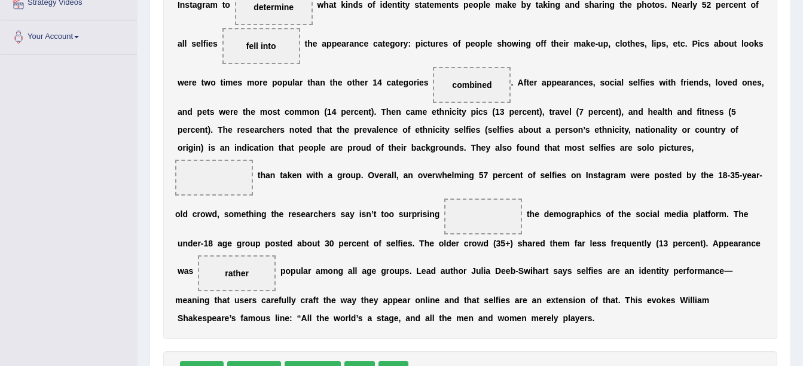
drag, startPoint x: 441, startPoint y: 285, endPoint x: 477, endPoint y: 219, distance: 74.9
click at [475, 221] on div "T o b e t t e r u n d e r s t a n d s e l f i e s a n d h o w p e o p l e f o r…" at bounding box center [470, 147] width 614 height 383
drag, startPoint x: 489, startPoint y: 257, endPoint x: 523, endPoint y: 173, distance: 90.9
drag, startPoint x: 310, startPoint y: 361, endPoint x: 294, endPoint y: 299, distance: 63.8
click at [294, 300] on span "considering" at bounding box center [296, 310] width 56 height 21
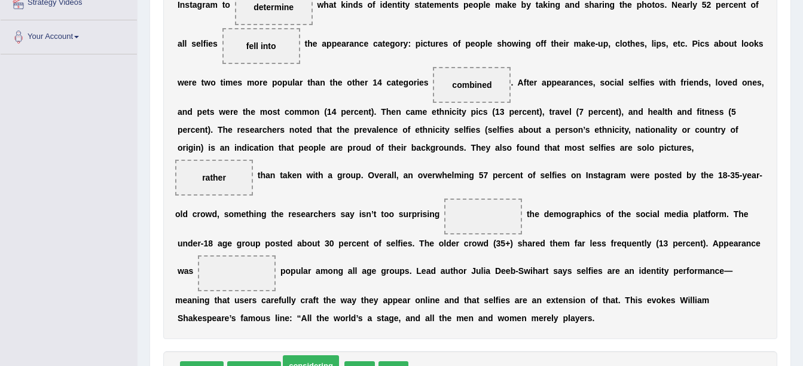
drag, startPoint x: 294, startPoint y: 299, endPoint x: 277, endPoint y: 265, distance: 37.2
click at [277, 265] on div "Instructions: In the text below some words are missing. Drag words from the box…" at bounding box center [470, 157] width 620 height 554
drag, startPoint x: 306, startPoint y: 358, endPoint x: 221, endPoint y: 219, distance: 162.6
drag, startPoint x: 300, startPoint y: 352, endPoint x: 377, endPoint y: 298, distance: 93.2
click at [377, 308] on span "more" at bounding box center [376, 318] width 31 height 21
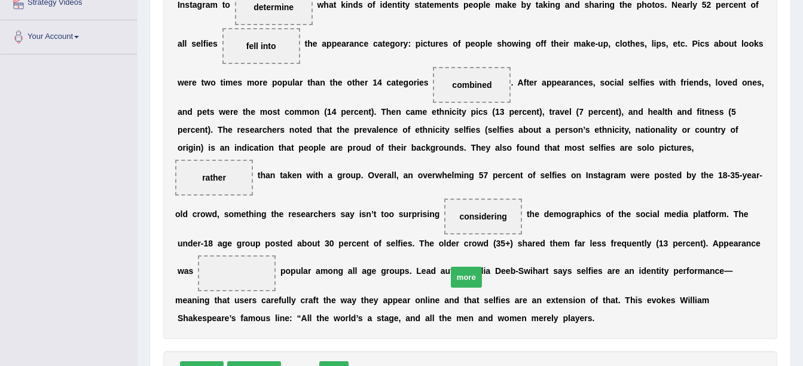
drag, startPoint x: 298, startPoint y: 355, endPoint x: 475, endPoint y: 259, distance: 201.7
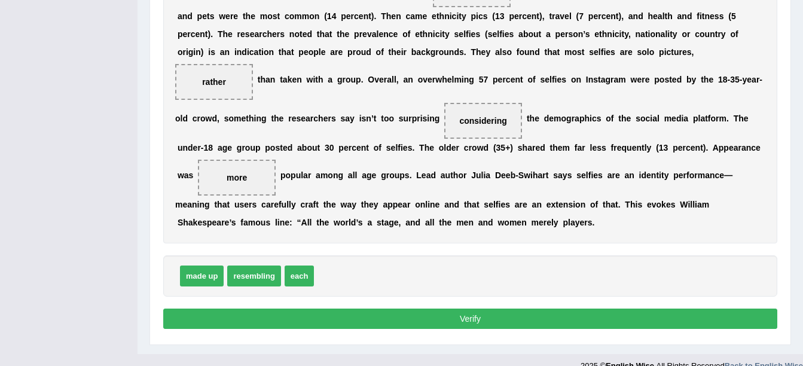
click at [560, 309] on button "Verify" at bounding box center [470, 319] width 614 height 20
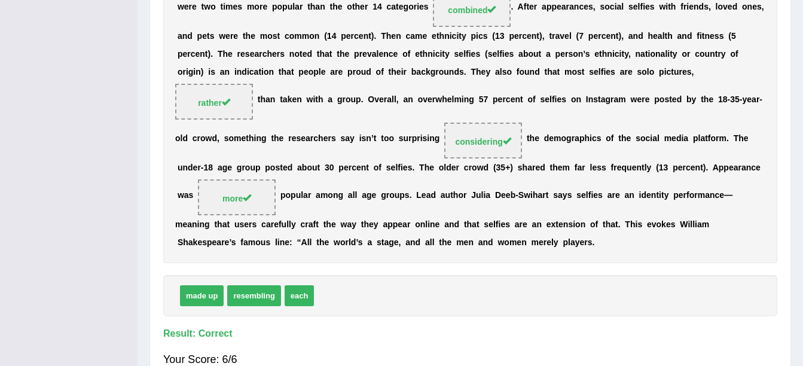
scroll to position [16, 0]
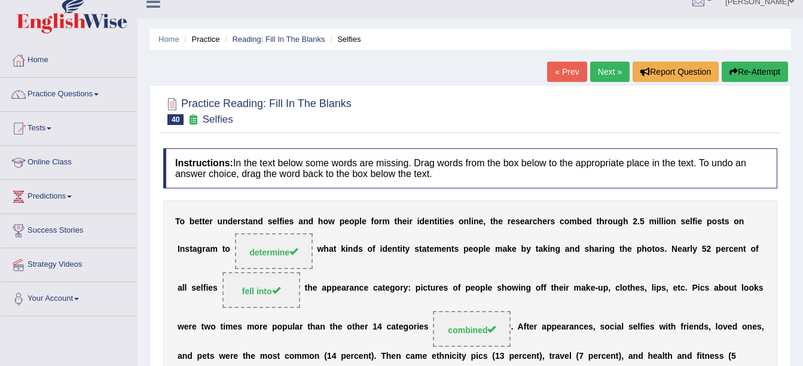
click at [609, 66] on link "Next »" at bounding box center [609, 72] width 39 height 20
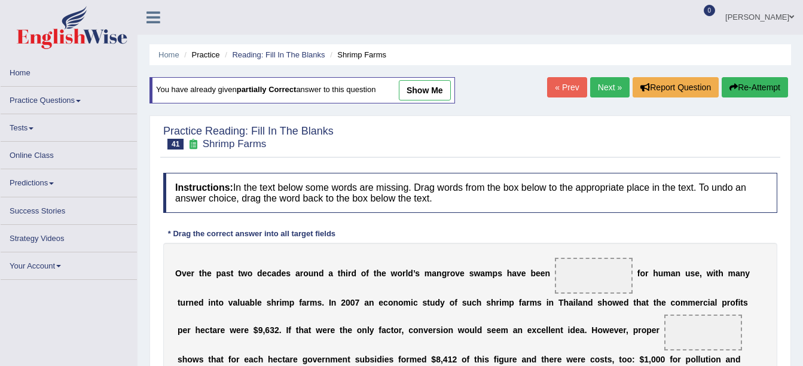
click at [610, 87] on link "Next »" at bounding box center [609, 87] width 39 height 20
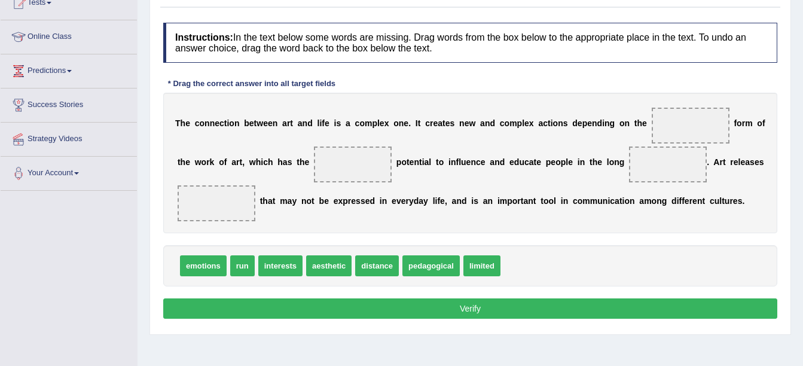
scroll to position [144, 0]
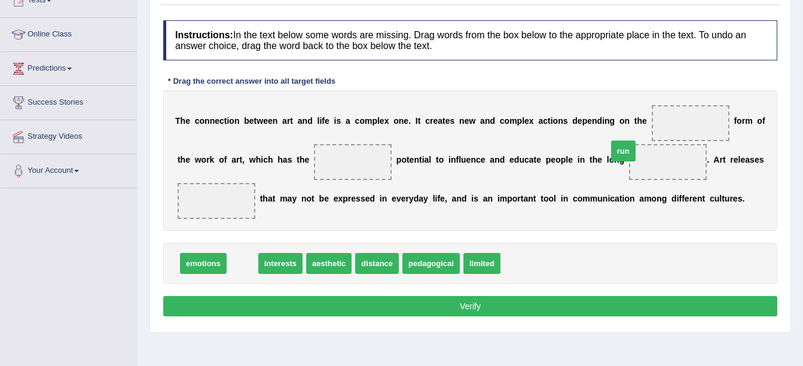
drag, startPoint x: 245, startPoint y: 262, endPoint x: 626, endPoint y: 149, distance: 397.7
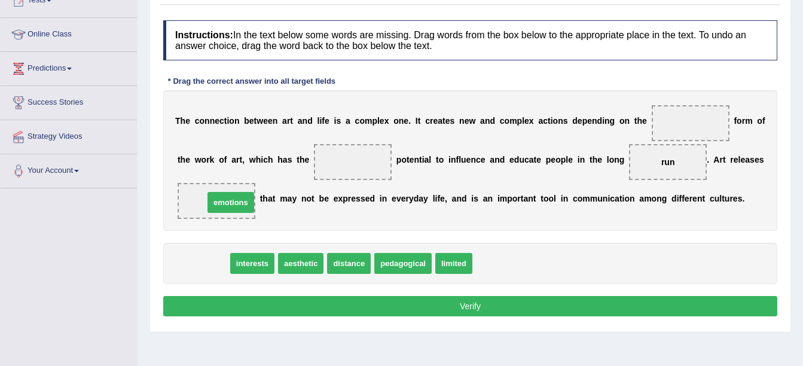
drag, startPoint x: 200, startPoint y: 263, endPoint x: 227, endPoint y: 204, distance: 65.0
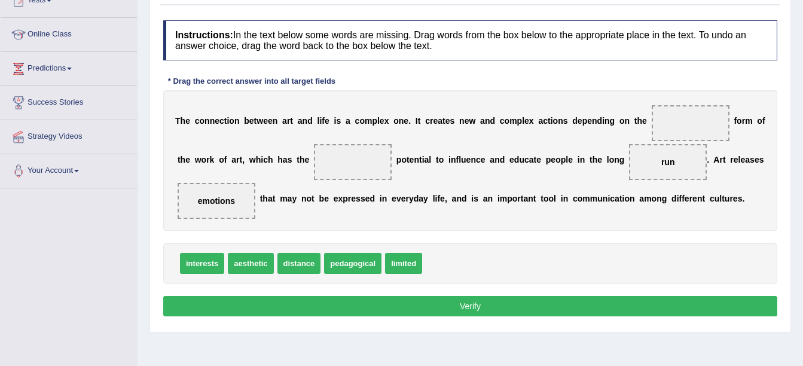
click at [311, 224] on div "T h e c o n n e c t i o n b e t w e e n a r t a n d l i f e i s a c o m p l e x…" at bounding box center [470, 160] width 614 height 141
drag, startPoint x: 206, startPoint y: 261, endPoint x: 423, endPoint y: 182, distance: 231.5
click at [423, 182] on span "interests" at bounding box center [420, 184] width 44 height 21
click at [515, 140] on div "T h e c o n n e c t i o n b e t w e e n a r t a n d l i f e i s a c o m p l e x…" at bounding box center [470, 160] width 614 height 141
drag, startPoint x: 206, startPoint y: 261, endPoint x: 645, endPoint y: 117, distance: 462.5
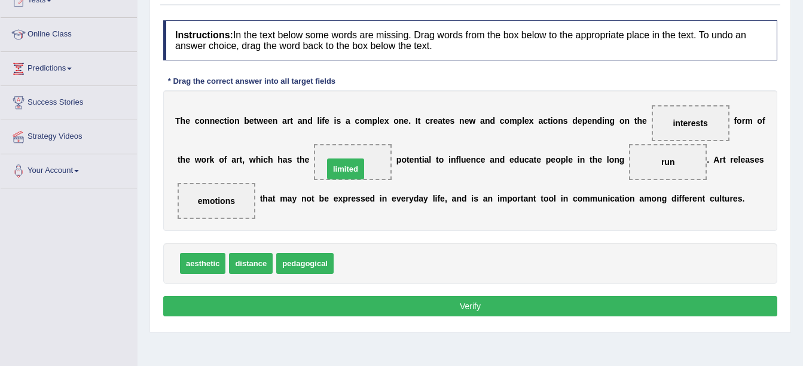
drag, startPoint x: 352, startPoint y: 259, endPoint x: 341, endPoint y: 164, distance: 95.0
click at [360, 300] on button "Verify" at bounding box center [470, 306] width 614 height 20
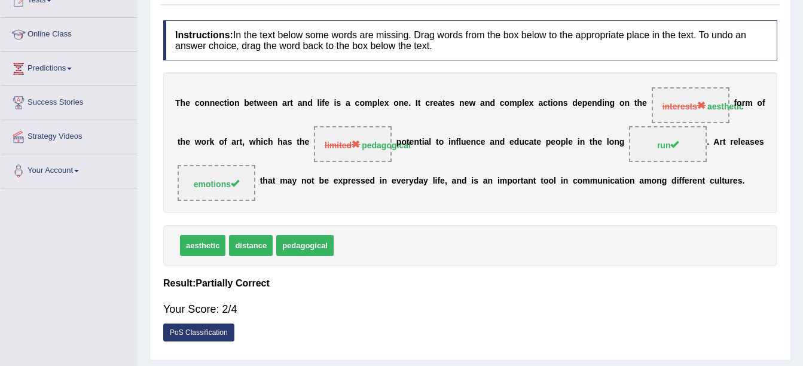
click at [707, 108] on strong "aesthetic" at bounding box center [725, 107] width 36 height 10
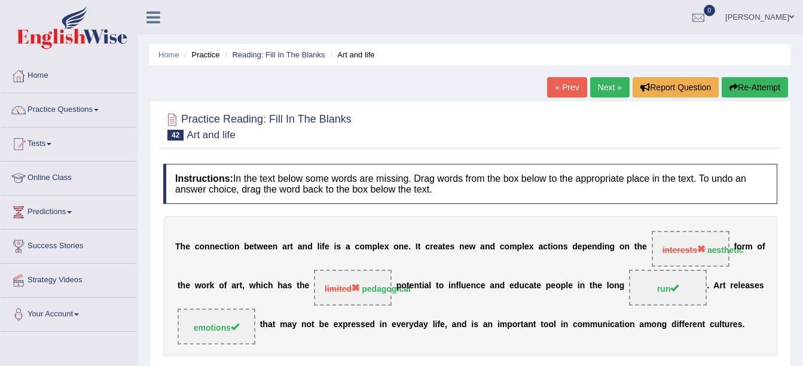
click at [606, 88] on link "Next »" at bounding box center [609, 87] width 39 height 20
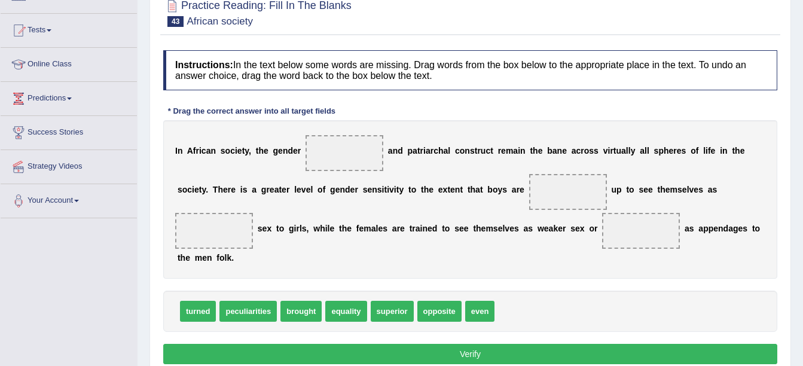
scroll to position [120, 0]
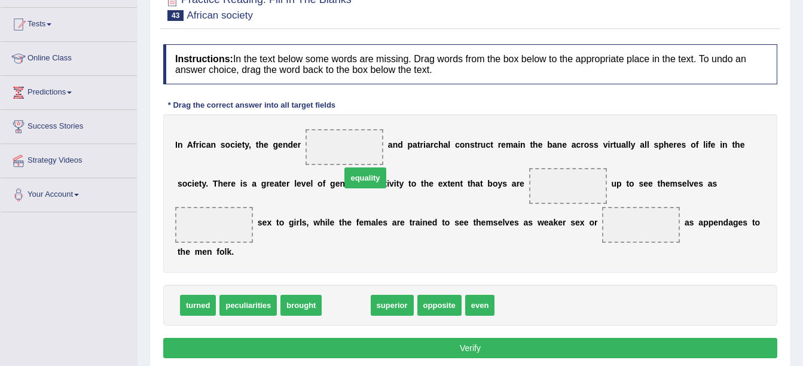
drag, startPoint x: 335, startPoint y: 285, endPoint x: 354, endPoint y: 157, distance: 129.4
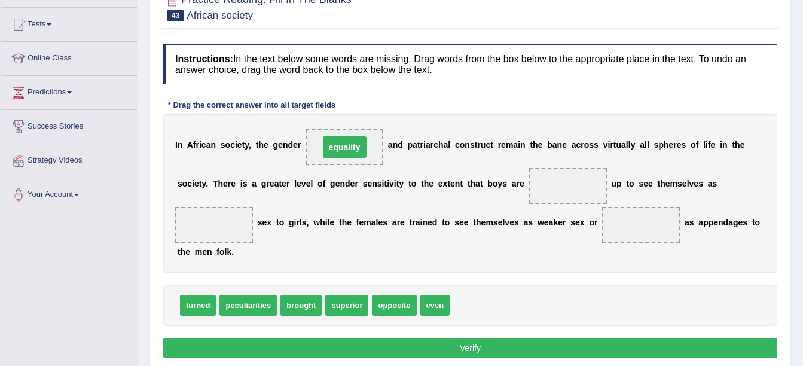
click at [354, 157] on span "equality" at bounding box center [345, 147] width 44 height 22
click at [463, 206] on div "I n A f r i c a n s o c i e t y , t h e g e n d e r equality a n d p a t r i a …" at bounding box center [470, 193] width 614 height 158
click at [301, 298] on div "turned peculiarities brought superior opposite even" at bounding box center [470, 305] width 614 height 41
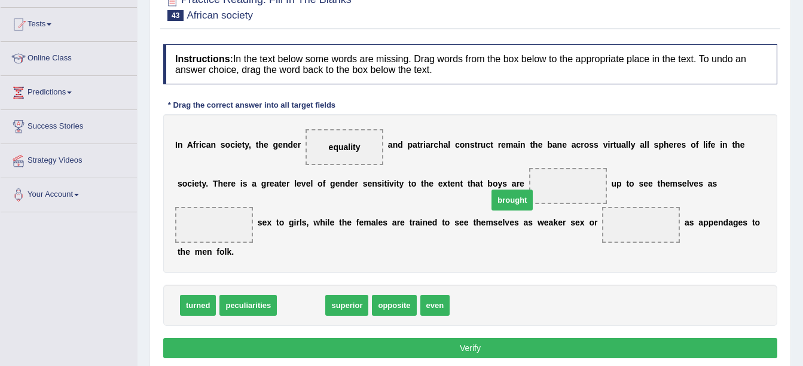
drag, startPoint x: 298, startPoint y: 292, endPoint x: 511, endPoint y: 187, distance: 236.9
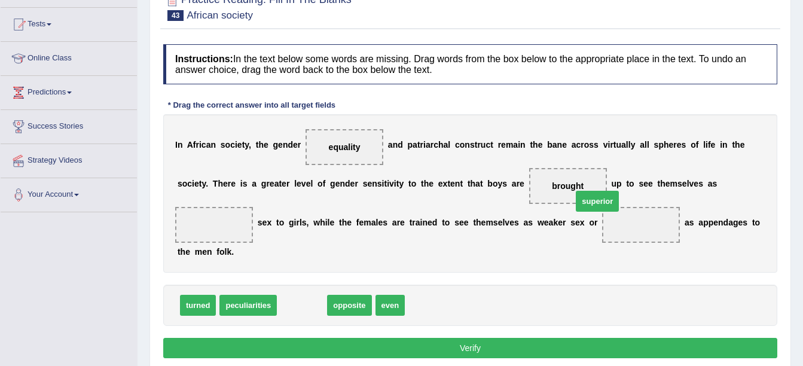
drag, startPoint x: 301, startPoint y: 283, endPoint x: 597, endPoint y: 179, distance: 313.2
click at [597, 191] on span "superior" at bounding box center [597, 201] width 43 height 21
drag, startPoint x: 664, startPoint y: 157, endPoint x: 685, endPoint y: 160, distance: 21.1
click at [685, 160] on div "I n A f r i c a n s o c i e t y , t h e g e n d e r equality a n d p a t r i a …" at bounding box center [470, 193] width 614 height 158
drag, startPoint x: 304, startPoint y: 289, endPoint x: 569, endPoint y: 223, distance: 272.5
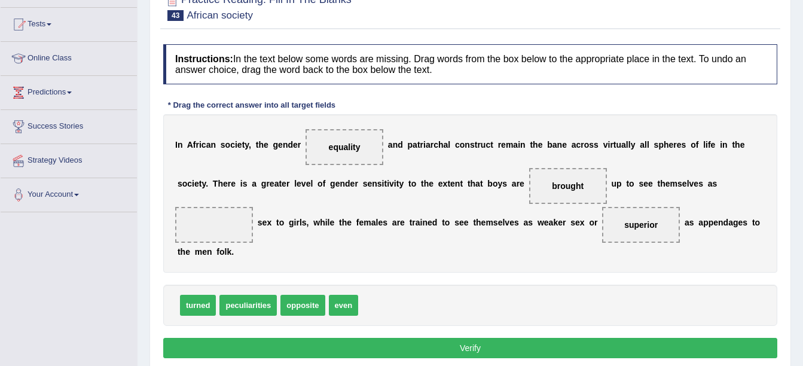
drag, startPoint x: 569, startPoint y: 223, endPoint x: 673, endPoint y: 206, distance: 106.1
click at [673, 206] on div "I n A f r i c a n s o c i e t y , t h e g e n d e r equality a n d p a t r i a …" at bounding box center [470, 193] width 614 height 158
drag, startPoint x: 544, startPoint y: 223, endPoint x: 563, endPoint y: 198, distance: 31.6
click at [563, 198] on div "I n A f r i c a n s o c i e t y , t h e g e n d e r equality a n d p a t r i a …" at bounding box center [470, 193] width 614 height 158
drag, startPoint x: 520, startPoint y: 219, endPoint x: 564, endPoint y: 221, distance: 44.3
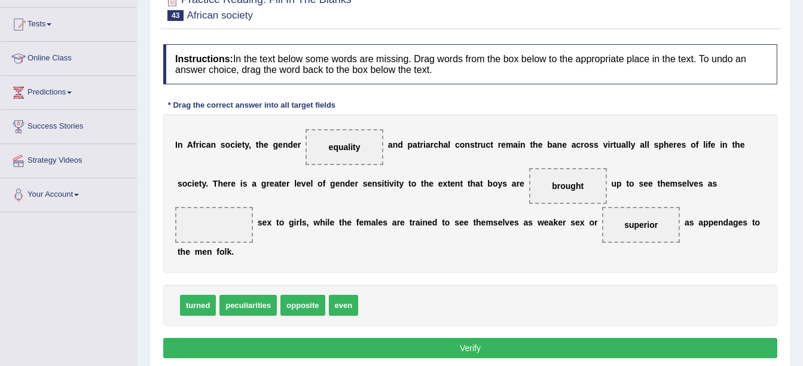
click at [564, 221] on div "I n A f r i c a n s o c i e t y , t h e g e n d e r equality a n d p a t r i a …" at bounding box center [470, 193] width 614 height 158
drag, startPoint x: 524, startPoint y: 224, endPoint x: 688, endPoint y: 185, distance: 167.9
drag, startPoint x: 335, startPoint y: 285, endPoint x: 520, endPoint y: 218, distance: 196.9
click at [468, 338] on button "Verify" at bounding box center [470, 348] width 614 height 20
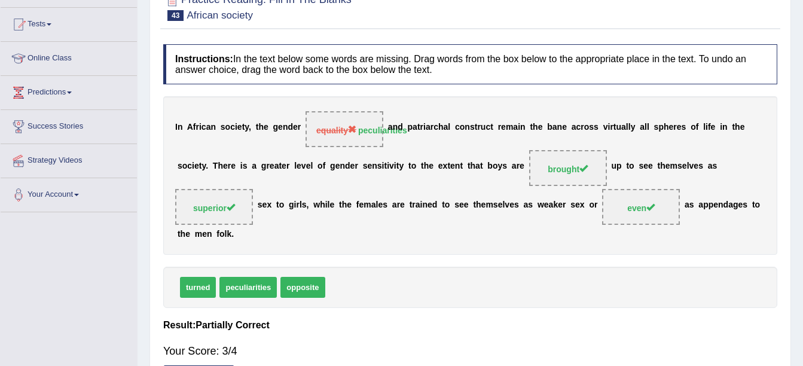
scroll to position [0, 0]
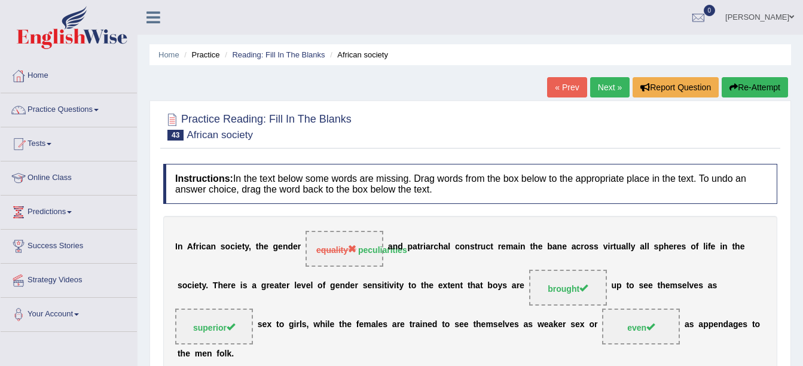
click at [606, 79] on link "Next »" at bounding box center [609, 87] width 39 height 20
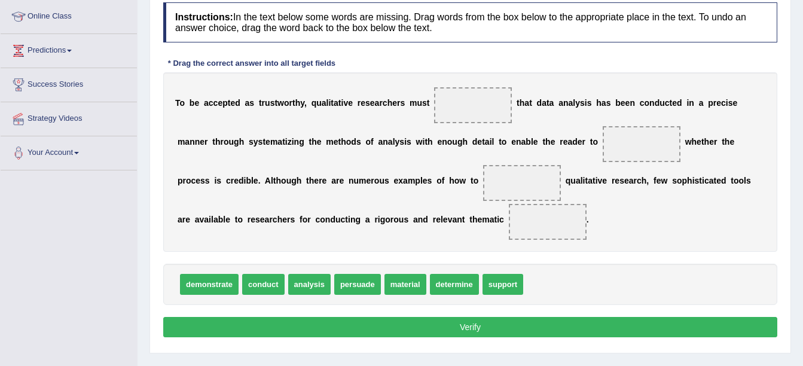
scroll to position [167, 0]
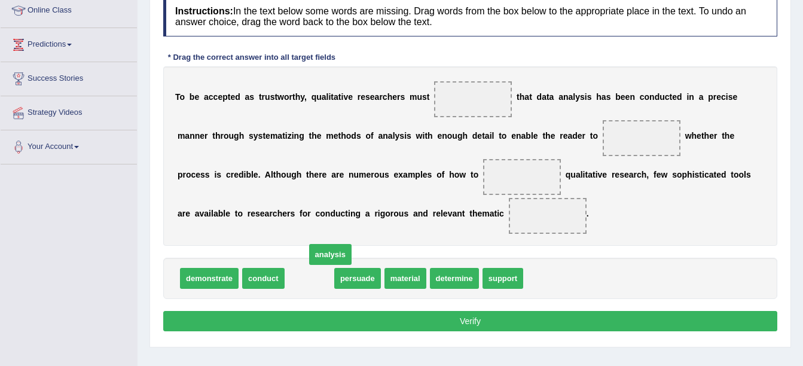
drag, startPoint x: 309, startPoint y: 280, endPoint x: 376, endPoint y: 220, distance: 90.2
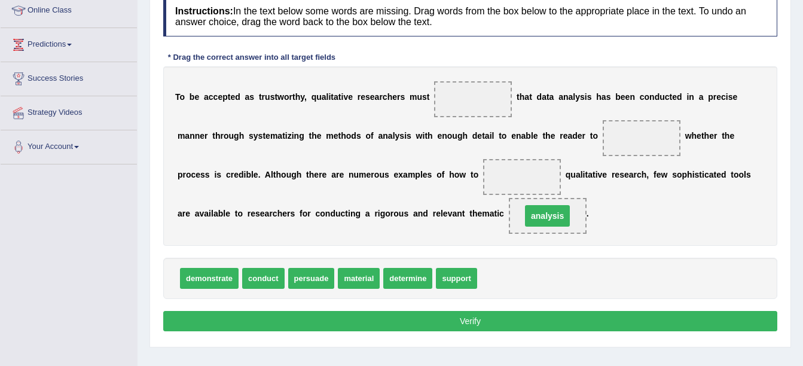
drag, startPoint x: 376, startPoint y: 220, endPoint x: 384, endPoint y: 215, distance: 9.1
click at [509, 215] on span "analysis" at bounding box center [548, 216] width 78 height 36
drag, startPoint x: 413, startPoint y: 216, endPoint x: 463, endPoint y: 96, distance: 130.0
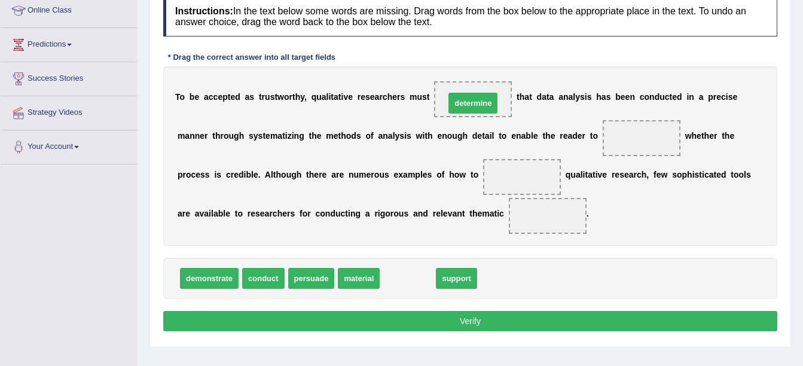
drag, startPoint x: 402, startPoint y: 277, endPoint x: 467, endPoint y: 102, distance: 186.9
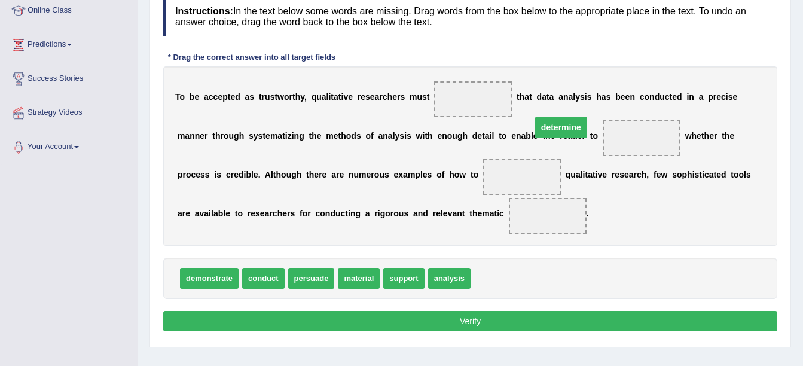
drag, startPoint x: 448, startPoint y: 96, endPoint x: 548, endPoint y: 129, distance: 104.6
click at [603, 129] on span "determine" at bounding box center [642, 138] width 78 height 36
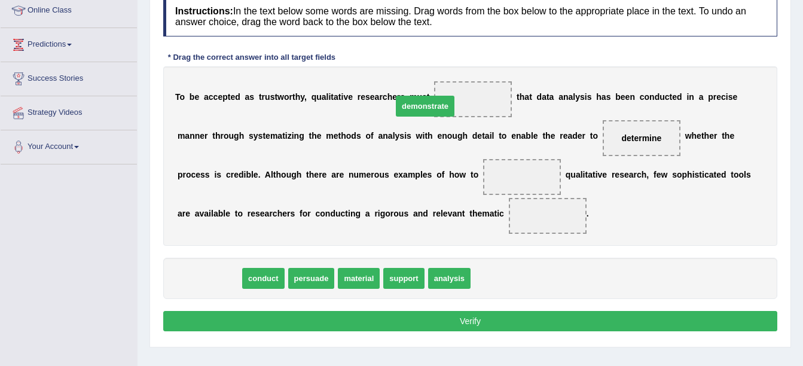
drag, startPoint x: 211, startPoint y: 275, endPoint x: 429, endPoint y: 102, distance: 277.9
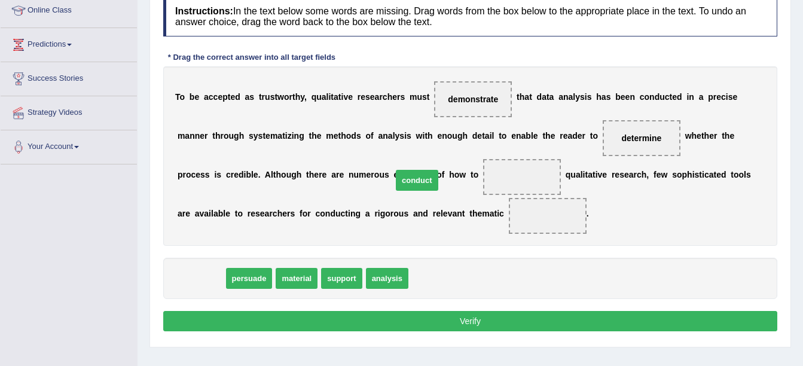
drag, startPoint x: 199, startPoint y: 279, endPoint x: 415, endPoint y: 181, distance: 237.1
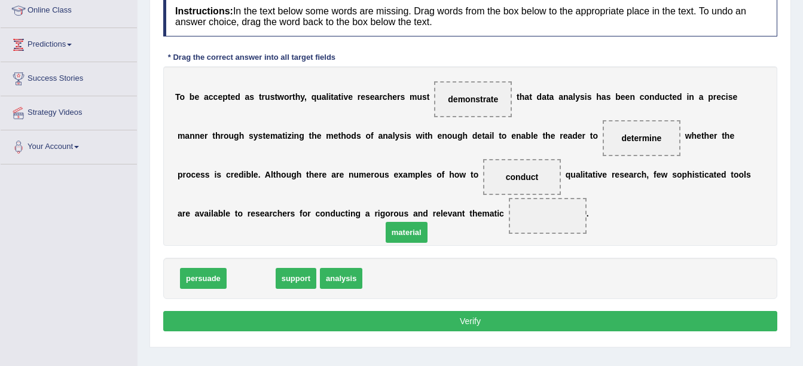
drag, startPoint x: 259, startPoint y: 278, endPoint x: 413, endPoint y: 232, distance: 161.0
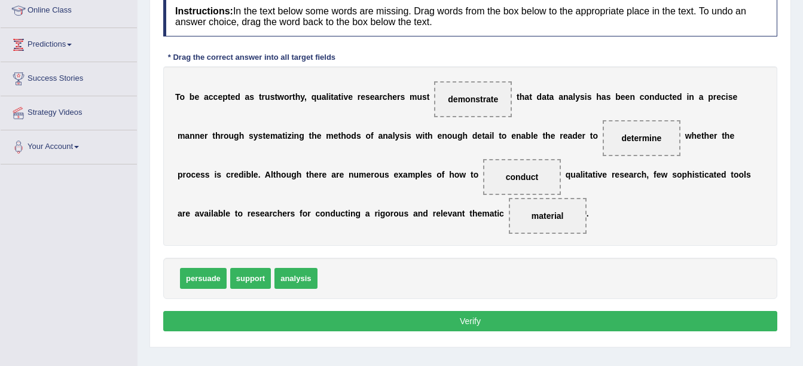
click at [365, 314] on button "Verify" at bounding box center [470, 321] width 614 height 20
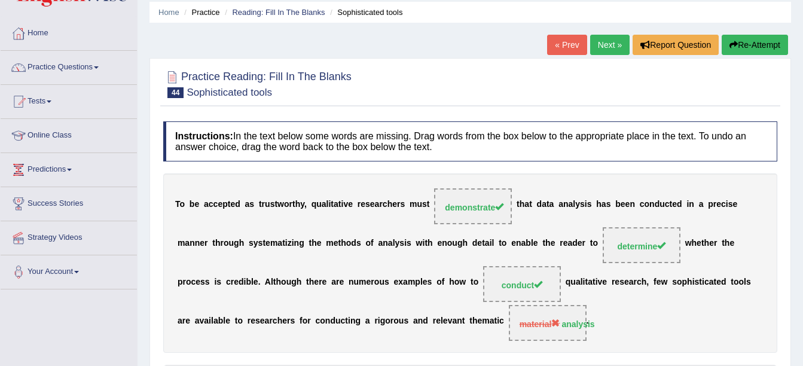
scroll to position [0, 0]
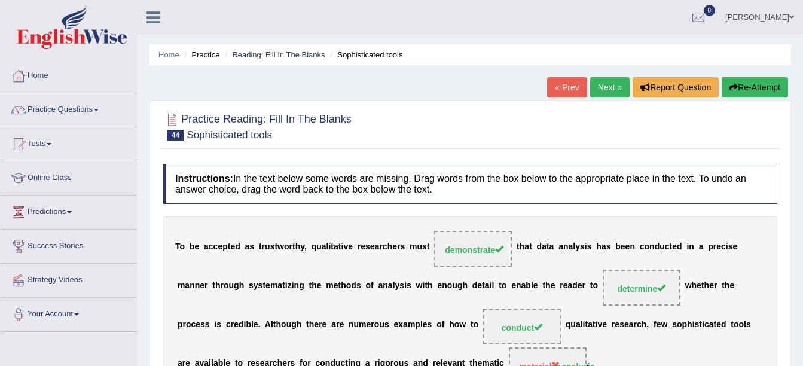
click at [614, 84] on link "Next »" at bounding box center [609, 87] width 39 height 20
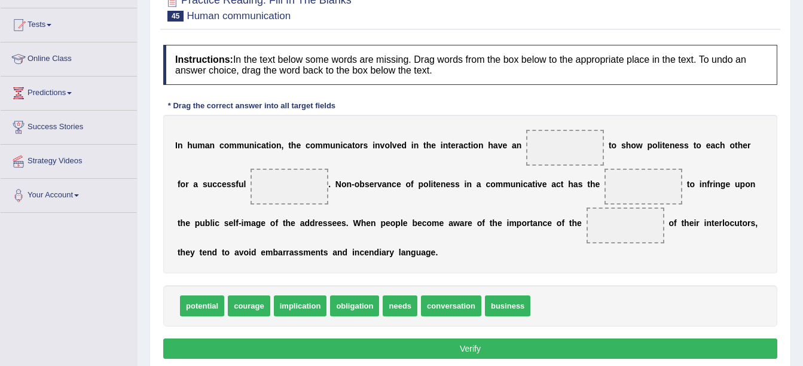
scroll to position [120, 0]
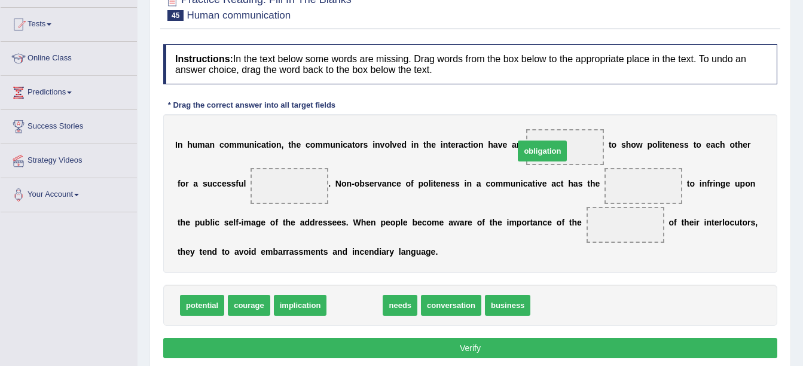
drag, startPoint x: 346, startPoint y: 309, endPoint x: 534, endPoint y: 154, distance: 243.0
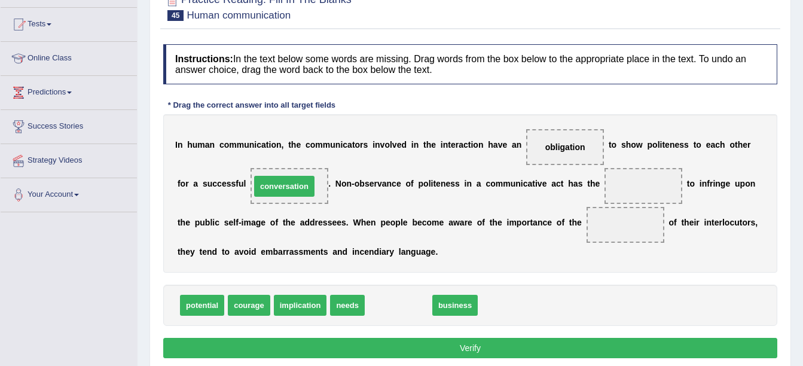
drag, startPoint x: 390, startPoint y: 300, endPoint x: 276, endPoint y: 181, distance: 164.9
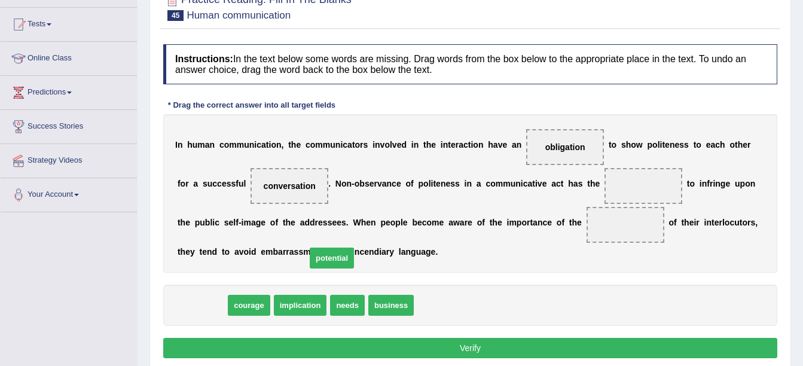
drag, startPoint x: 209, startPoint y: 307, endPoint x: 339, endPoint y: 260, distance: 138.1
click at [339, 260] on span "potential" at bounding box center [332, 258] width 44 height 21
drag, startPoint x: 443, startPoint y: 219, endPoint x: 455, endPoint y: 218, distance: 12.1
click at [455, 218] on div "I n h u m a n c o m m u n i c a t i o n , t h e c o m m u n i c a t o r s i n v…" at bounding box center [470, 193] width 614 height 158
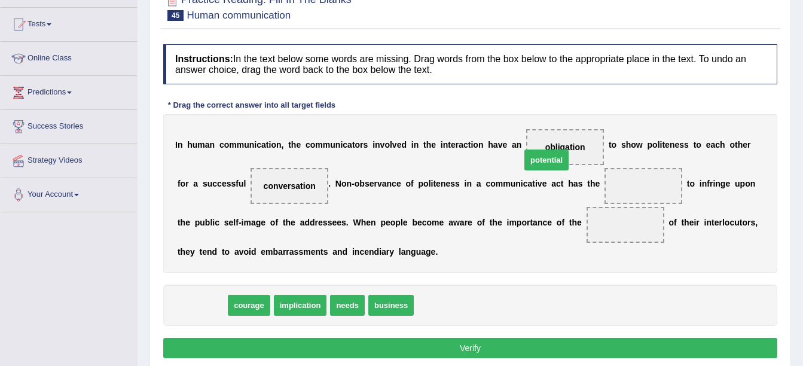
drag, startPoint x: 203, startPoint y: 301, endPoint x: 554, endPoint y: 157, distance: 379.2
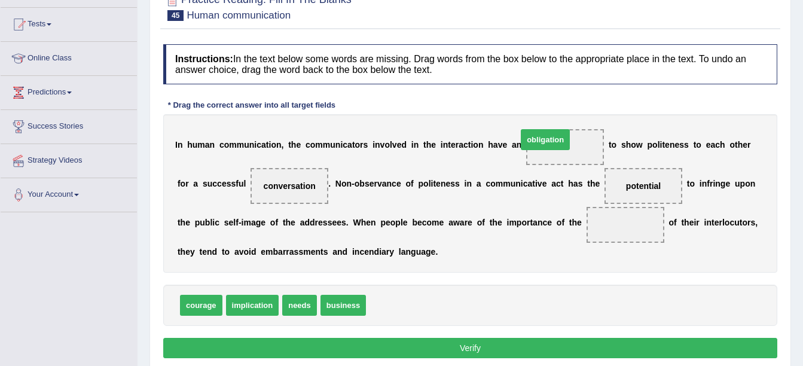
drag, startPoint x: 381, startPoint y: 304, endPoint x: 533, endPoint y: 139, distance: 224.3
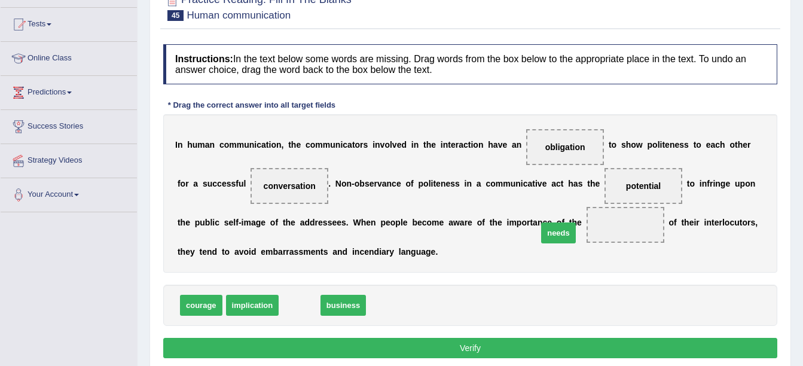
drag, startPoint x: 290, startPoint y: 303, endPoint x: 549, endPoint y: 228, distance: 270.0
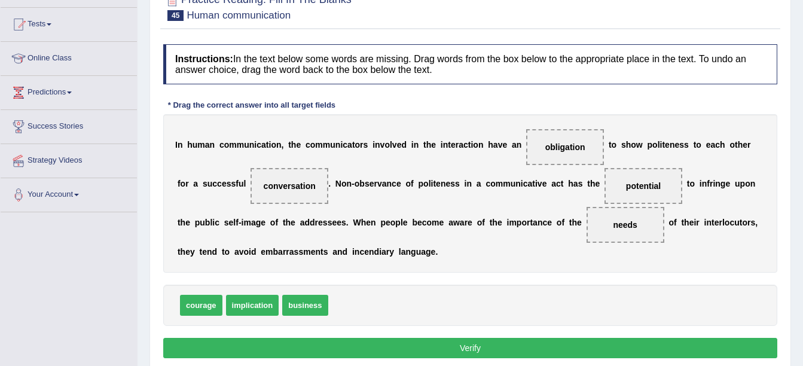
click at [456, 338] on button "Verify" at bounding box center [470, 348] width 614 height 20
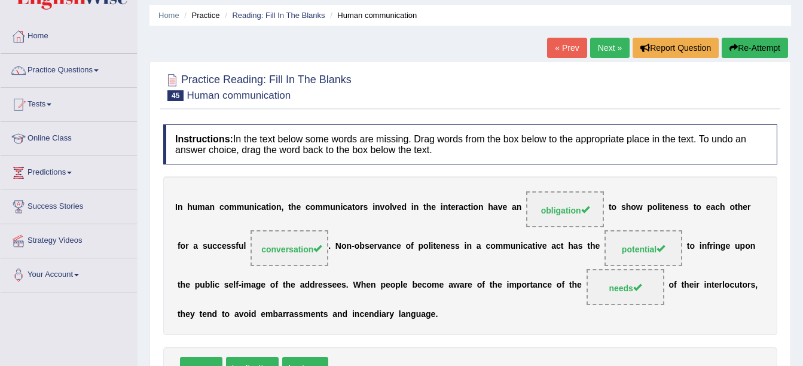
scroll to position [0, 0]
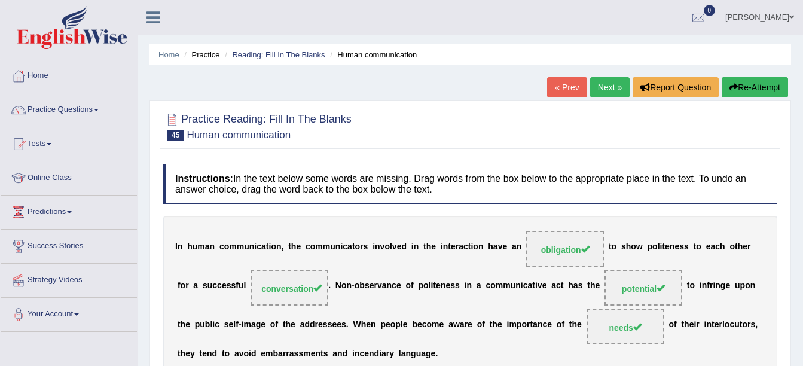
click at [614, 79] on link "Next »" at bounding box center [609, 87] width 39 height 20
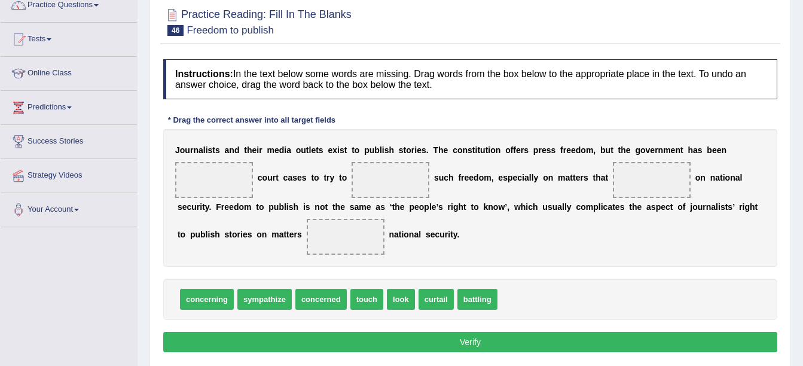
scroll to position [120, 0]
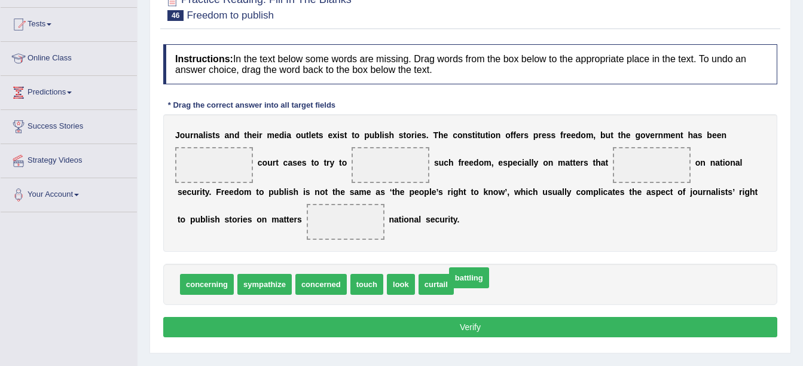
drag, startPoint x: 474, startPoint y: 280, endPoint x: 348, endPoint y: 184, distance: 159.1
drag, startPoint x: 381, startPoint y: 164, endPoint x: 220, endPoint y: 180, distance: 161.7
click at [219, 177] on span "battling" at bounding box center [214, 165] width 78 height 36
click at [421, 280] on span "curtail" at bounding box center [436, 284] width 35 height 21
drag, startPoint x: 415, startPoint y: 258, endPoint x: 399, endPoint y: 231, distance: 31.4
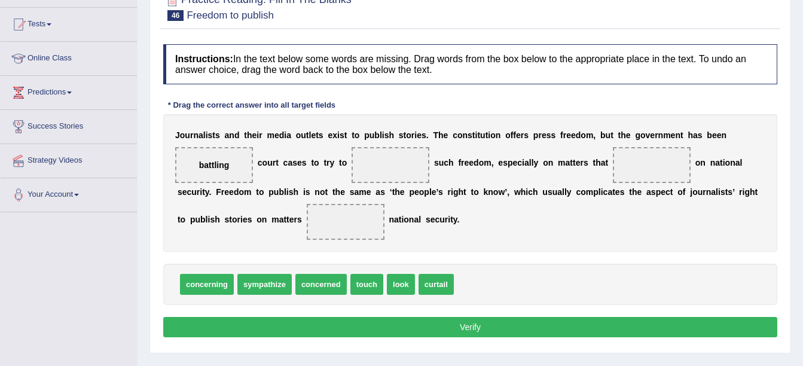
click at [399, 231] on div "Instructions: In the text below some words are missing. Drag words from the box…" at bounding box center [470, 192] width 620 height 309
drag, startPoint x: 428, startPoint y: 285, endPoint x: 396, endPoint y: 168, distance: 121.6
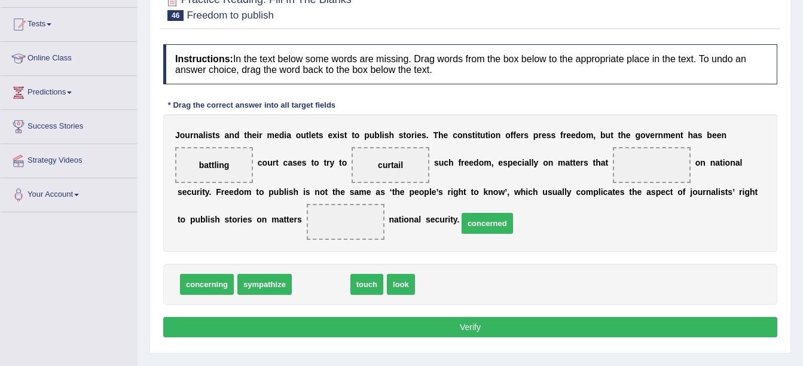
drag, startPoint x: 323, startPoint y: 285, endPoint x: 527, endPoint y: 217, distance: 215.0
click at [513, 217] on span "concerned" at bounding box center [487, 223] width 51 height 21
click at [571, 203] on div "J o u r n a l i s t s a n d t h e i r m e d i a o u t l e t s e x i s t t o p u…" at bounding box center [470, 183] width 614 height 138
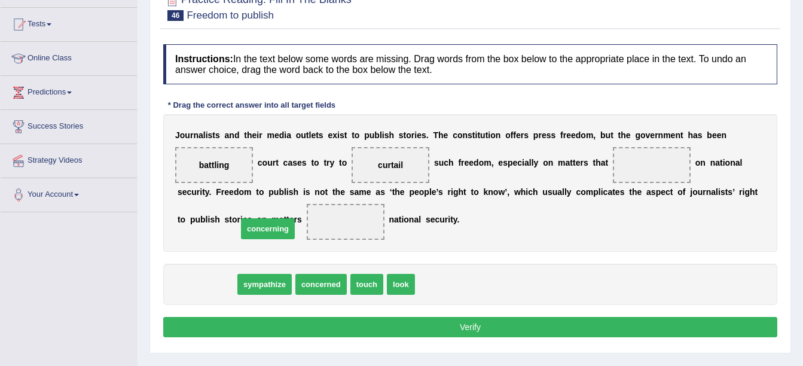
drag, startPoint x: 203, startPoint y: 283, endPoint x: 265, endPoint y: 226, distance: 84.2
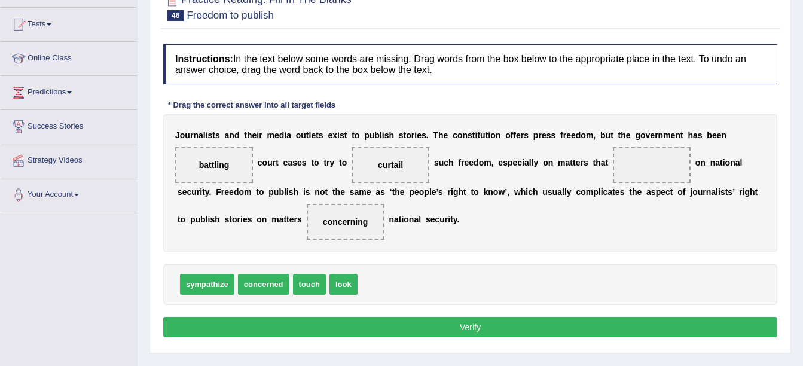
click at [271, 285] on span "concerned" at bounding box center [263, 284] width 51 height 21
click at [413, 206] on div "J o u r n a l i s t s a n d t h e i r m e d i a o u t l e t s e x i s t t o p u…" at bounding box center [470, 183] width 614 height 138
drag, startPoint x: 261, startPoint y: 282, endPoint x: 399, endPoint y: 245, distance: 142.4
click at [399, 245] on span "concerned" at bounding box center [400, 247] width 51 height 21
drag, startPoint x: 268, startPoint y: 285, endPoint x: 373, endPoint y: 236, distance: 115.0
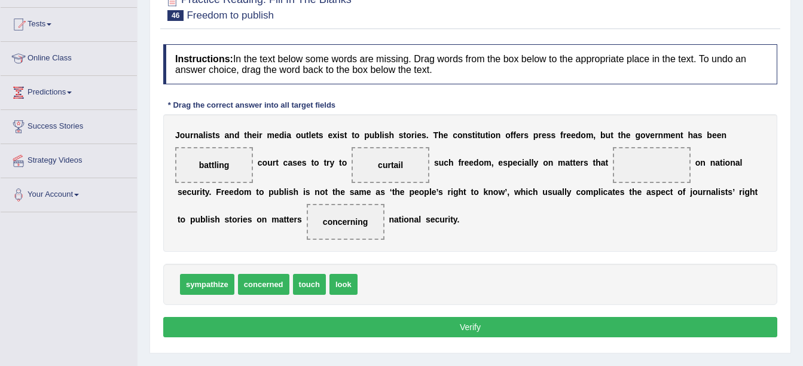
click at [289, 274] on span "concerned" at bounding box center [263, 284] width 51 height 21
drag, startPoint x: 262, startPoint y: 284, endPoint x: 378, endPoint y: 199, distance: 143.8
click at [378, 199] on span "concerned" at bounding box center [372, 201] width 51 height 21
click at [378, 199] on div "J o u r n a l i s t s a n d t h e i r m e d i a o u t l e t s e x i s t t o p u…" at bounding box center [470, 183] width 614 height 138
drag, startPoint x: 261, startPoint y: 279, endPoint x: 365, endPoint y: 249, distance: 108.2
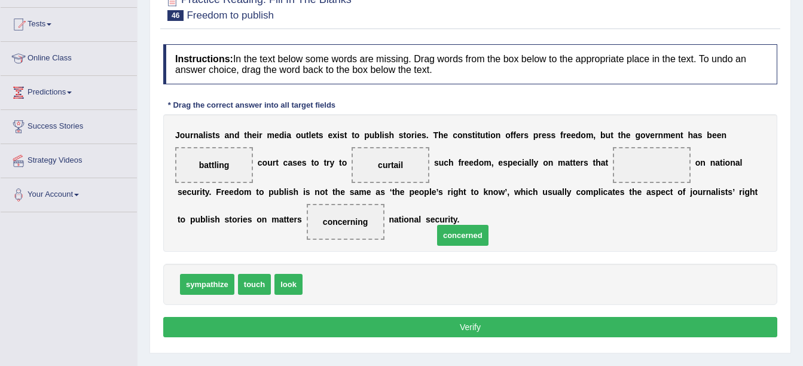
drag, startPoint x: 334, startPoint y: 282, endPoint x: 533, endPoint y: 213, distance: 209.9
click at [489, 225] on span "concerned" at bounding box center [462, 235] width 51 height 21
click at [584, 188] on div "J o u r n a l i s t s a n d t h e i r m e d i a o u t l e t s e x i s t t o p u…" at bounding box center [470, 183] width 614 height 138
drag, startPoint x: 330, startPoint y: 278, endPoint x: 629, endPoint y: 172, distance: 317.1
click at [466, 334] on button "Verify" at bounding box center [470, 327] width 614 height 20
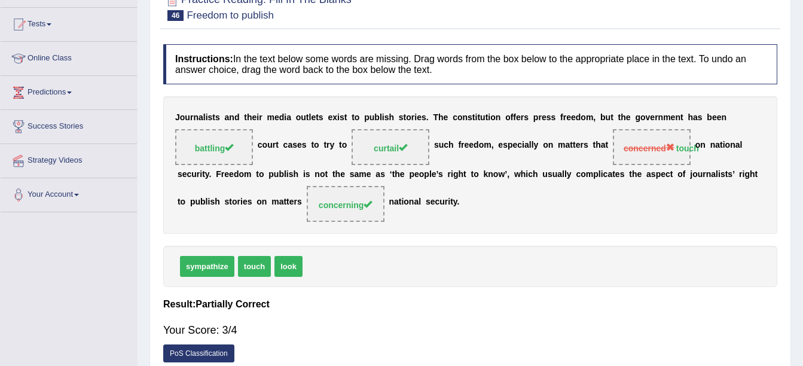
scroll to position [0, 0]
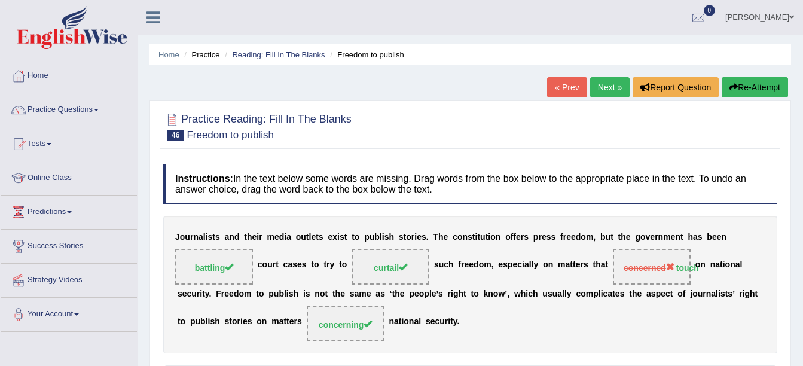
click at [613, 80] on link "Next »" at bounding box center [609, 87] width 39 height 20
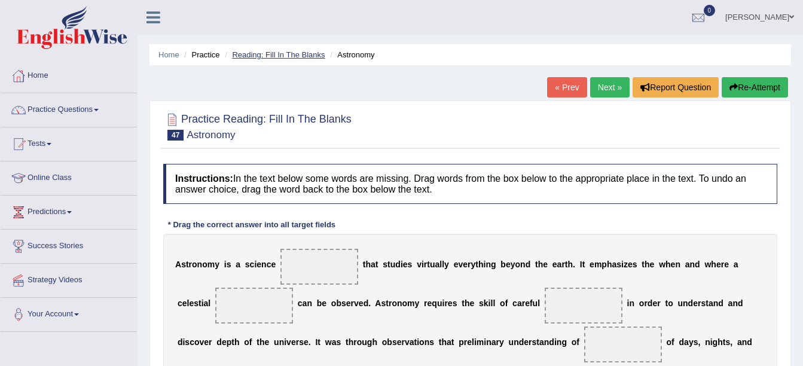
click at [298, 53] on link "Reading: Fill In The Blanks" at bounding box center [278, 54] width 93 height 9
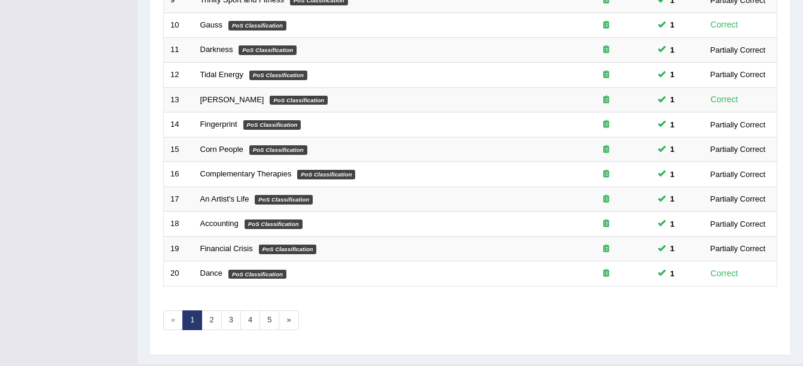
scroll to position [426, 0]
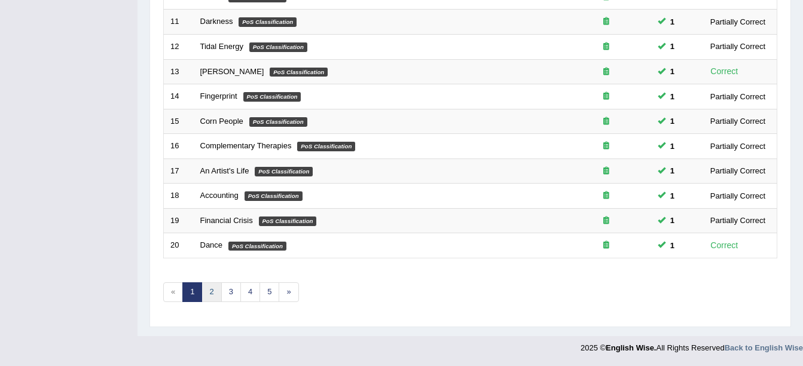
click at [212, 292] on link "2" at bounding box center [212, 292] width 20 height 20
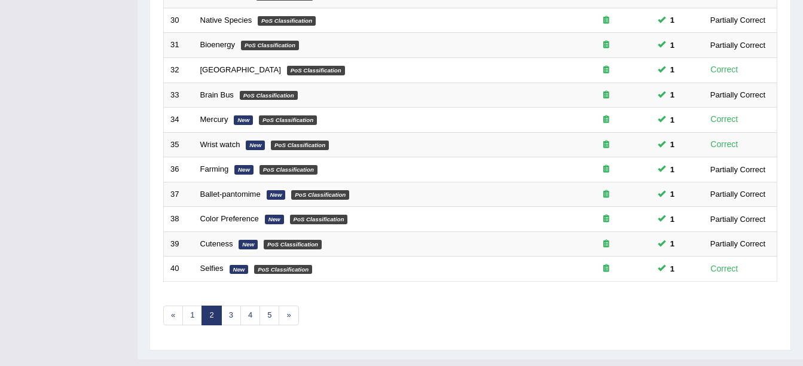
scroll to position [426, 0]
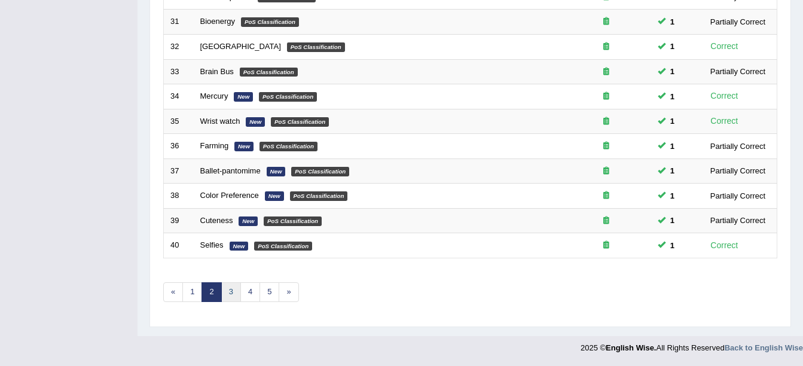
click at [230, 284] on link "3" at bounding box center [231, 292] width 20 height 20
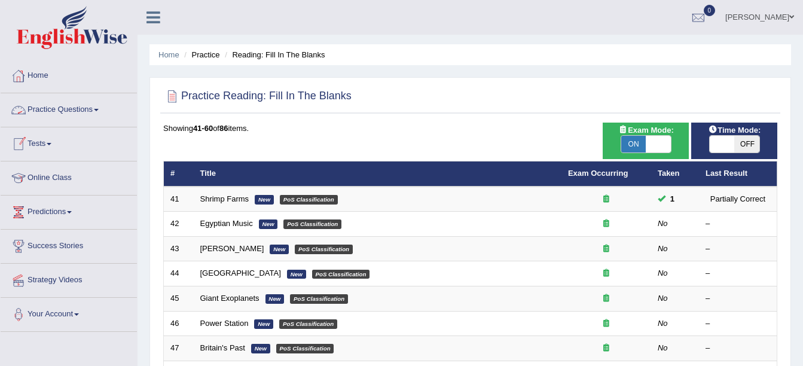
click at [77, 103] on link "Practice Questions" at bounding box center [69, 108] width 136 height 30
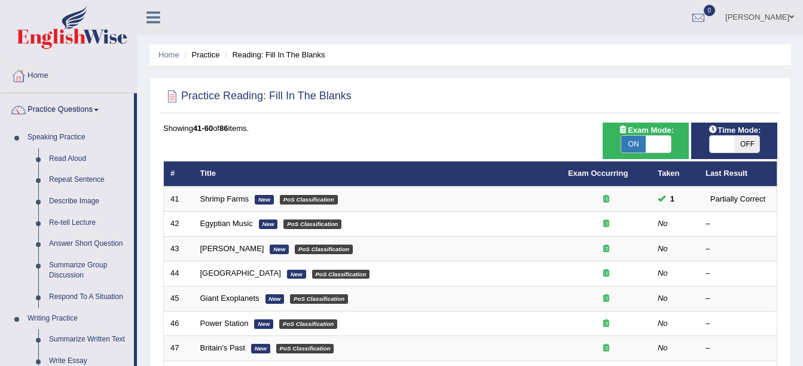
scroll to position [320, 0]
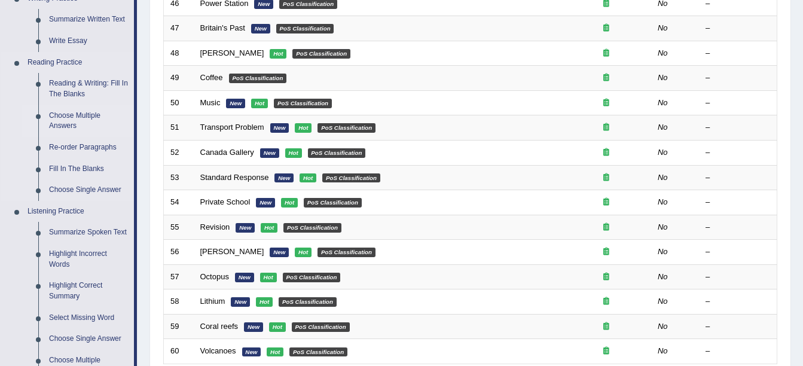
click at [82, 120] on link "Choose Multiple Answers" at bounding box center [89, 121] width 90 height 32
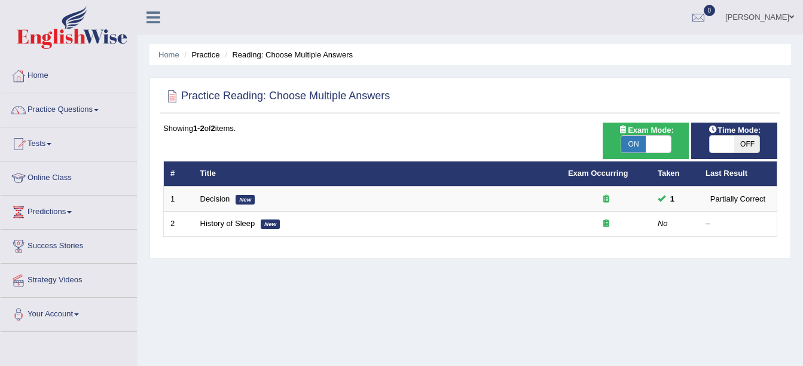
click at [644, 140] on span "ON" at bounding box center [633, 144] width 25 height 17
checkbox input "false"
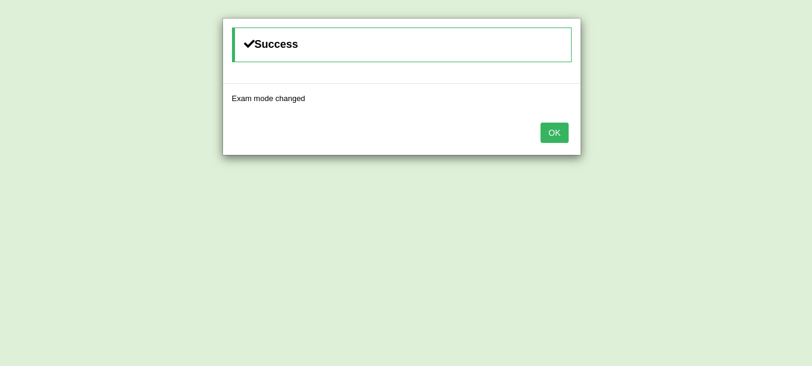
click at [547, 133] on button "OK" at bounding box center [555, 133] width 28 height 20
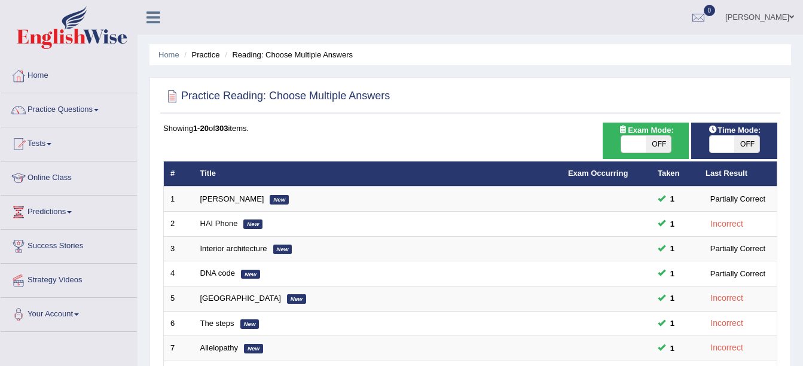
scroll to position [320, 0]
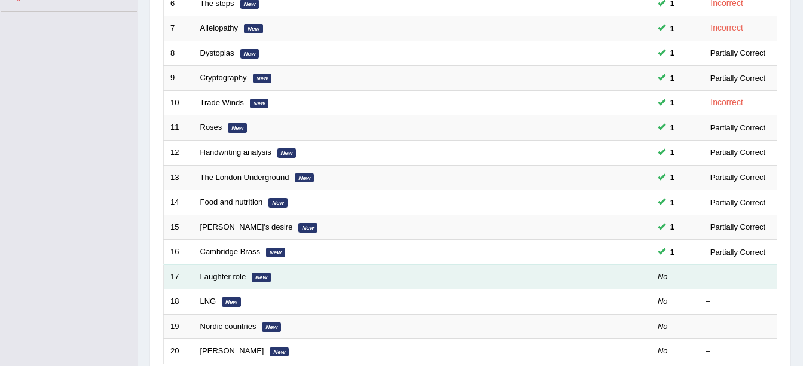
click at [233, 282] on td "Laughter role New" at bounding box center [378, 276] width 368 height 25
click at [235, 280] on link "Laughter role" at bounding box center [223, 276] width 46 height 9
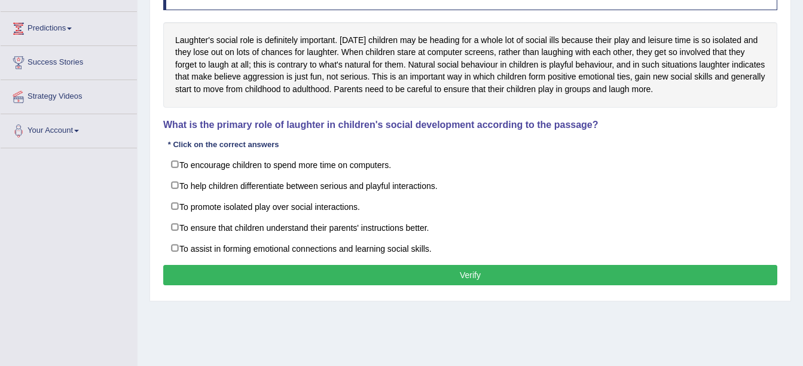
scroll to position [166, 0]
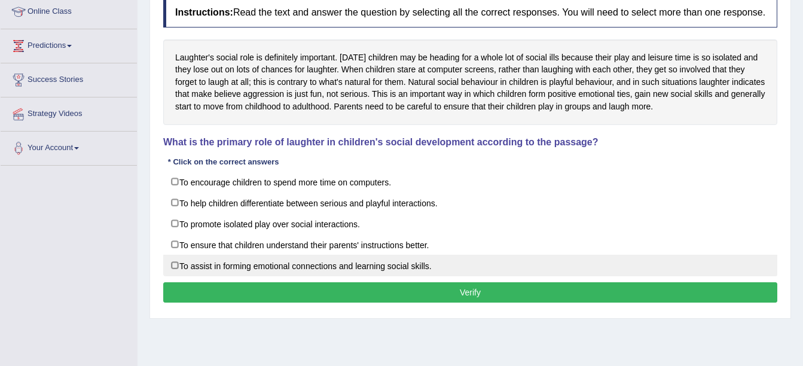
click at [408, 268] on label "To assist in forming emotional connections and learning social skills." at bounding box center [470, 266] width 614 height 22
checkbox input "true"
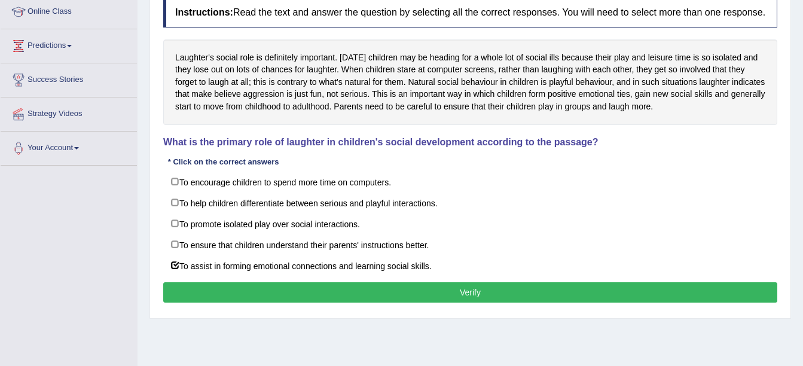
click at [412, 297] on button "Verify" at bounding box center [470, 292] width 614 height 20
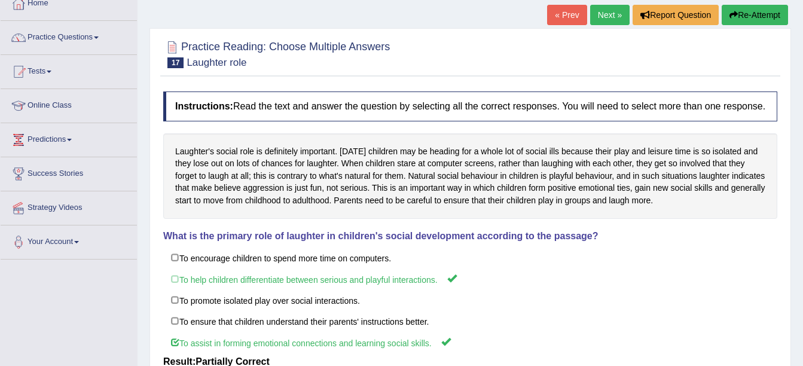
scroll to position [71, 0]
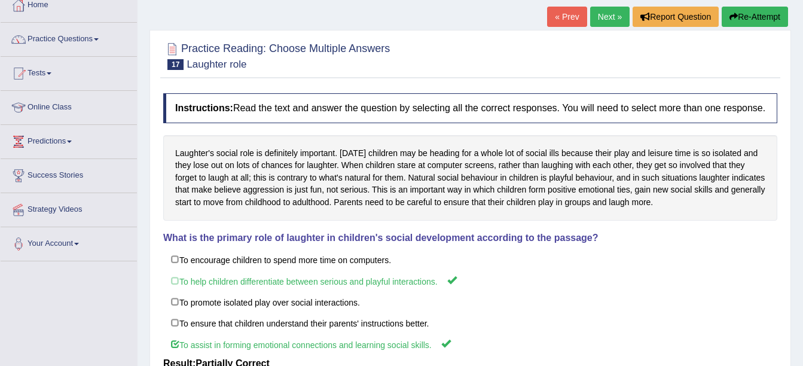
click at [615, 14] on link "Next »" at bounding box center [609, 17] width 39 height 20
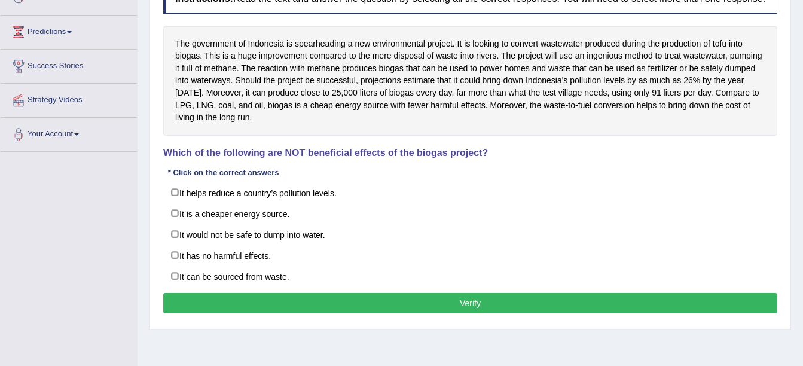
scroll to position [191, 0]
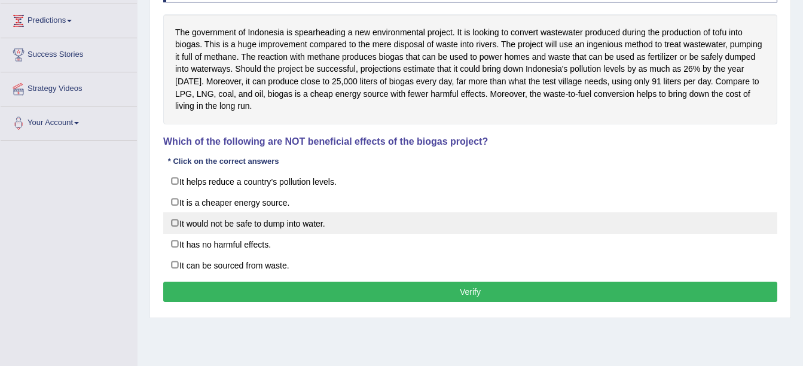
click at [311, 228] on label "It would not be safe to dump into water." at bounding box center [470, 223] width 614 height 22
checkbox input "true"
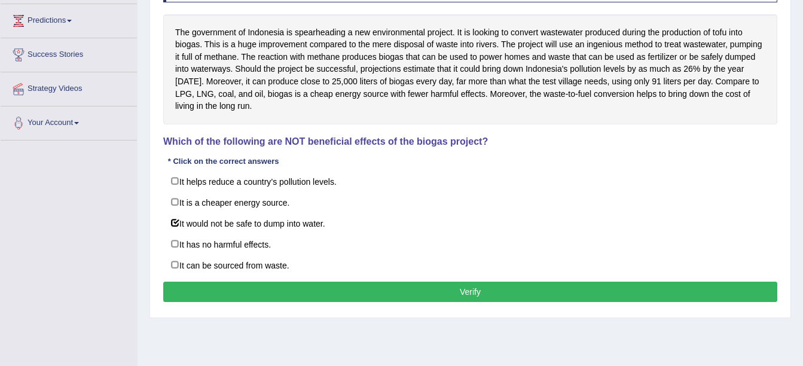
click at [356, 292] on button "Verify" at bounding box center [470, 292] width 614 height 20
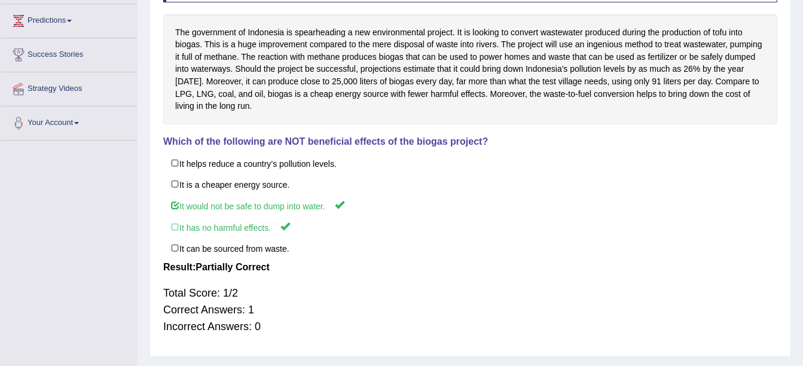
scroll to position [0, 0]
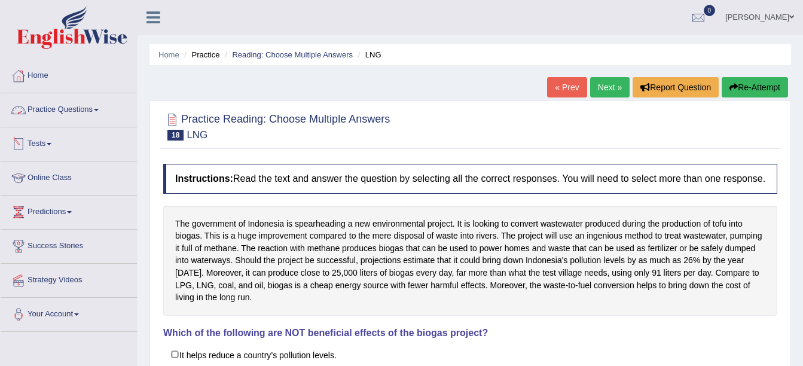
click at [104, 111] on link "Practice Questions" at bounding box center [69, 108] width 136 height 30
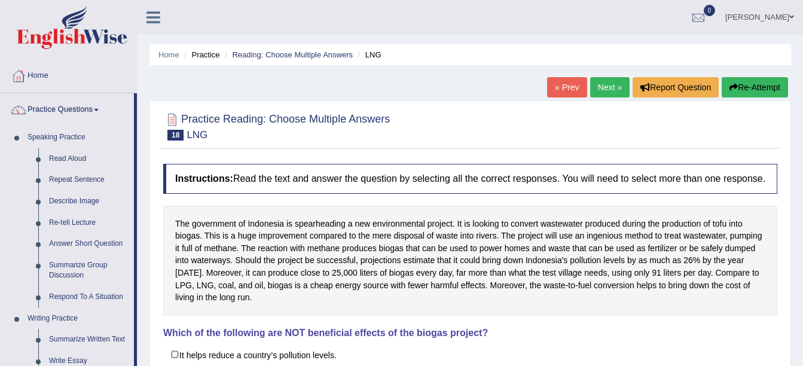
scroll to position [320, 0]
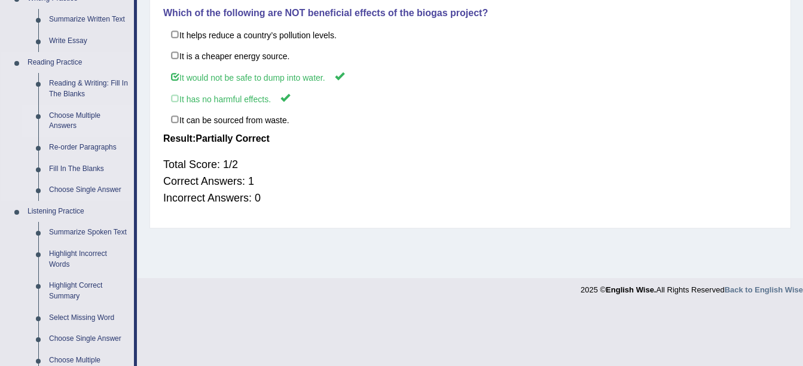
click at [81, 120] on link "Choose Multiple Answers" at bounding box center [89, 121] width 90 height 32
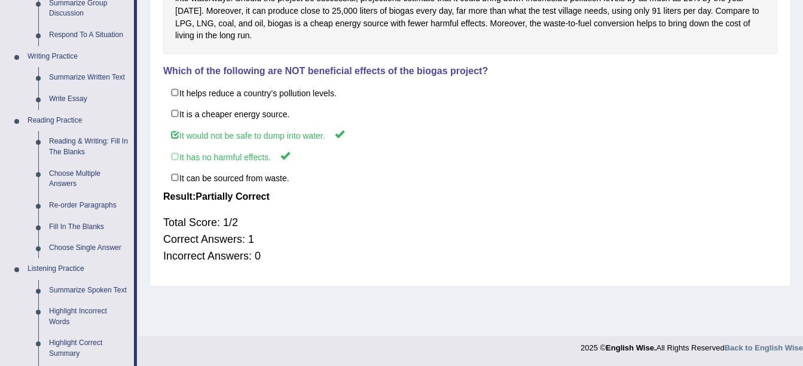
scroll to position [597, 0]
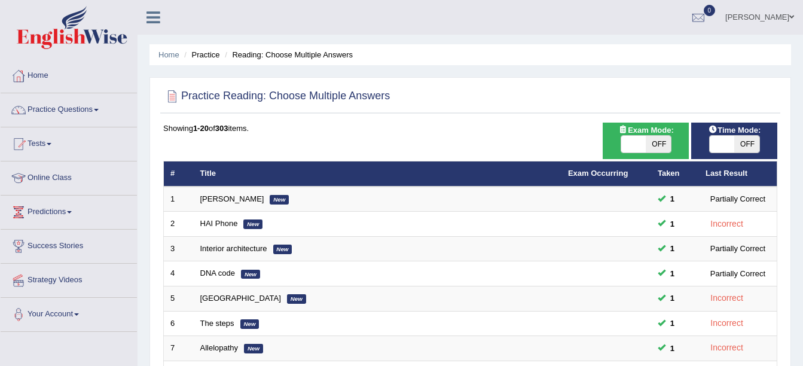
scroll to position [320, 0]
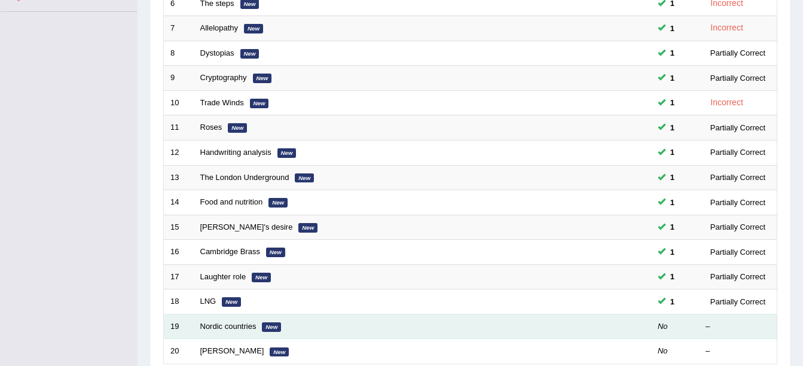
click at [204, 332] on td "Nordic countries New" at bounding box center [378, 326] width 368 height 25
click at [215, 329] on link "Nordic countries" at bounding box center [228, 326] width 56 height 9
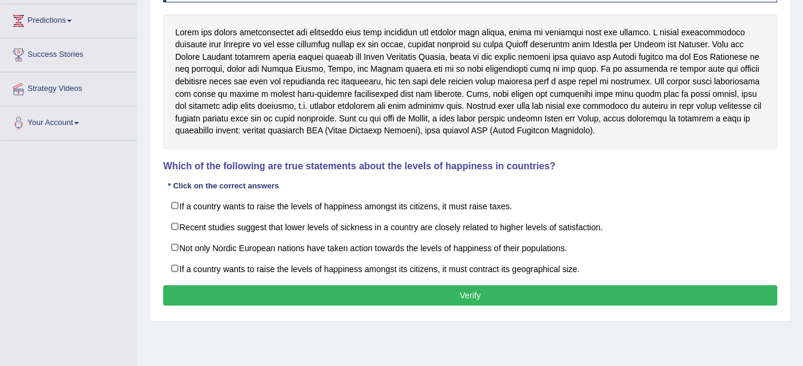
scroll to position [215, 0]
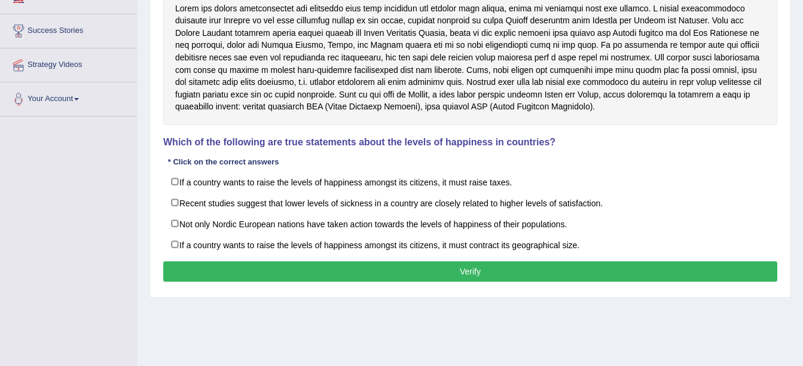
click at [377, 267] on button "Verify" at bounding box center [470, 271] width 614 height 20
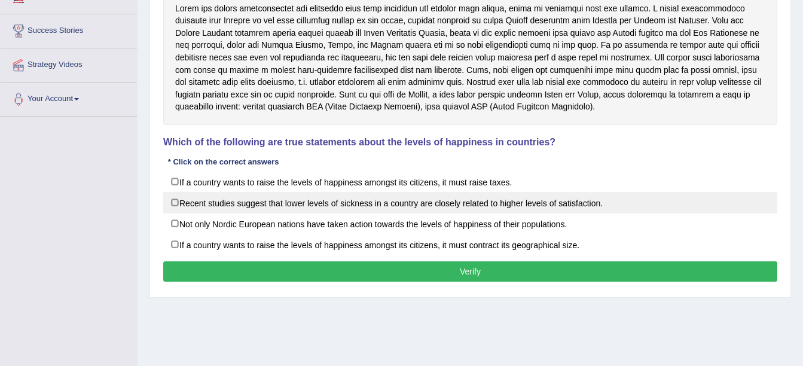
click at [402, 204] on label "Recent studies suggest that lower levels of sickness in a country are closely r…" at bounding box center [470, 203] width 614 height 22
checkbox input "true"
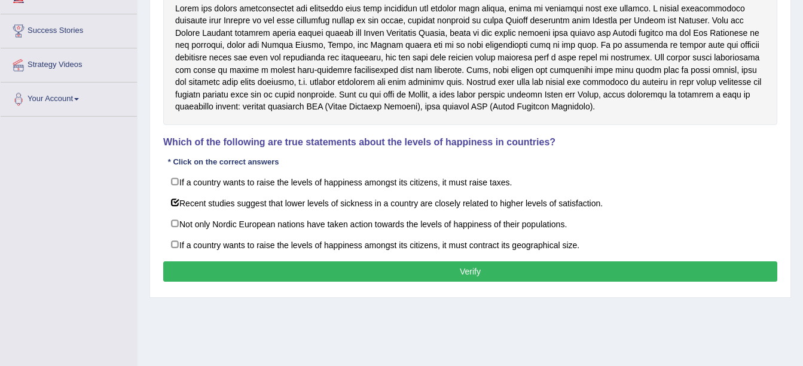
click at [419, 270] on button "Verify" at bounding box center [470, 271] width 614 height 20
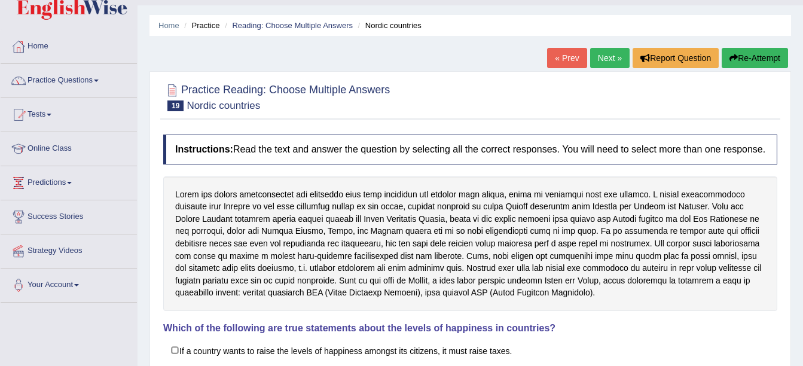
scroll to position [24, 0]
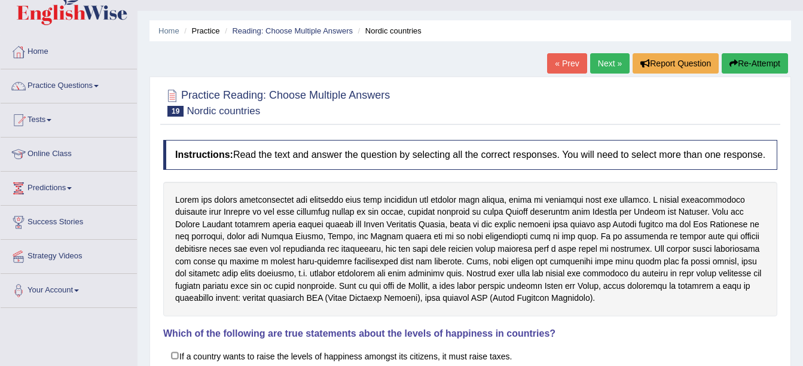
click at [602, 63] on link "Next »" at bounding box center [609, 63] width 39 height 20
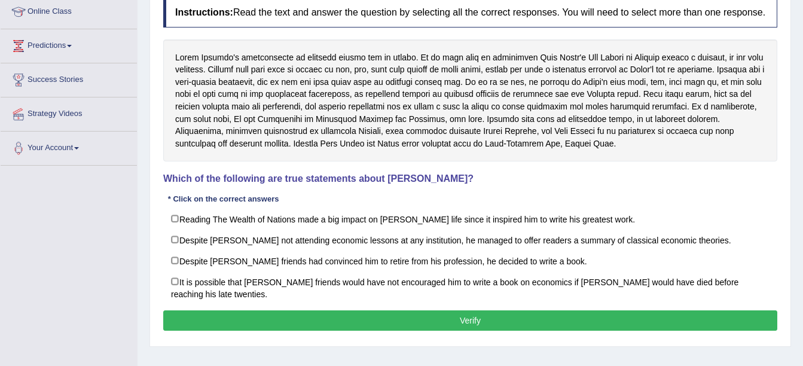
scroll to position [142, 0]
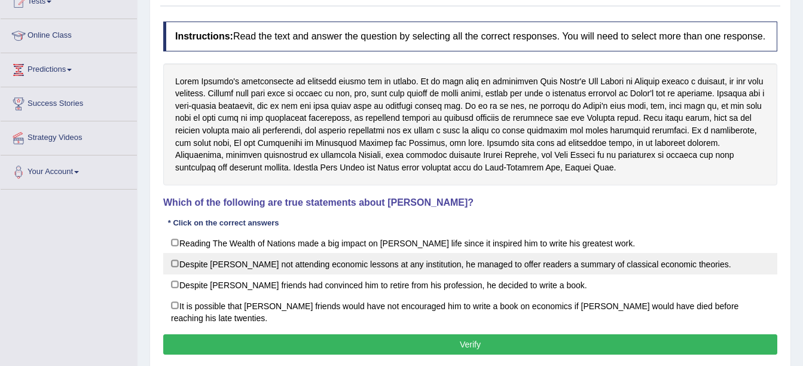
click at [538, 254] on label "Despite [PERSON_NAME] not attending economic lessons at any institution, he man…" at bounding box center [470, 264] width 614 height 22
checkbox input "true"
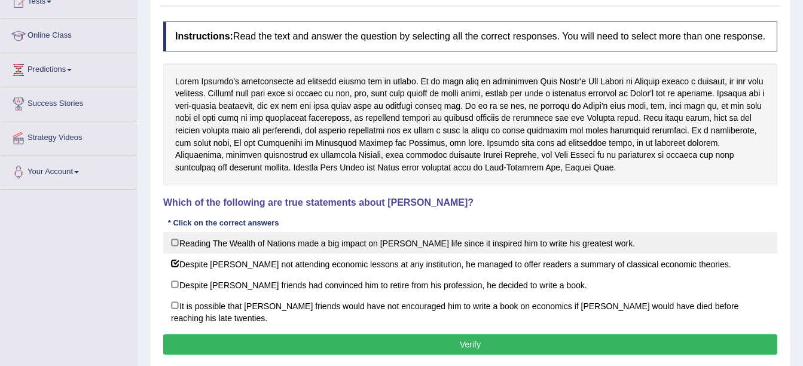
click at [538, 249] on label "Reading The Wealth of Nations made a big impact on [PERSON_NAME] life since it …" at bounding box center [470, 243] width 614 height 22
checkbox input "true"
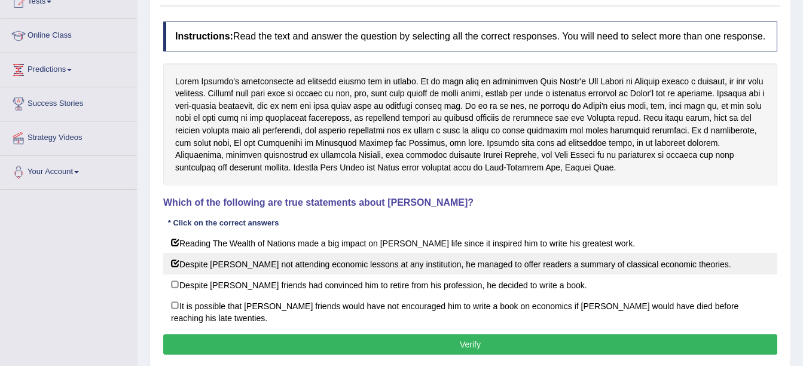
click at [529, 269] on label "Despite [PERSON_NAME] not attending economic lessons at any institution, he man…" at bounding box center [470, 264] width 614 height 22
checkbox input "false"
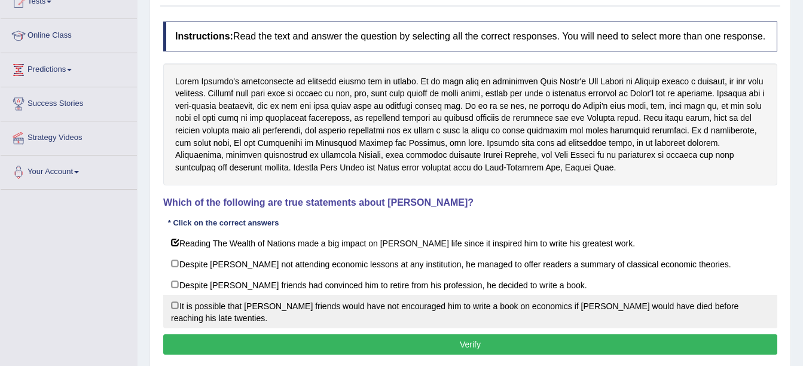
click at [530, 311] on label "It is possible that [PERSON_NAME] friends would have not encouraged him to writ…" at bounding box center [470, 311] width 614 height 33
checkbox input "true"
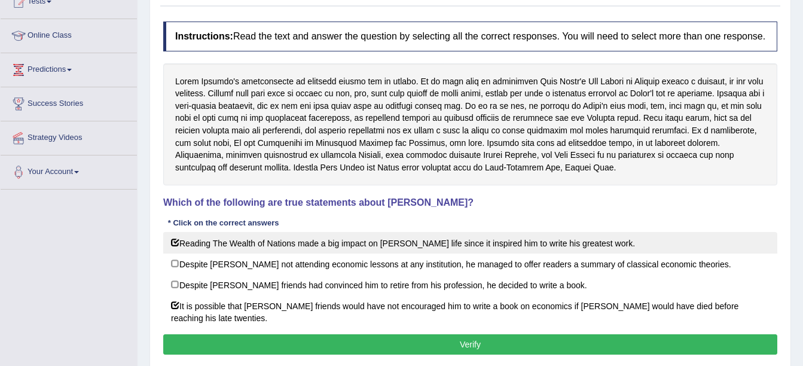
click at [501, 237] on label "Reading The Wealth of Nations made a big impact on [PERSON_NAME] life since it …" at bounding box center [470, 243] width 614 height 22
checkbox input "false"
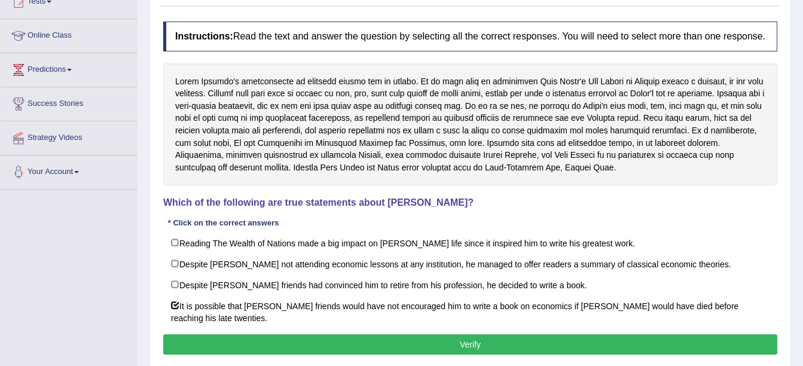
click at [461, 353] on button "Verify" at bounding box center [470, 344] width 614 height 20
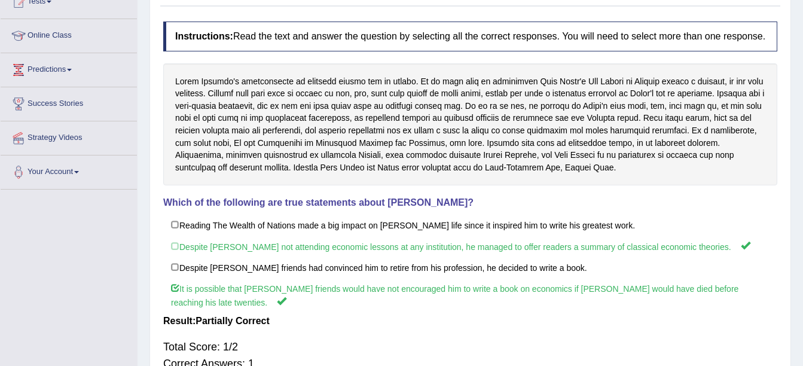
scroll to position [0, 0]
